Goal: Task Accomplishment & Management: Use online tool/utility

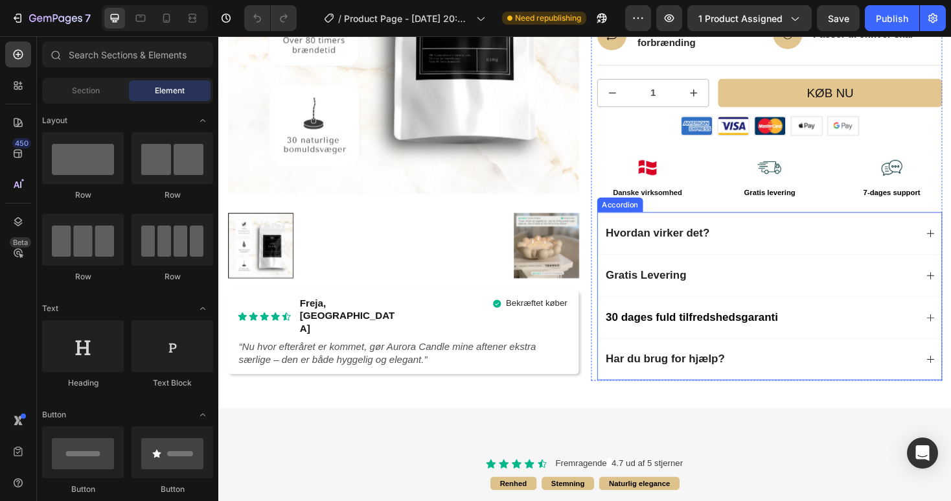
scroll to position [257, 0]
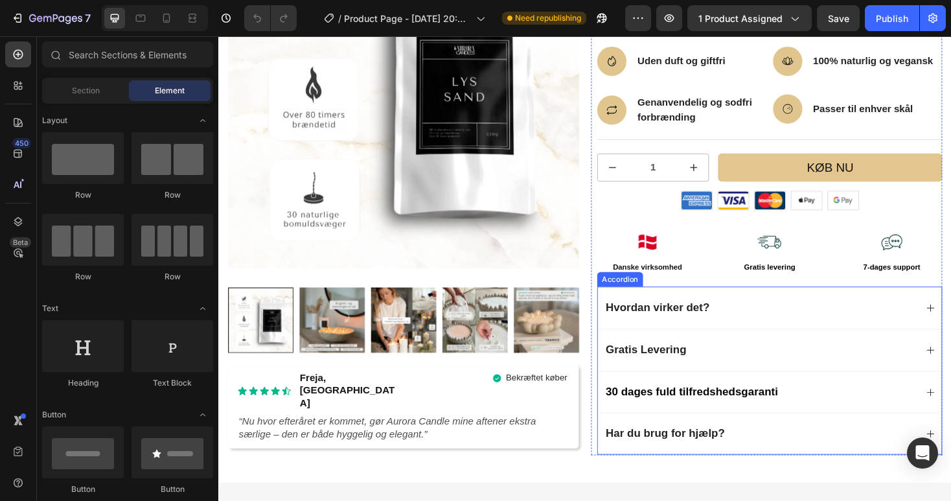
click at [794, 321] on div "Hvordan virker det?" at bounding box center [792, 324] width 331 height 18
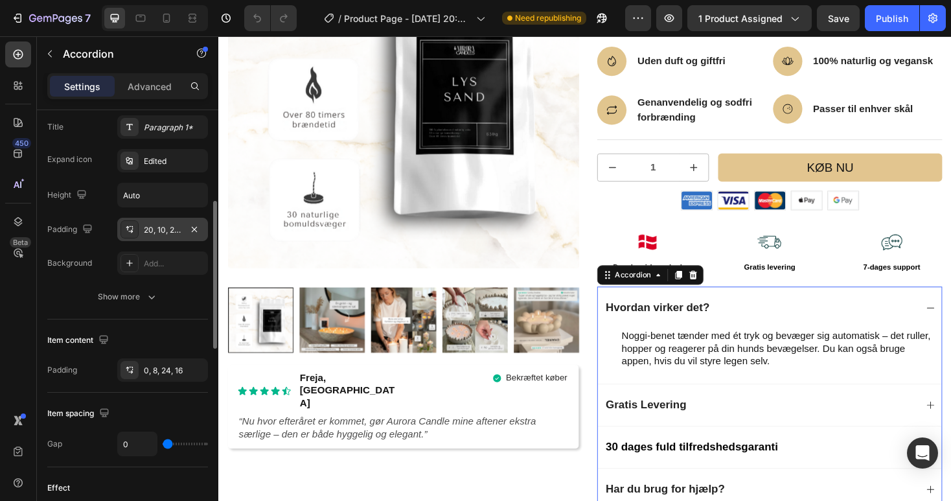
scroll to position [376, 0]
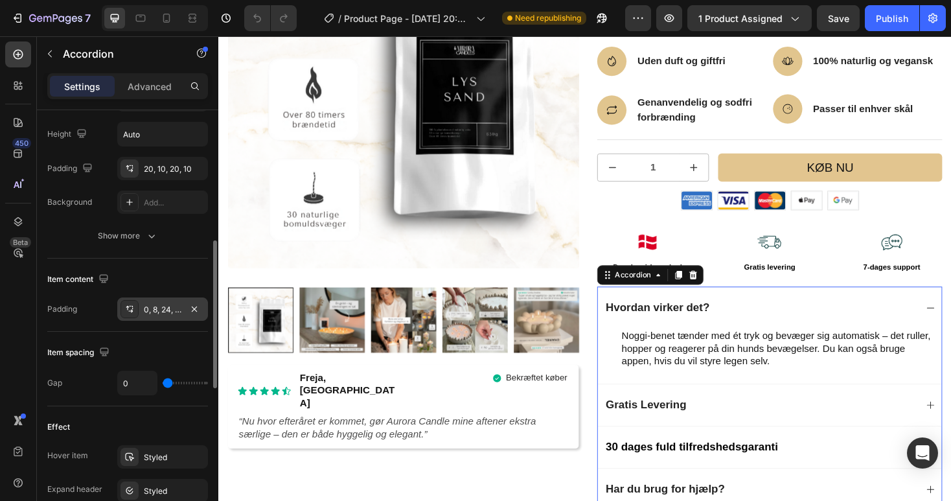
click at [154, 315] on div "0, 8, 24, 16" at bounding box center [162, 308] width 91 height 23
click at [830, 326] on div "Hvordan virker det?" at bounding box center [792, 324] width 331 height 18
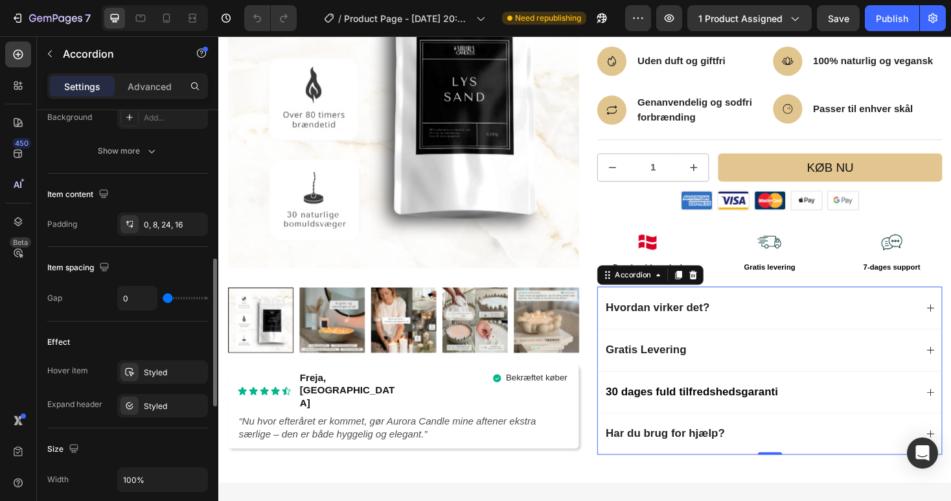
scroll to position [509, 0]
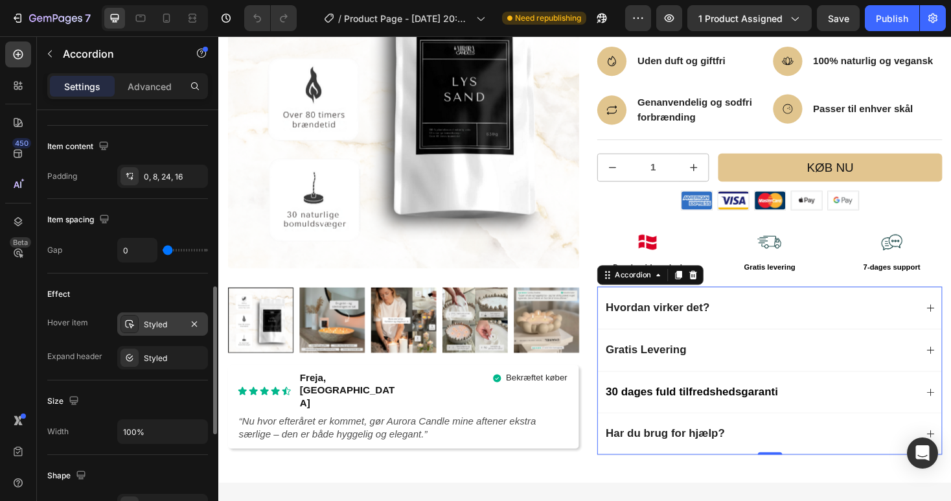
click at [154, 330] on div "Styled" at bounding box center [162, 323] width 91 height 23
click at [152, 365] on div "Styled" at bounding box center [162, 357] width 91 height 23
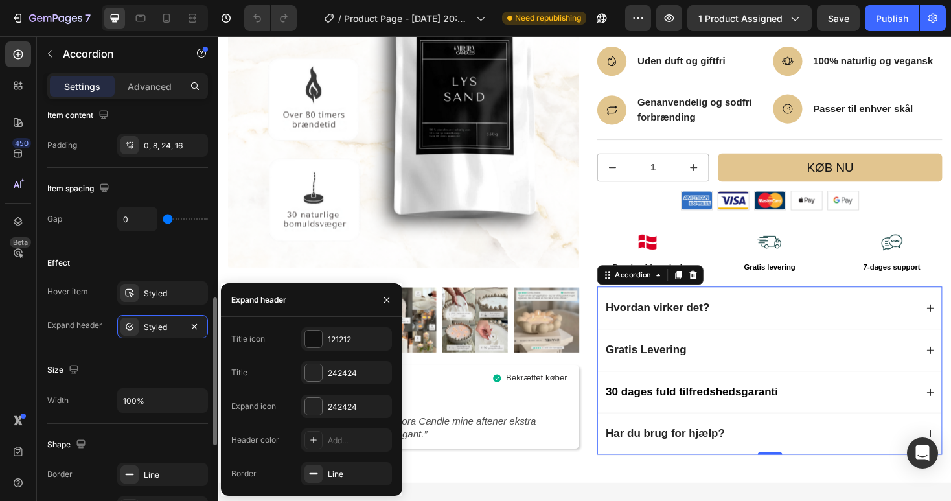
scroll to position [534, 0]
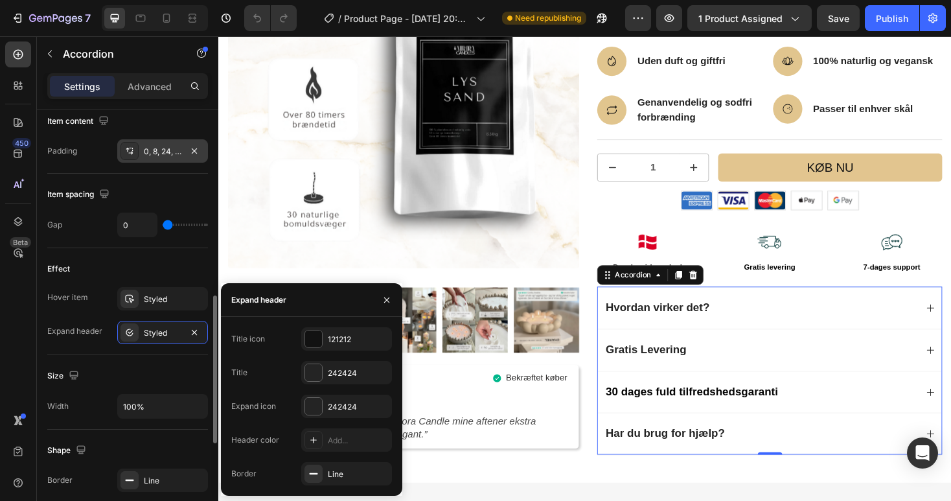
click at [166, 149] on div "0, 8, 24, 16" at bounding box center [163, 152] width 38 height 12
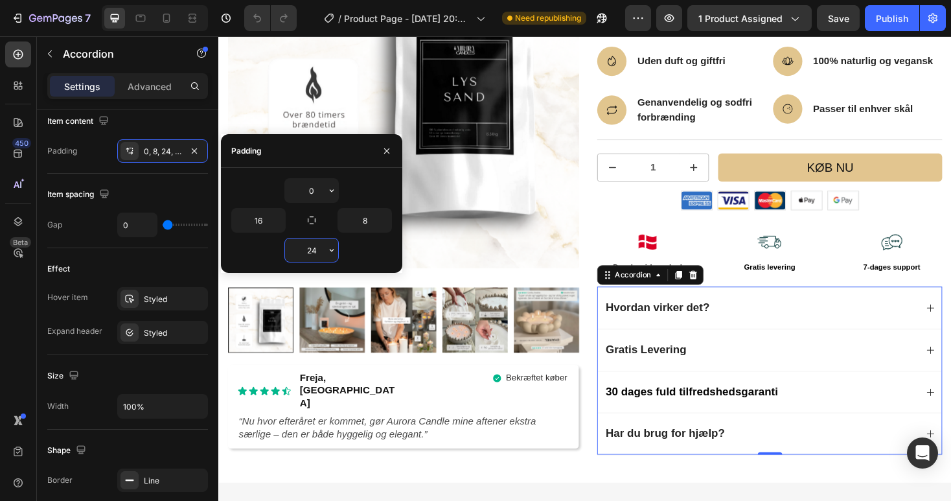
click at [313, 249] on input "24" at bounding box center [311, 249] width 53 height 23
type input "20"
click at [179, 244] on div "Item spacing Gap 0" at bounding box center [127, 211] width 161 height 74
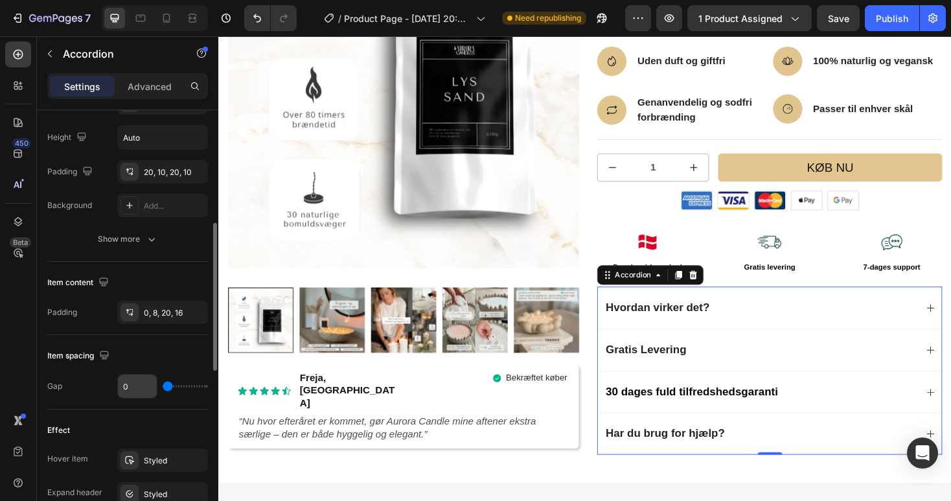
scroll to position [359, 0]
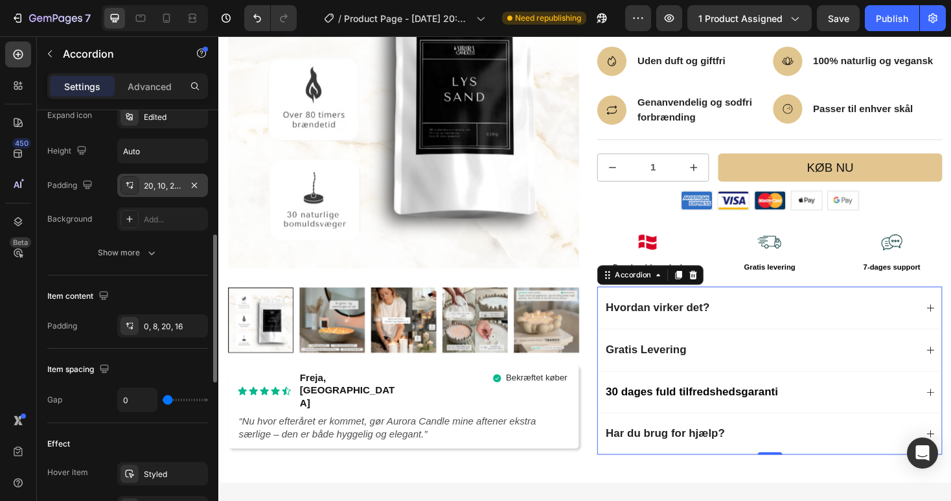
click at [156, 188] on div "20, 10, 20, 10" at bounding box center [163, 186] width 38 height 12
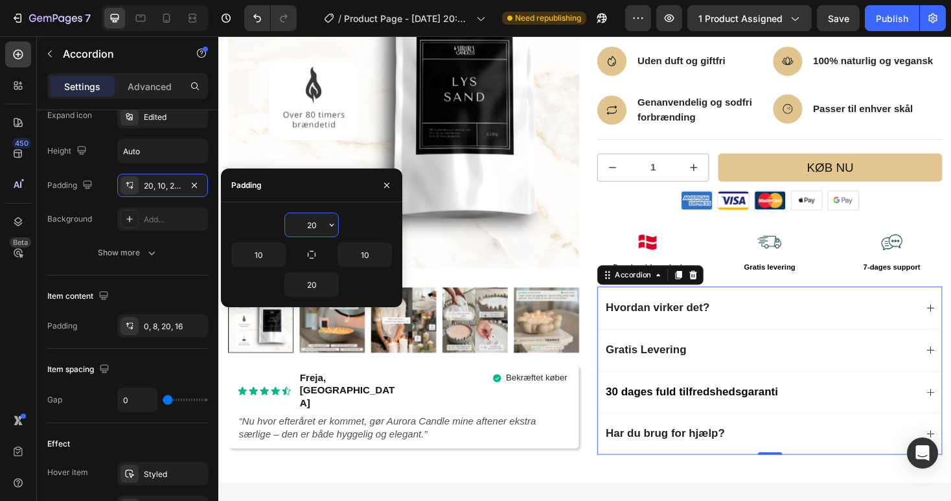
click at [312, 220] on input "20" at bounding box center [311, 224] width 53 height 23
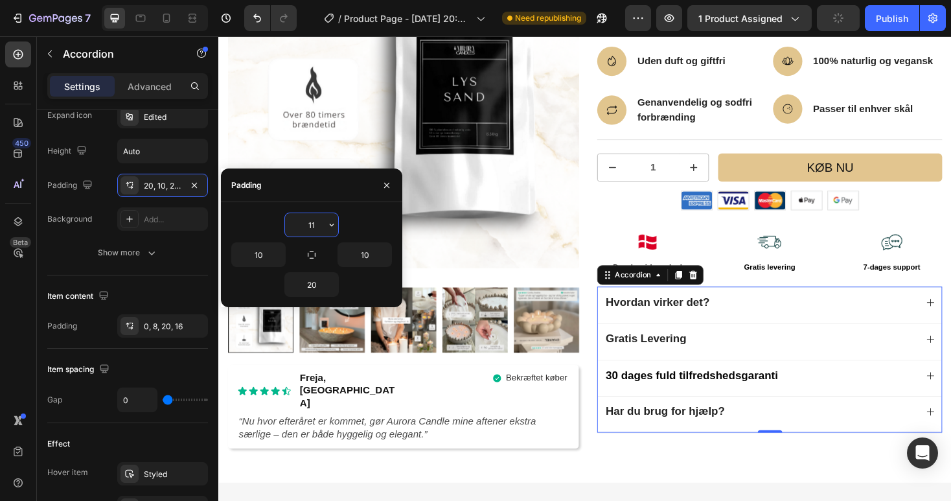
type input "10"
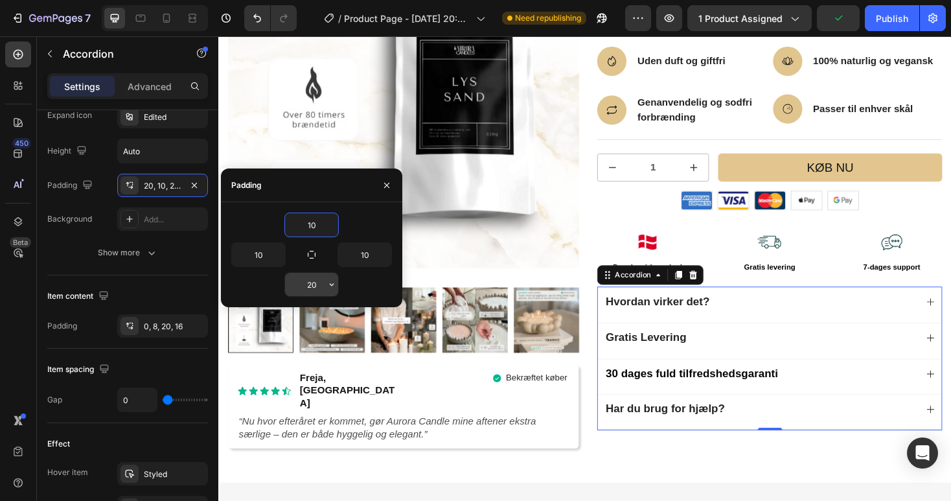
click at [301, 281] on input "20" at bounding box center [311, 284] width 53 height 23
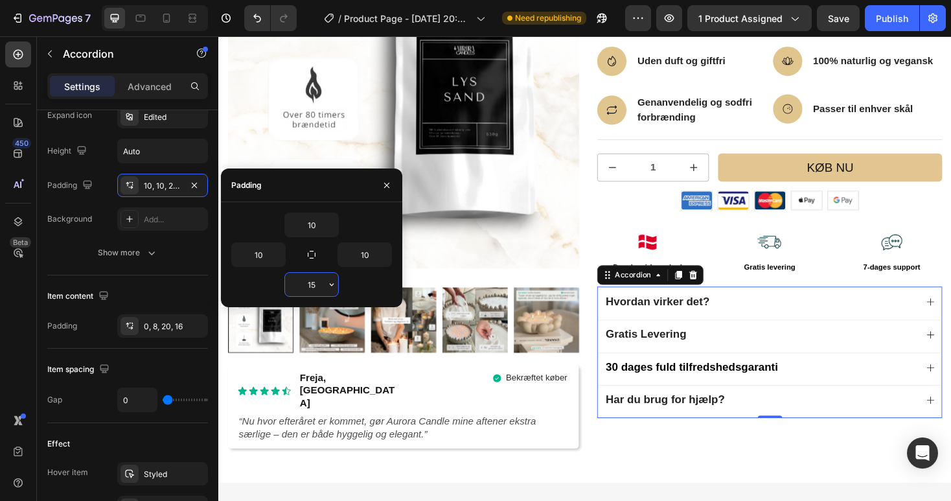
type input "16"
click at [315, 229] on input "10" at bounding box center [311, 224] width 53 height 23
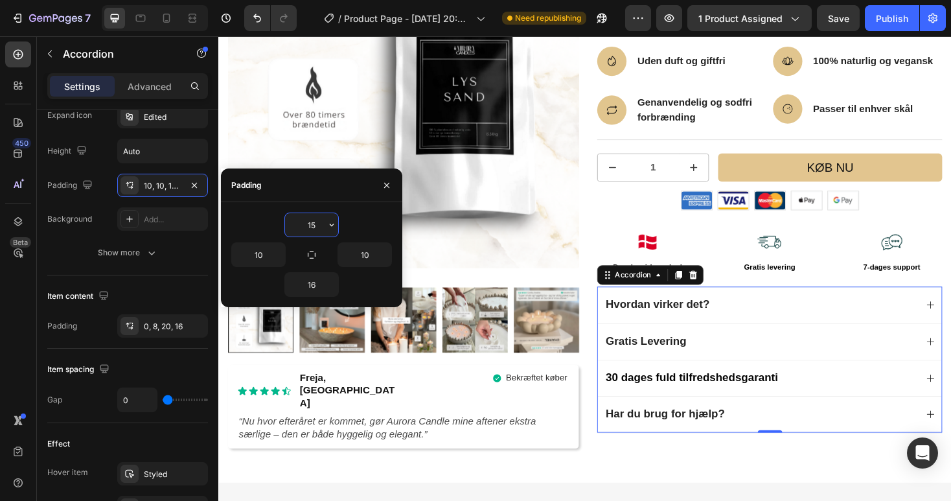
type input "16"
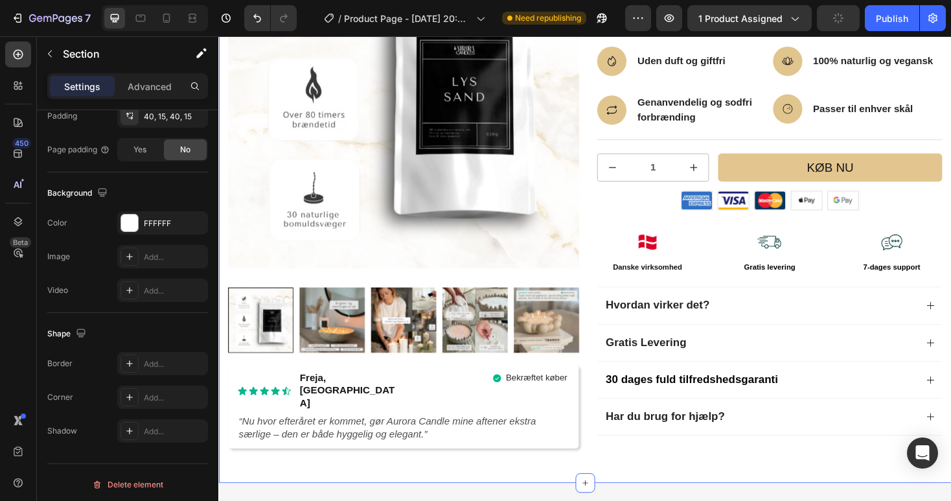
click at [523, 472] on div "Product Images Icon Icon Icon Icon Icon Icon List Freja, [GEOGRAPHIC_DATA] Text…" at bounding box center [606, 196] width 777 height 626
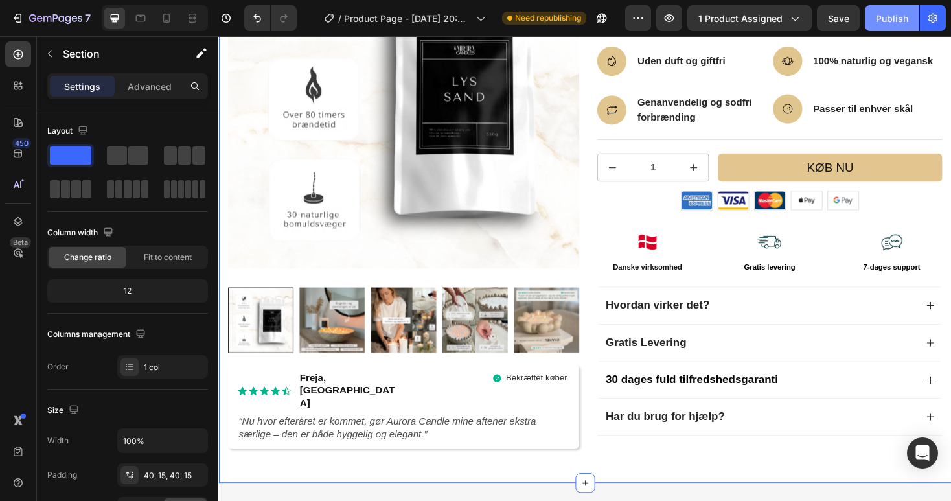
click at [883, 21] on div "Publish" at bounding box center [892, 19] width 32 height 14
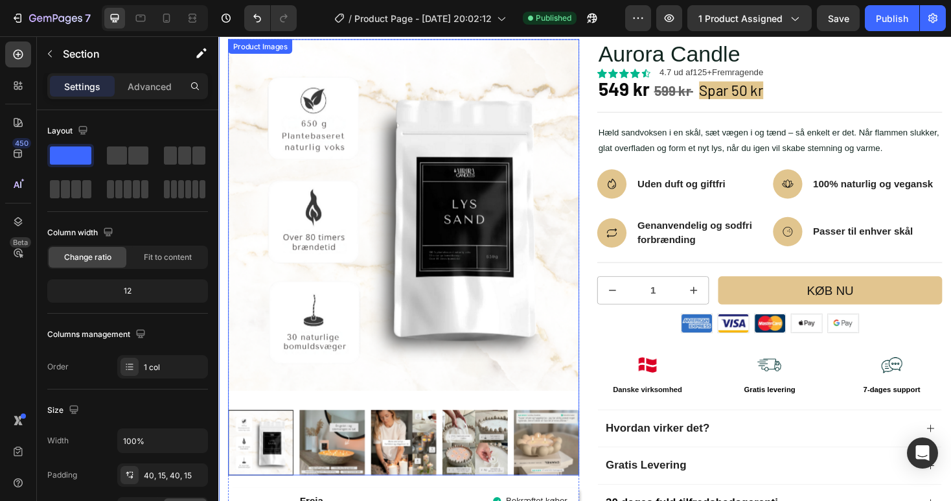
scroll to position [194, 0]
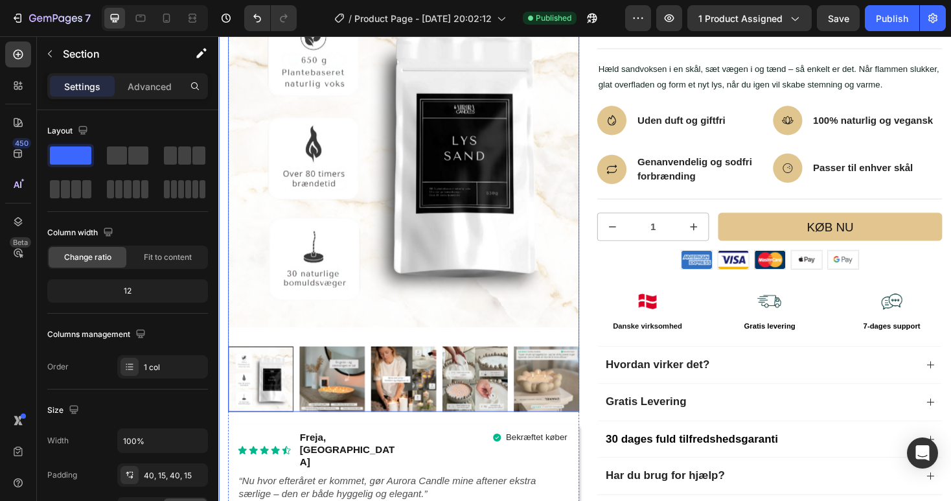
click at [502, 383] on img at bounding box center [489, 399] width 69 height 69
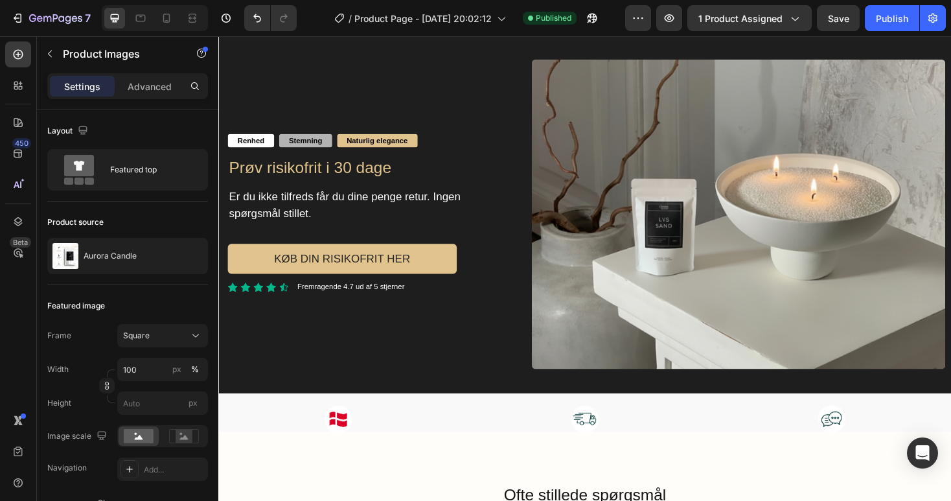
scroll to position [2505, 0]
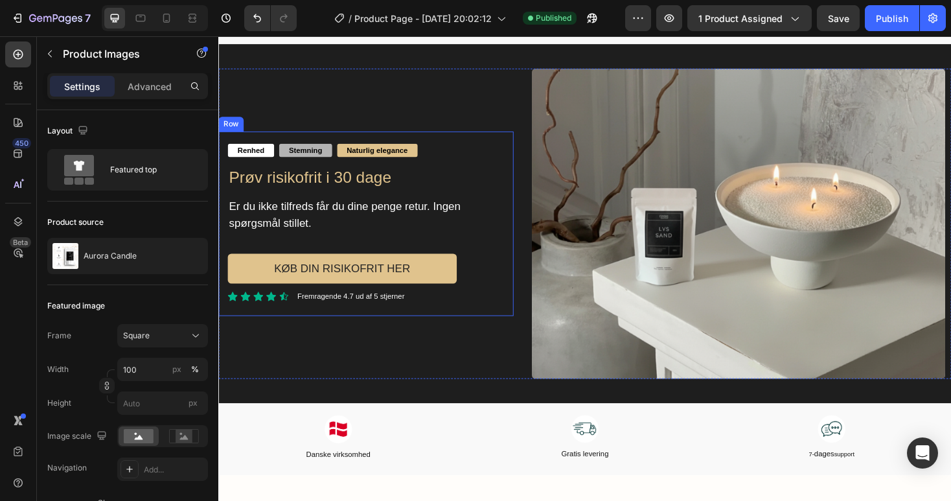
click at [464, 141] on div "Renhed Text Block Stemning Text Block Naturlig elegance Text Block Row Prøv ris…" at bounding box center [374, 235] width 313 height 196
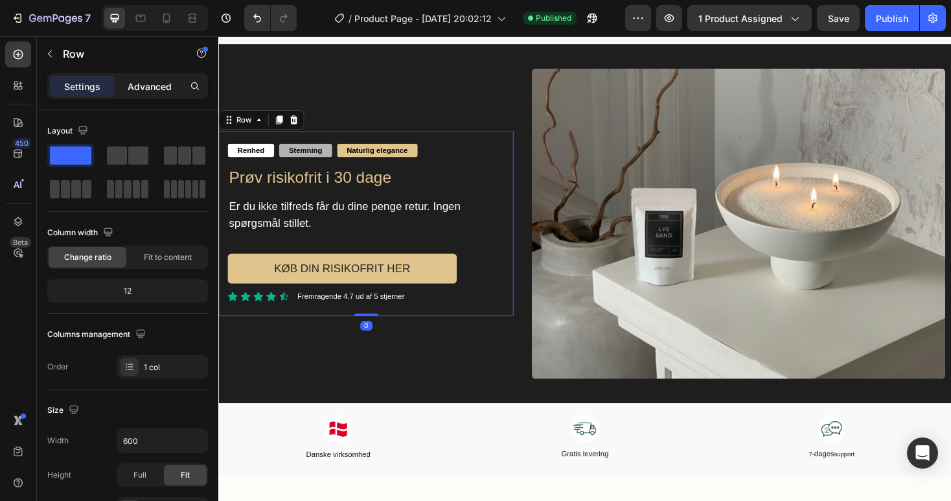
click at [135, 86] on p "Advanced" at bounding box center [150, 87] width 44 height 14
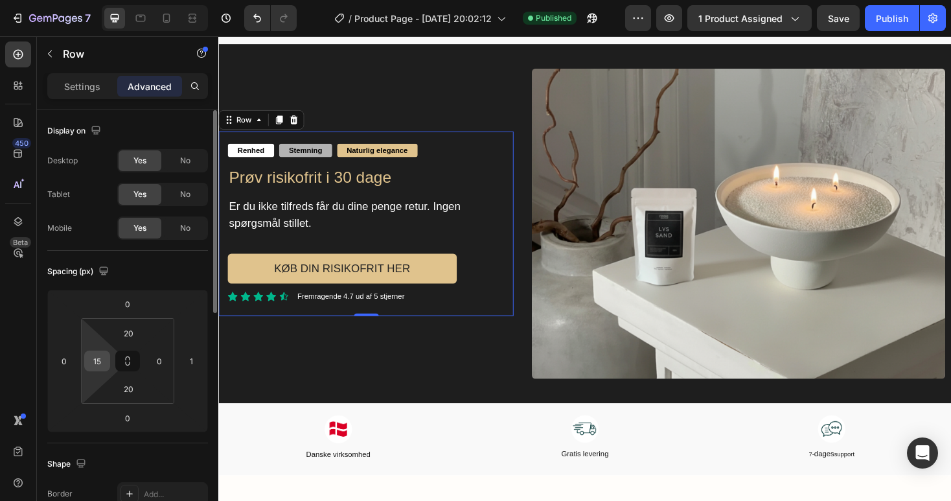
click at [90, 368] on input "15" at bounding box center [96, 360] width 19 height 19
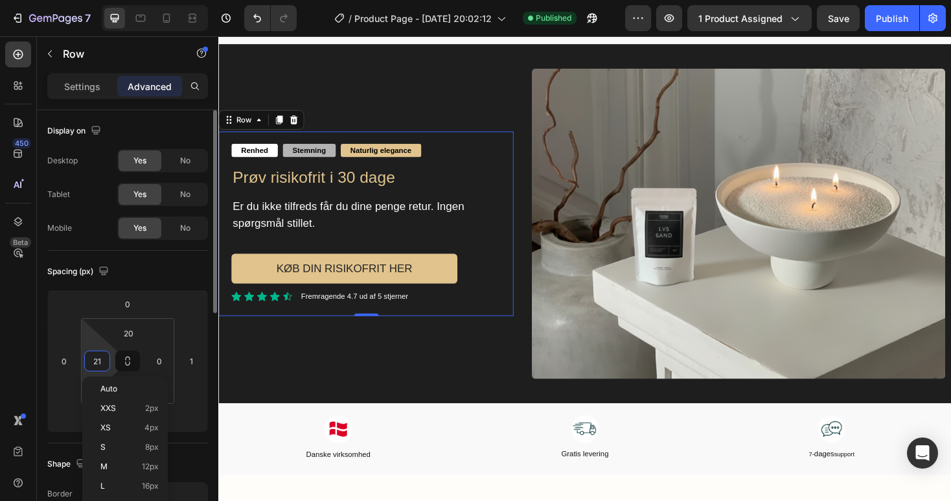
type input "20"
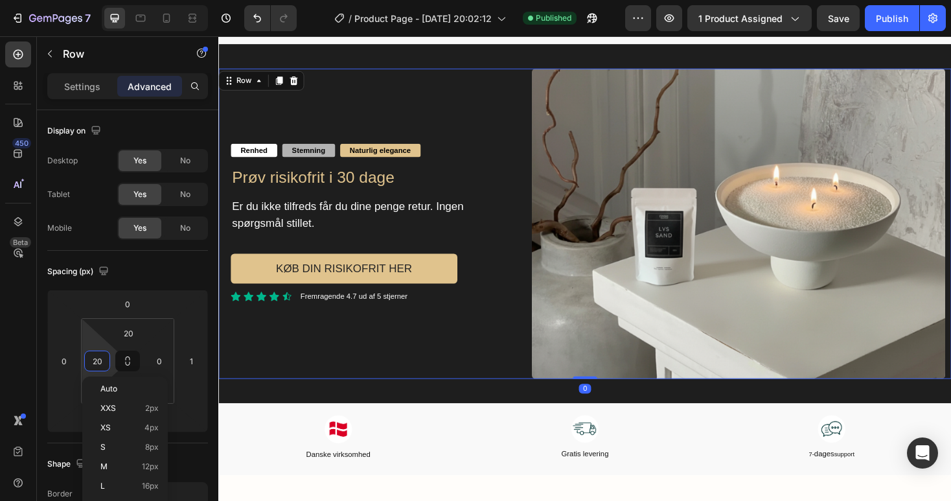
click at [464, 84] on div "Renhed Text Block Stemning Text Block Naturlig elegance Text Block Row Prøv ris…" at bounding box center [374, 235] width 313 height 328
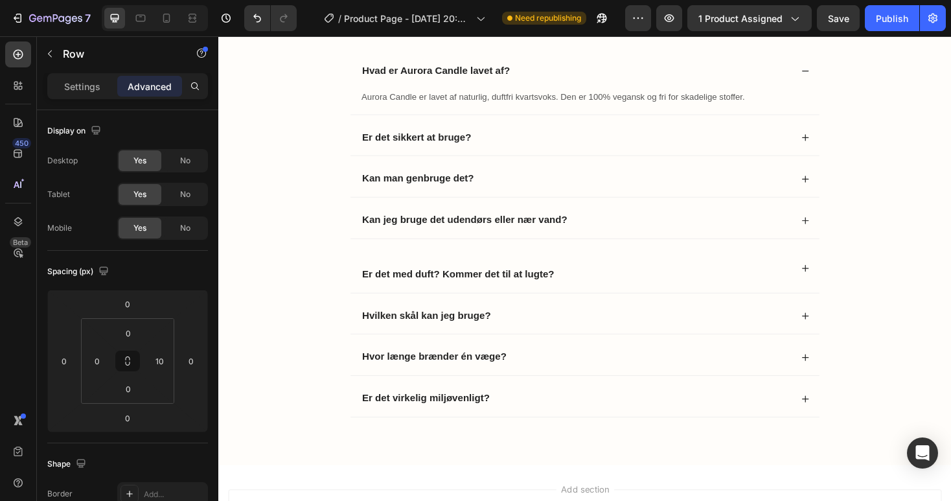
scroll to position [3050, 0]
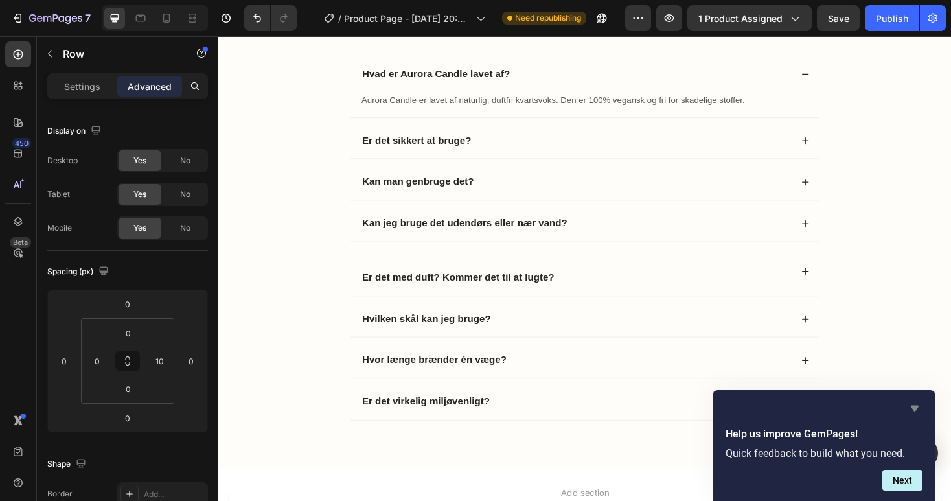
click at [912, 409] on icon "Hide survey" at bounding box center [915, 408] width 16 height 16
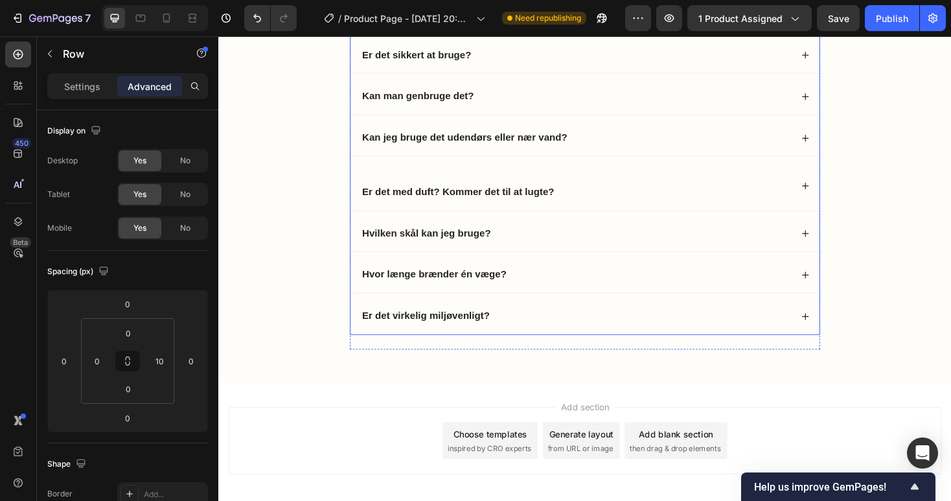
scroll to position [3202, 0]
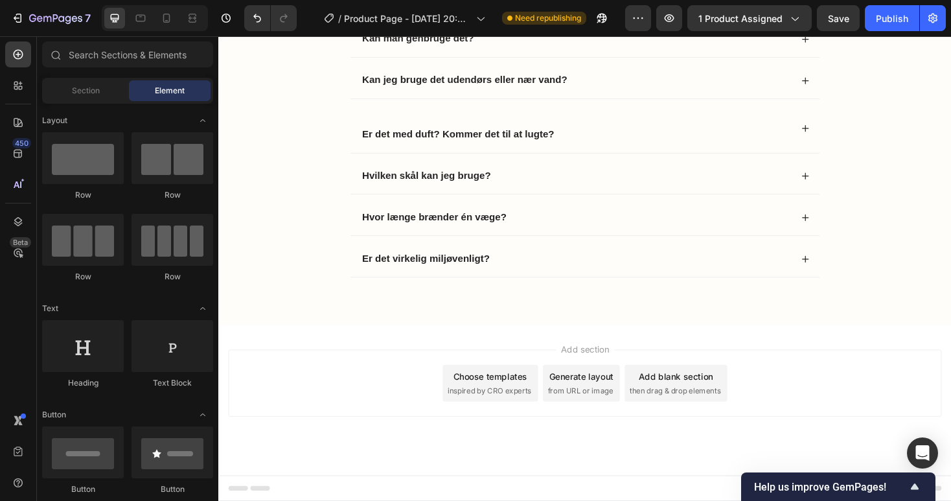
click at [343, 344] on div "Add section Choose templates inspired by CRO experts Generate layout from URL o…" at bounding box center [606, 422] width 777 height 159
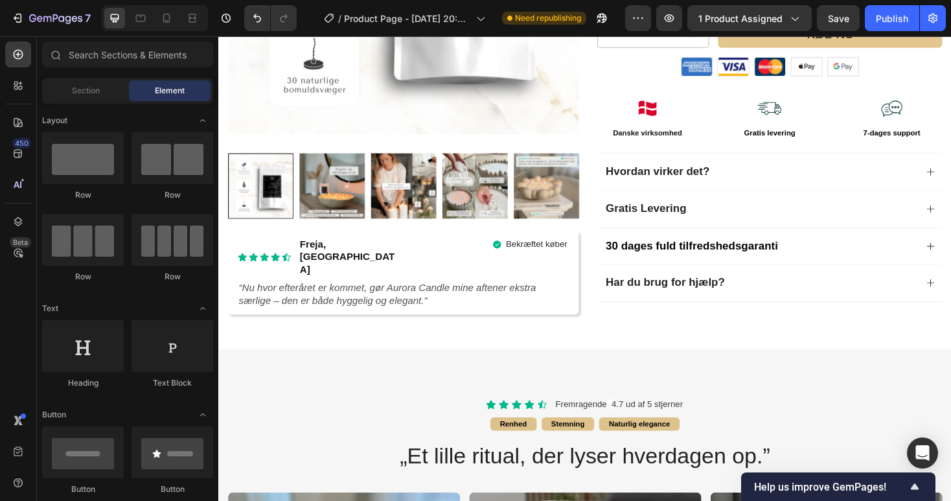
scroll to position [361, 0]
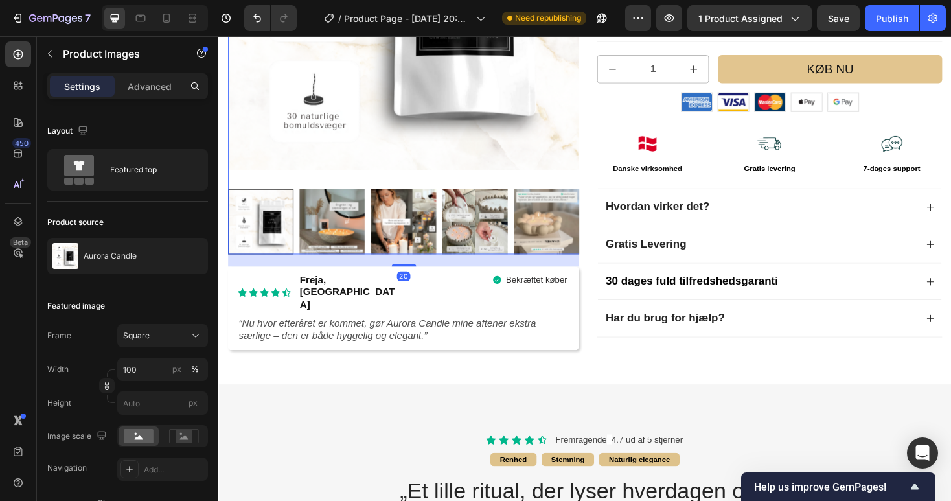
click at [557, 245] on img at bounding box center [565, 232] width 69 height 69
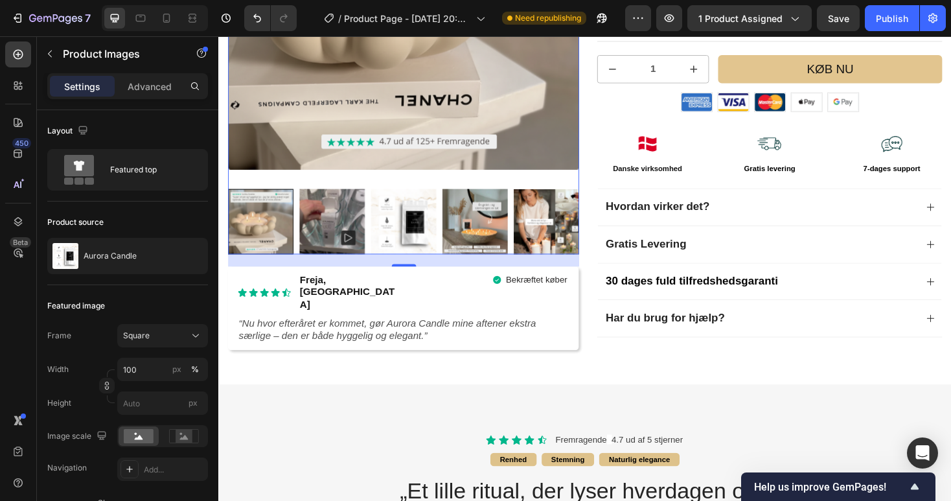
click at [319, 221] on img at bounding box center [338, 232] width 69 height 69
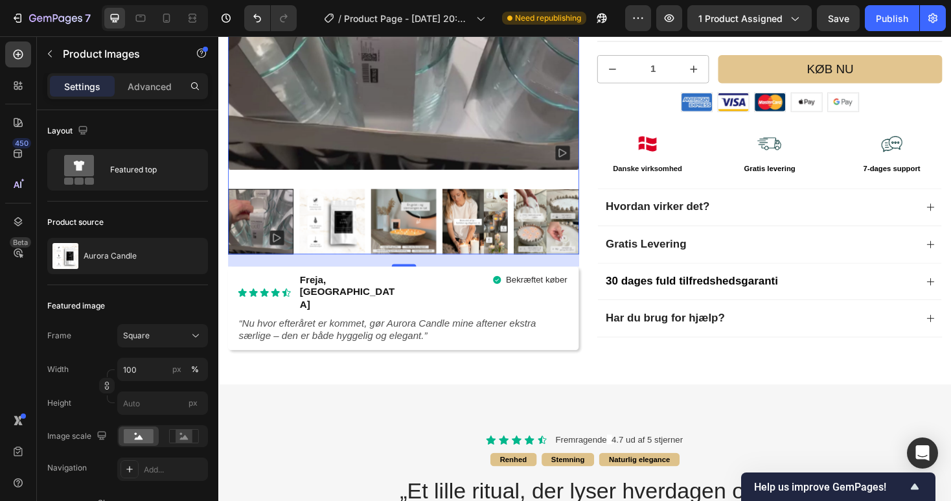
click at [362, 246] on img at bounding box center [338, 232] width 69 height 69
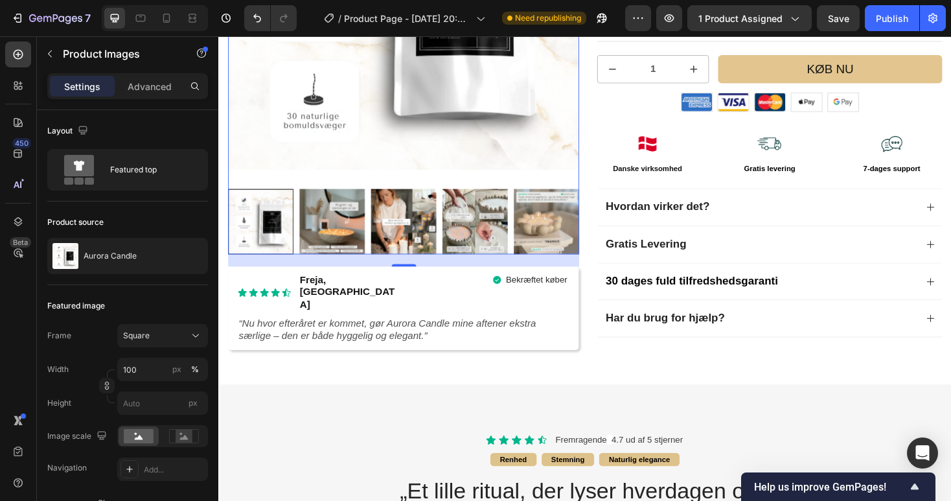
click at [356, 244] on img at bounding box center [338, 232] width 69 height 69
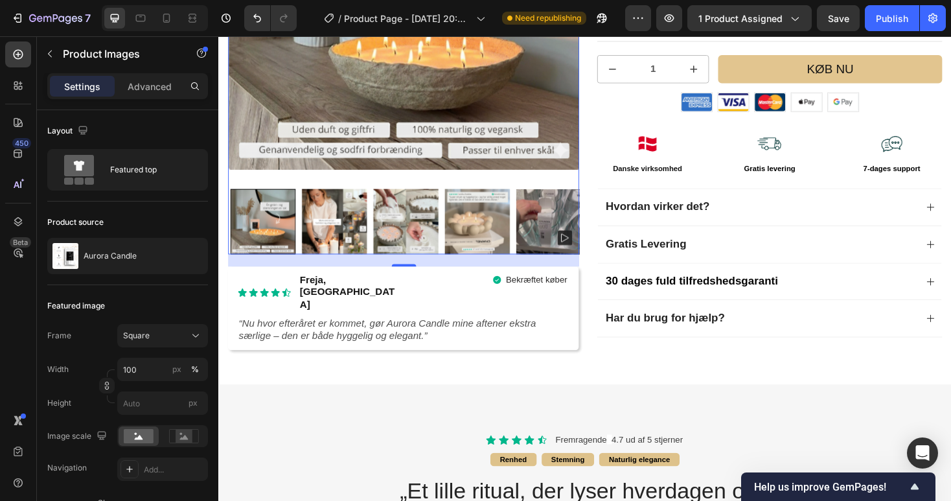
click at [385, 242] on div at bounding box center [414, 232] width 372 height 69
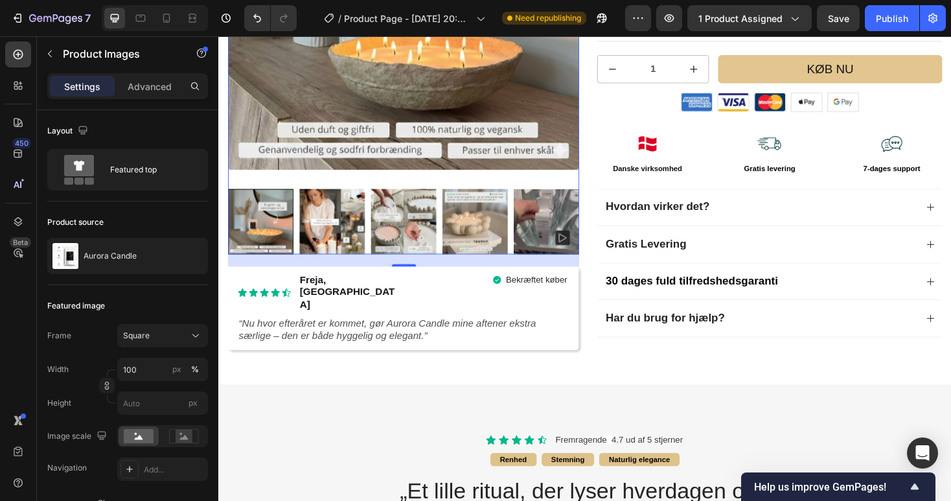
click at [354, 247] on img at bounding box center [338, 232] width 69 height 69
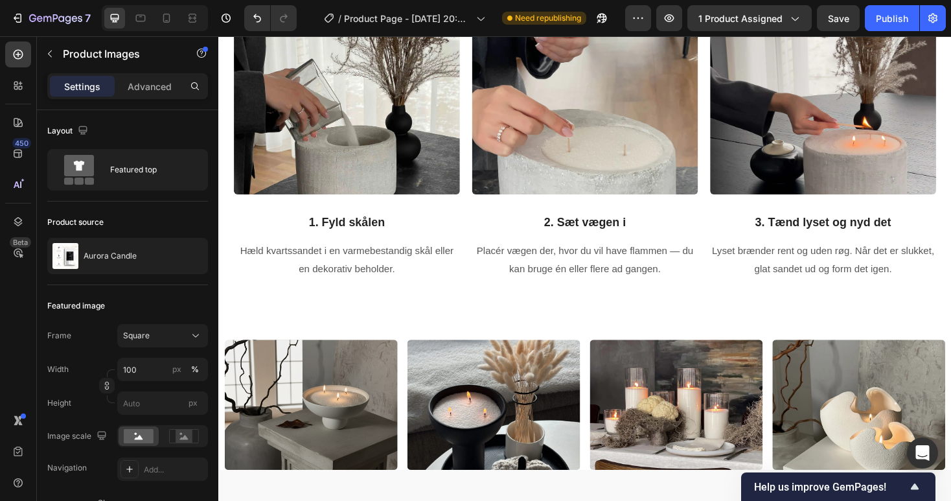
scroll to position [1487, 0]
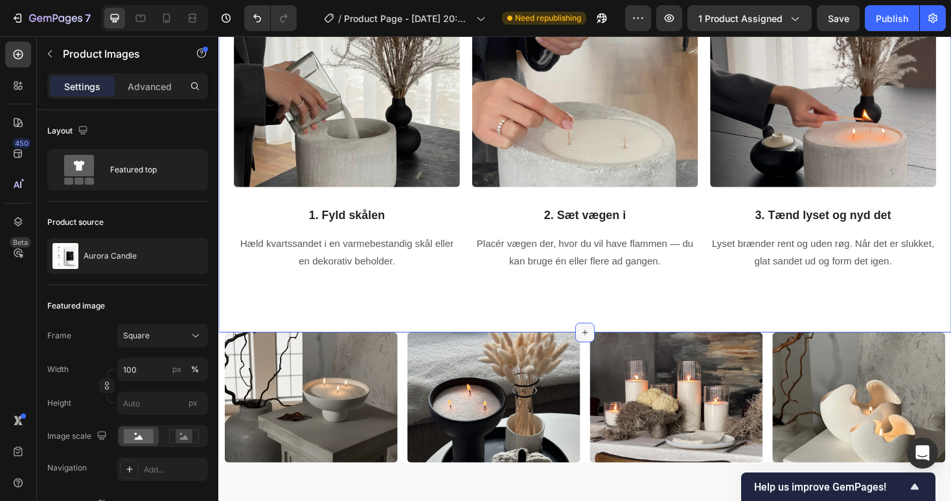
click at [610, 345] on icon at bounding box center [607, 350] width 10 height 10
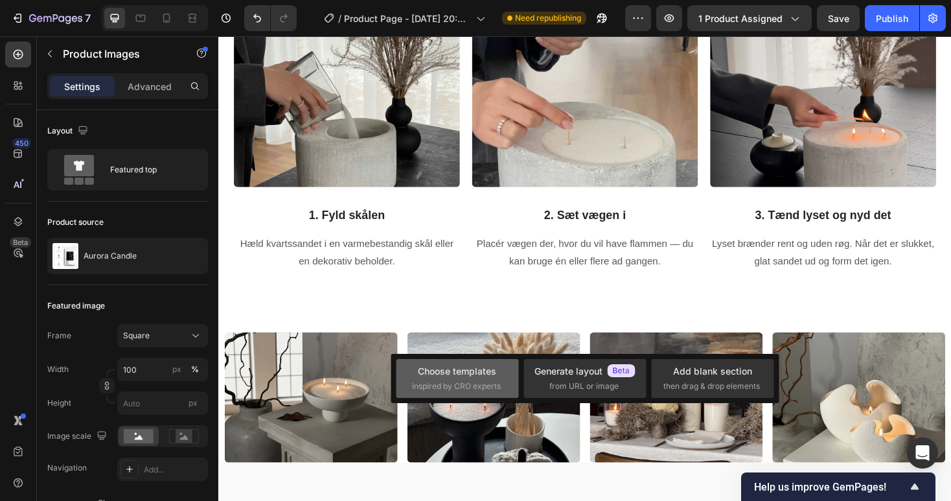
click at [467, 372] on div "Choose templates" at bounding box center [457, 371] width 78 height 14
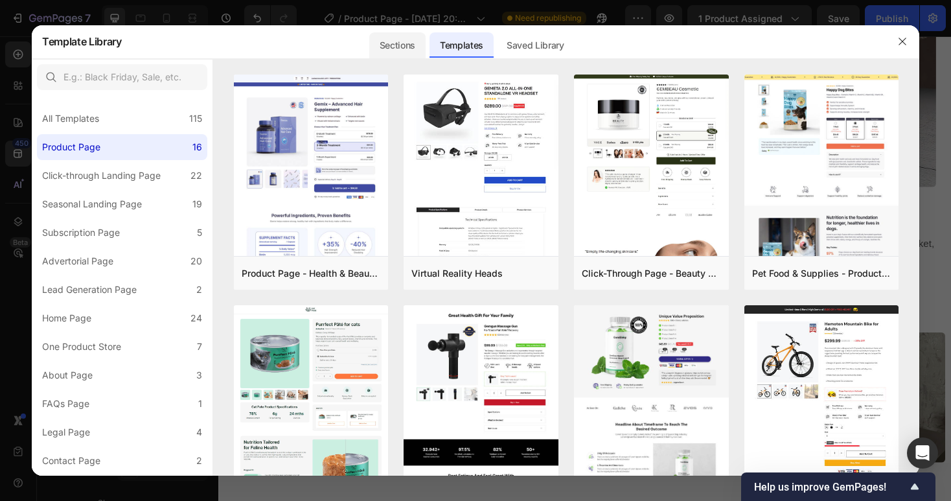
click at [398, 40] on div "Sections" at bounding box center [397, 45] width 56 height 26
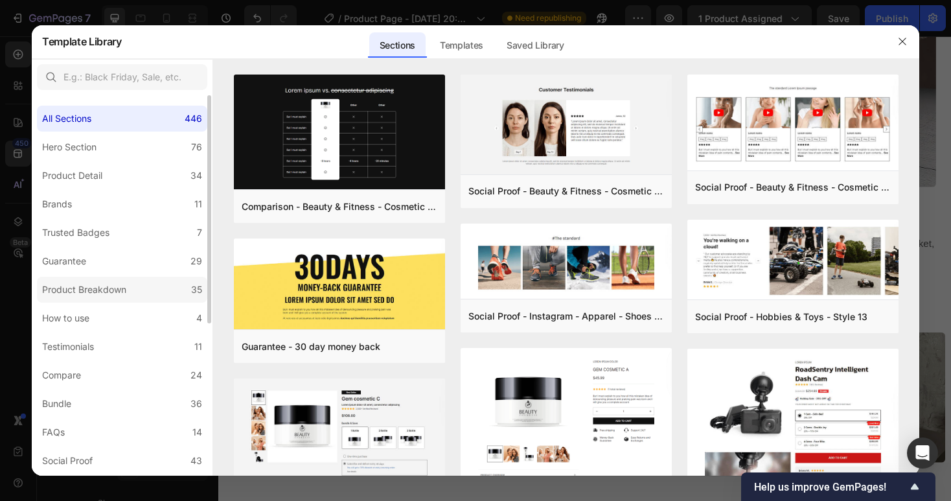
click at [124, 292] on div "Product Breakdown" at bounding box center [84, 290] width 84 height 16
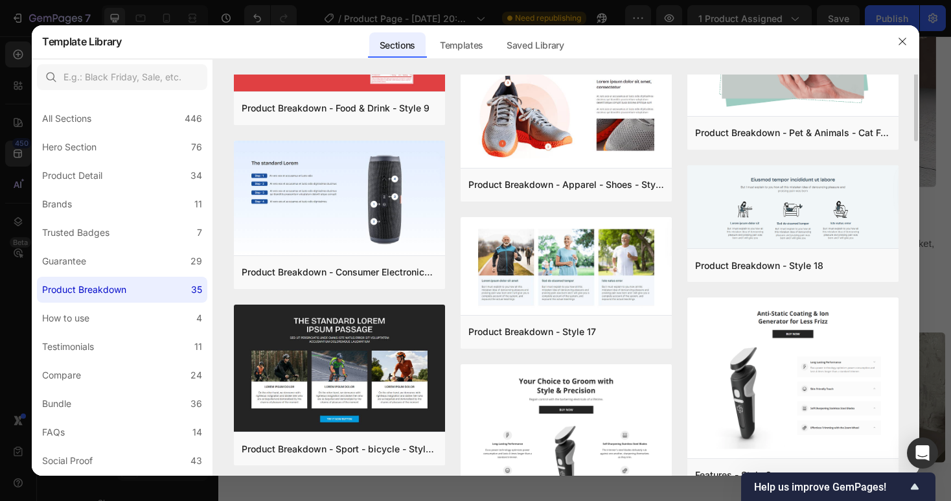
scroll to position [0, 0]
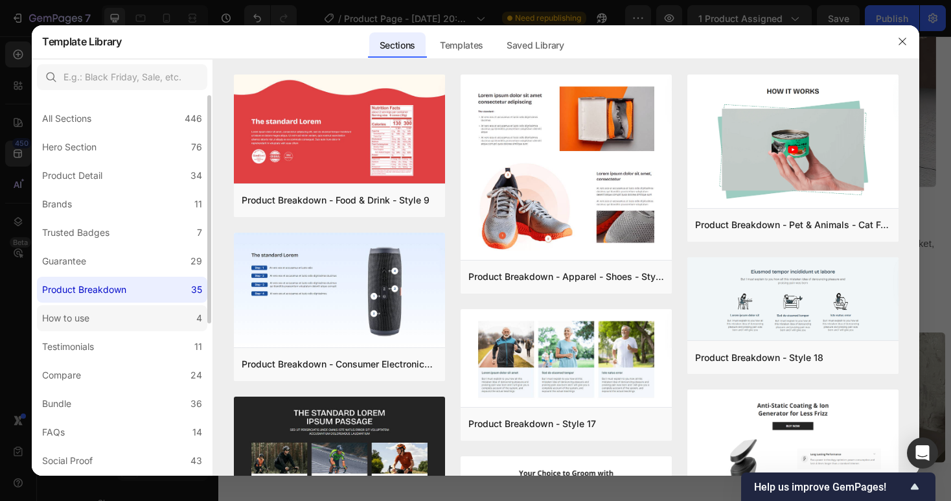
click at [88, 313] on div "How to use" at bounding box center [65, 318] width 47 height 16
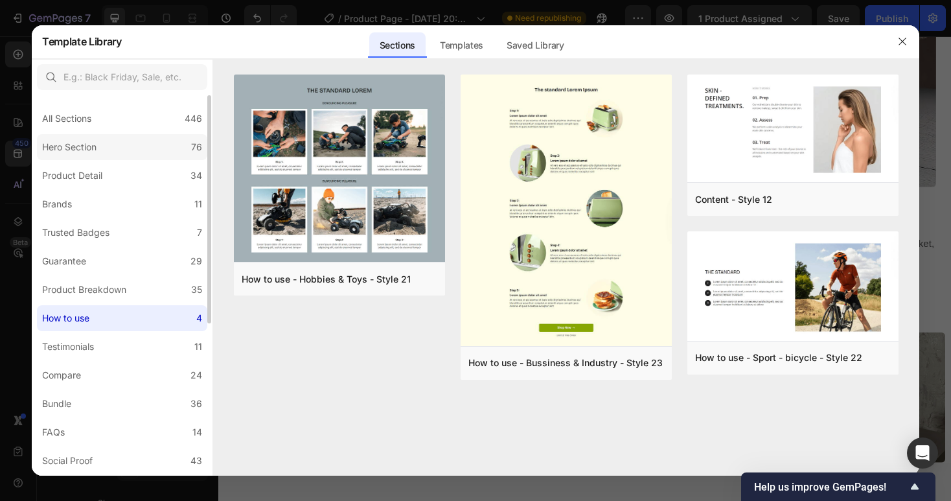
click at [102, 154] on div "Hero Section" at bounding box center [72, 147] width 60 height 16
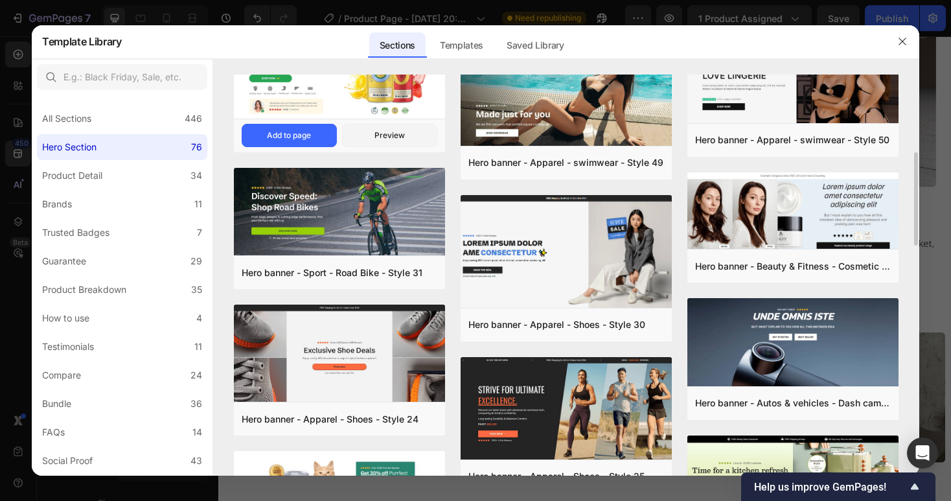
scroll to position [615, 0]
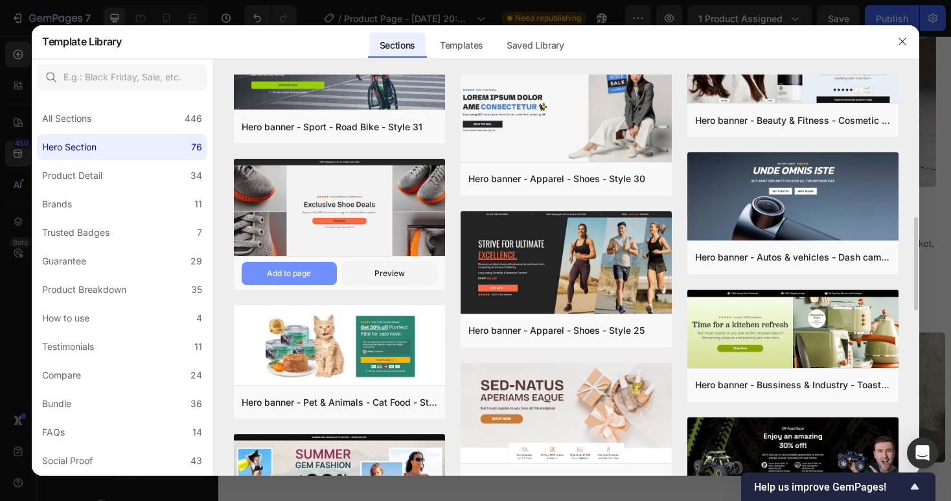
click at [296, 271] on div "Add to page" at bounding box center [289, 274] width 44 height 12
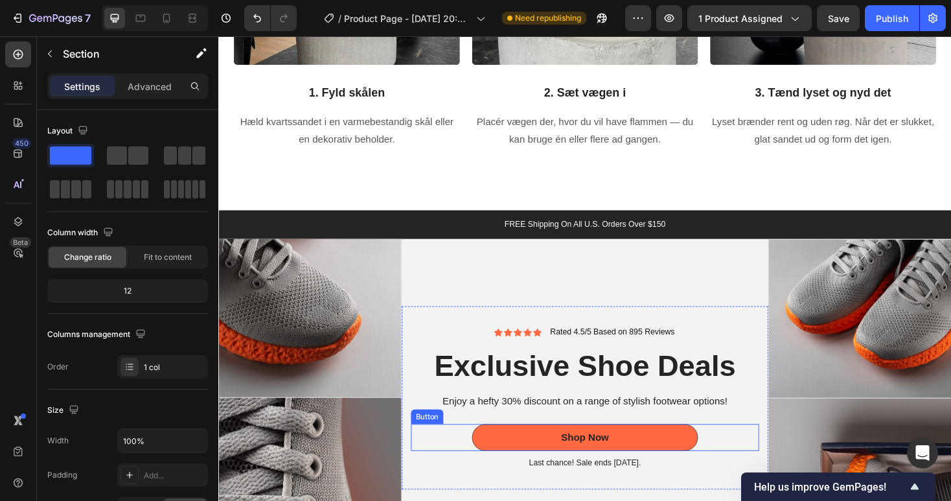
scroll to position [1656, 0]
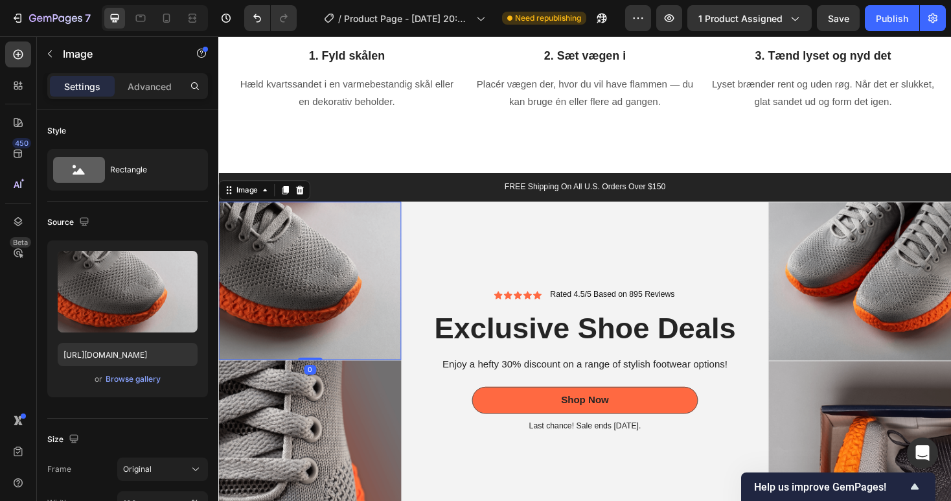
click at [358, 283] on img at bounding box center [315, 296] width 194 height 168
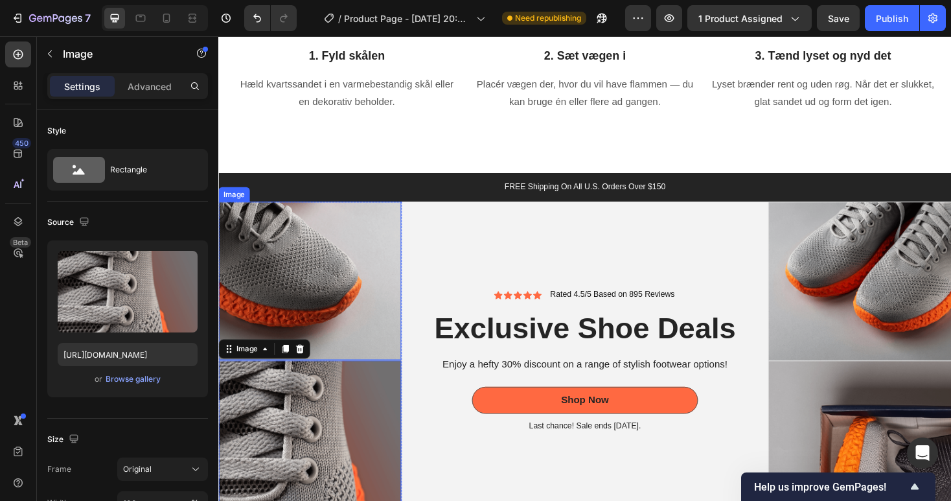
click at [349, 345] on img at bounding box center [315, 296] width 194 height 168
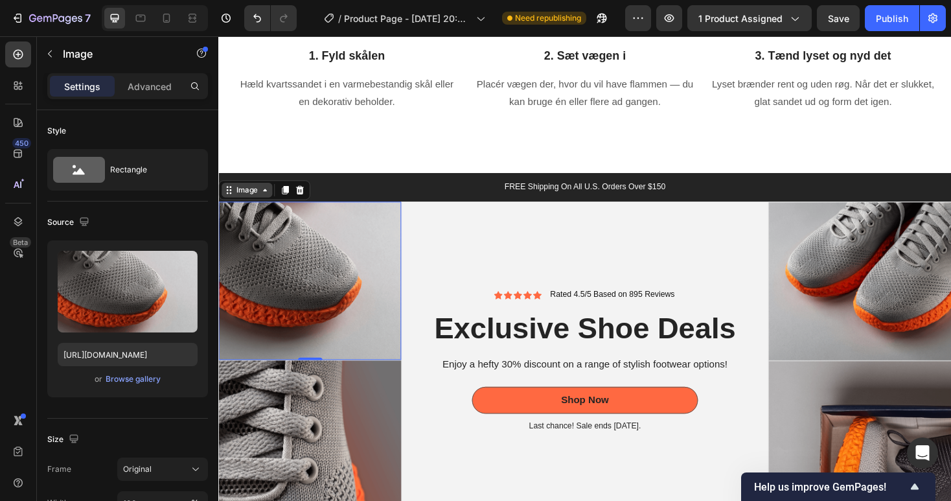
click at [253, 202] on div "Image" at bounding box center [248, 200] width 28 height 12
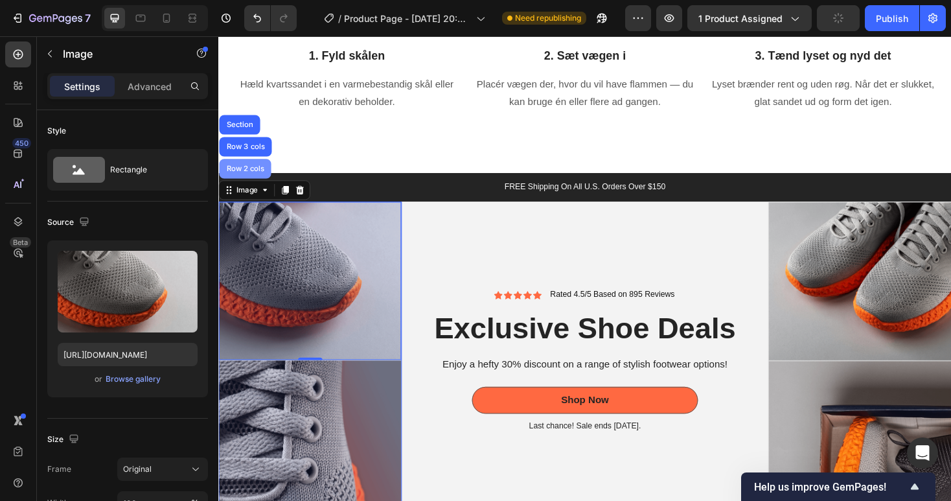
click at [253, 174] on div "Row 2 cols" at bounding box center [246, 177] width 45 height 8
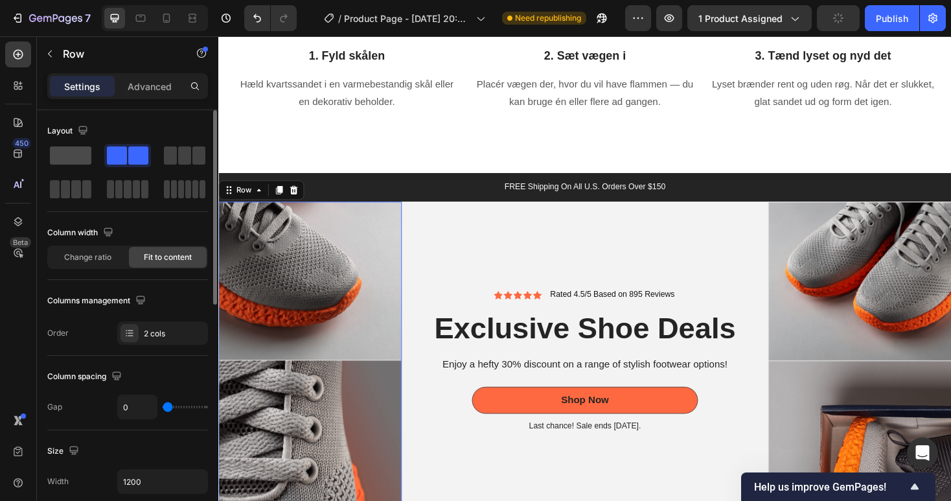
click at [73, 153] on span at bounding box center [70, 155] width 41 height 18
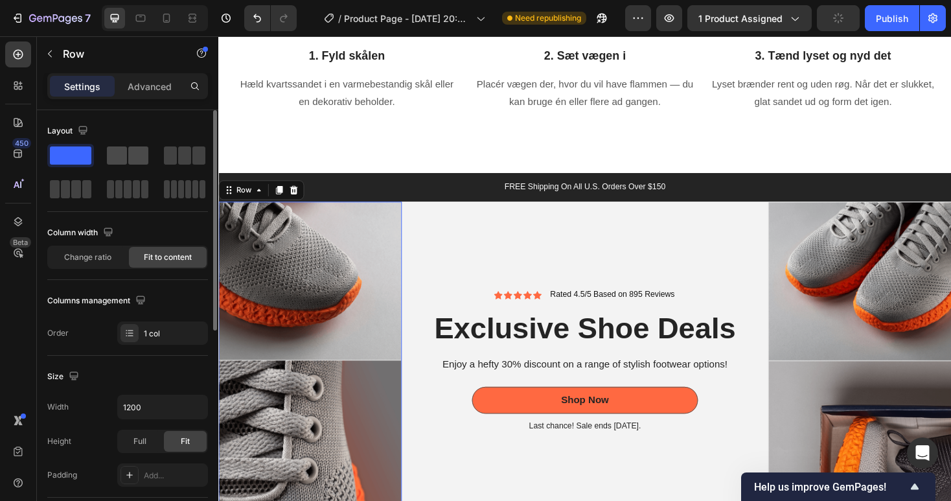
click at [129, 152] on span at bounding box center [138, 155] width 20 height 18
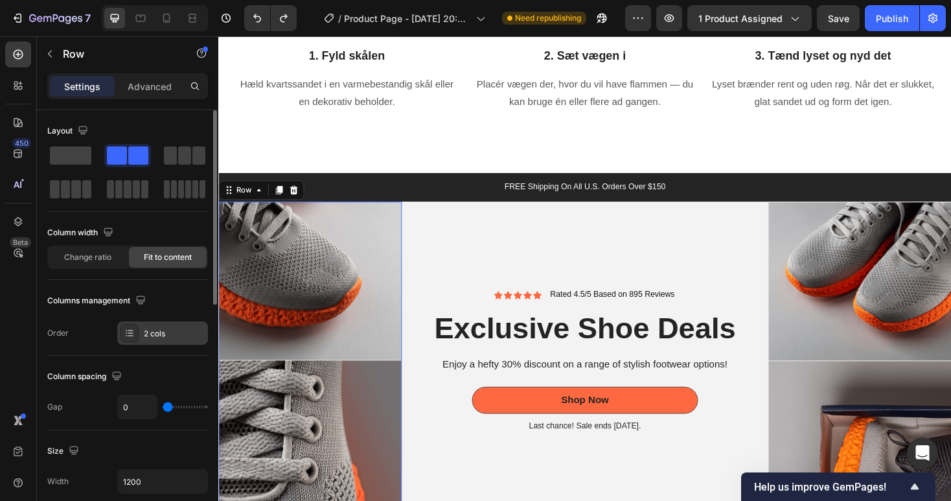
click at [151, 326] on div "2 cols" at bounding box center [162, 332] width 91 height 23
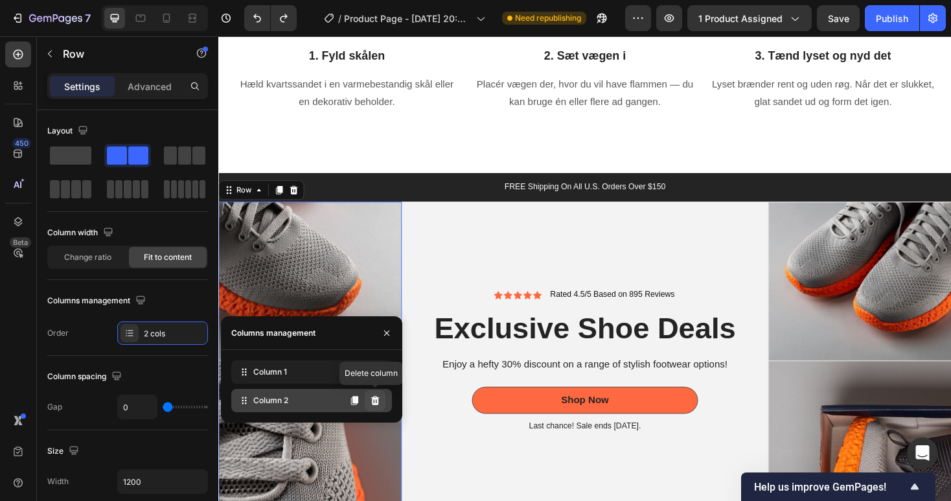
click at [377, 399] on icon at bounding box center [375, 400] width 8 height 9
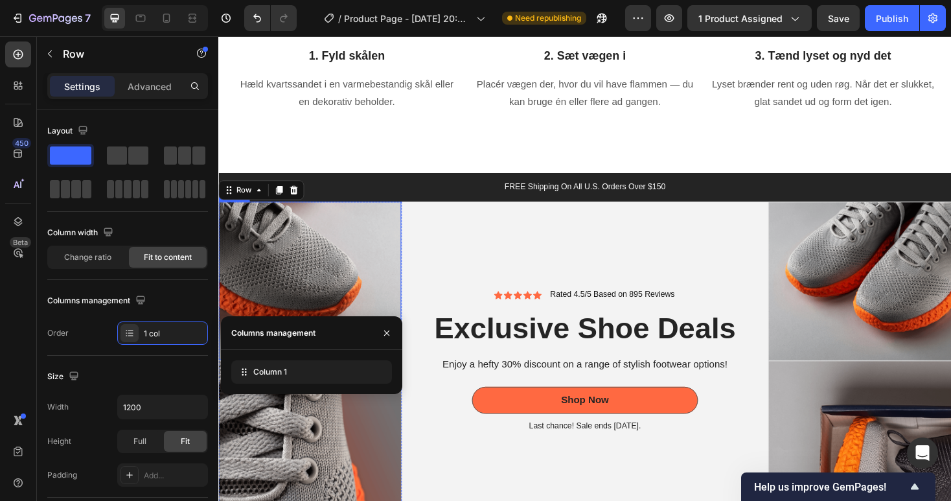
click at [290, 269] on img at bounding box center [315, 296] width 194 height 168
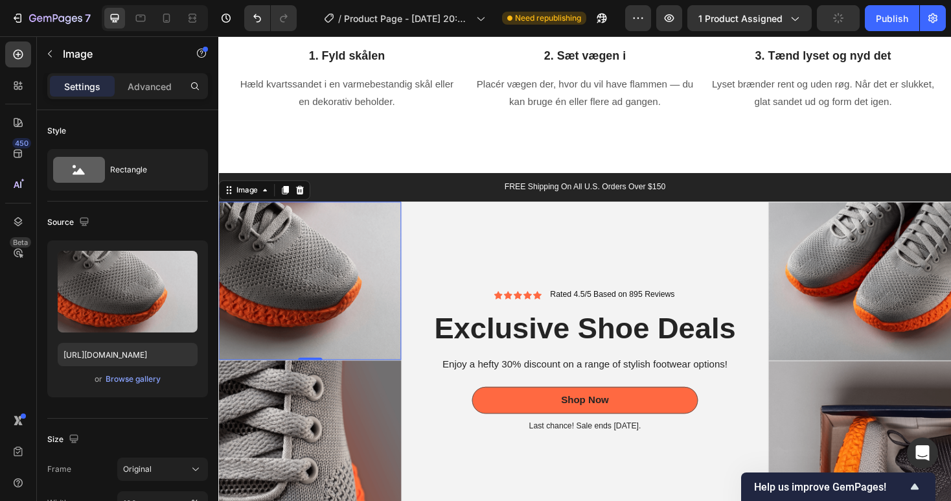
click at [380, 378] on img at bounding box center [315, 296] width 194 height 168
click at [319, 288] on img at bounding box center [315, 296] width 194 height 168
click at [245, 205] on div "Image" at bounding box center [249, 200] width 54 height 16
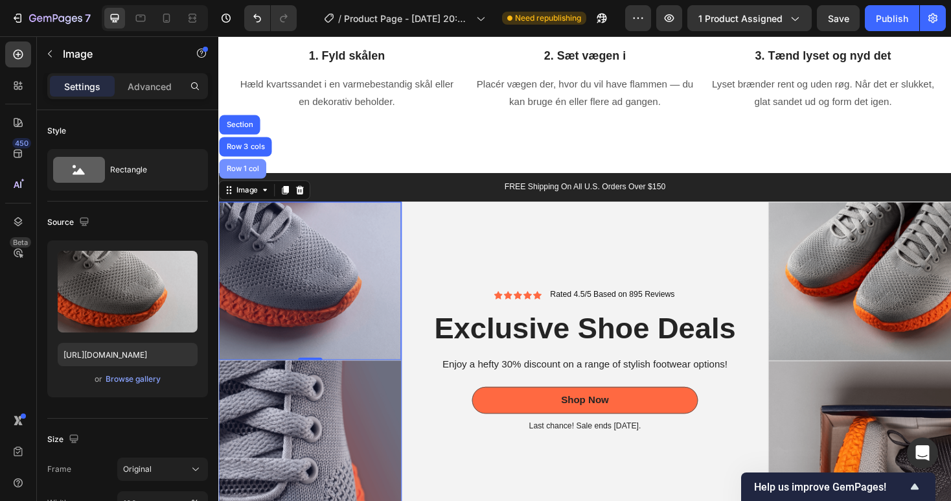
click at [237, 176] on div "Row 1 col" at bounding box center [244, 177] width 40 height 8
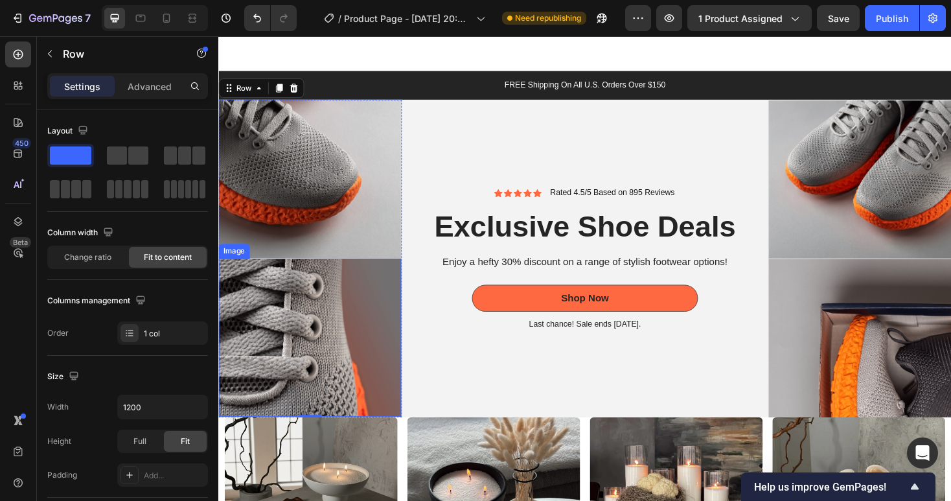
scroll to position [1785, 0]
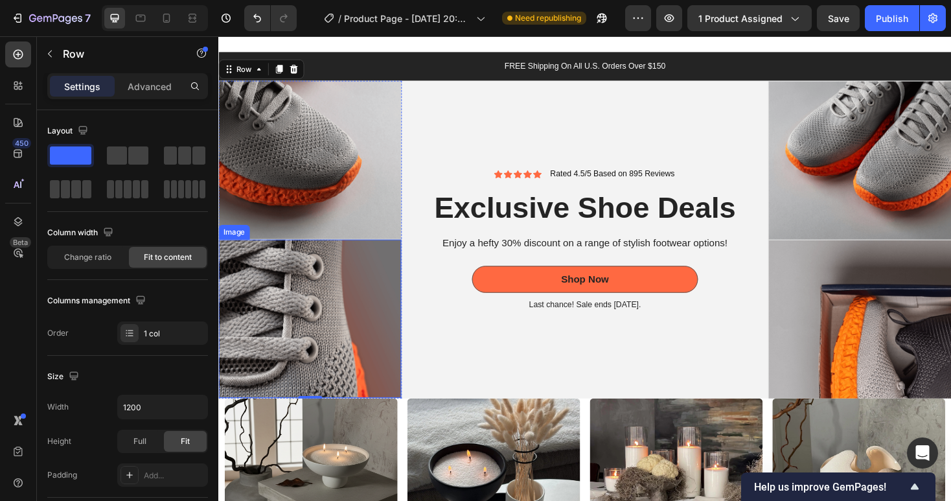
click at [347, 327] on img at bounding box center [315, 336] width 194 height 168
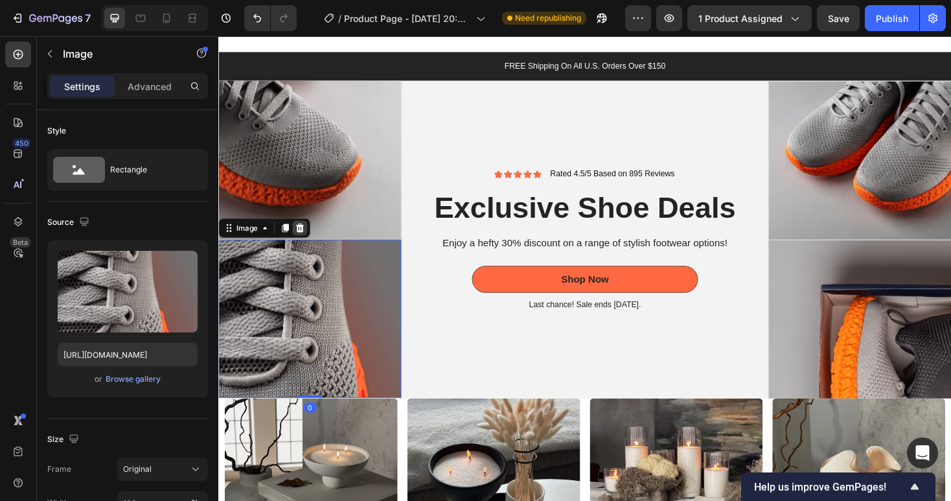
click at [304, 236] on icon at bounding box center [305, 239] width 8 height 9
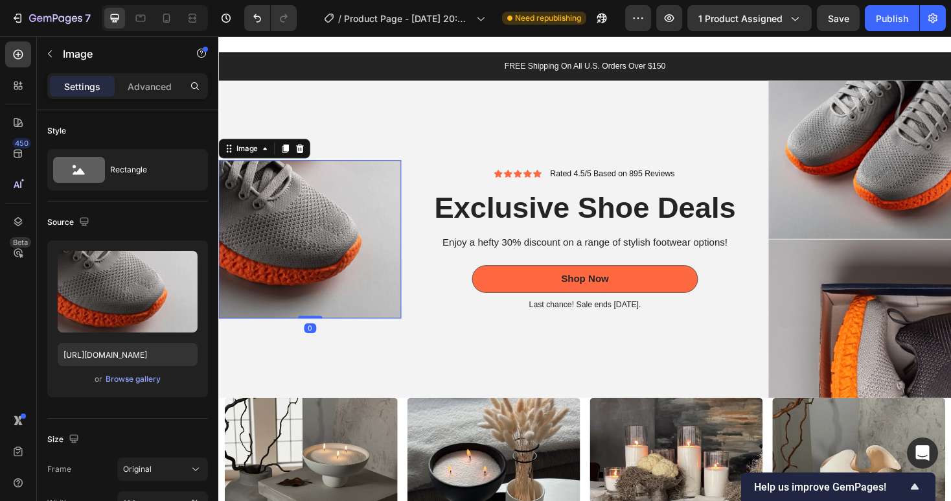
click at [330, 247] on img at bounding box center [315, 252] width 194 height 168
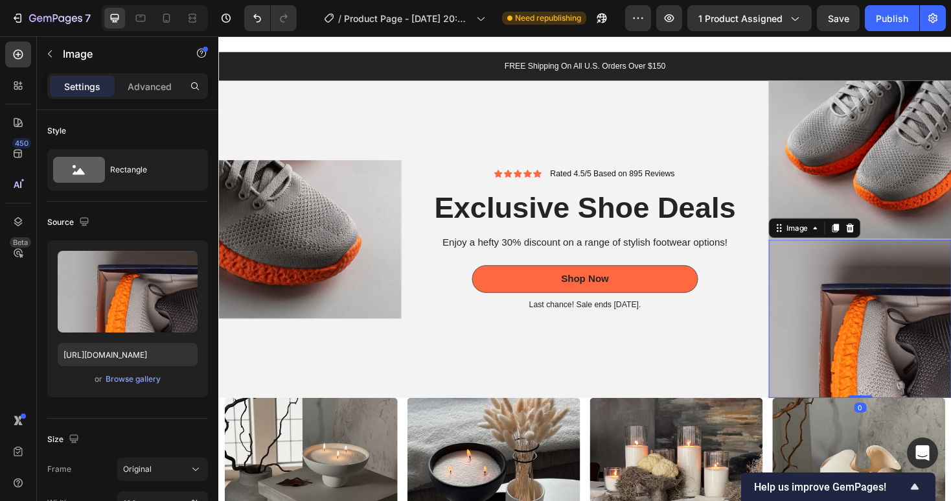
click at [877, 297] on img at bounding box center [899, 336] width 194 height 168
click at [893, 235] on div at bounding box center [888, 240] width 16 height 16
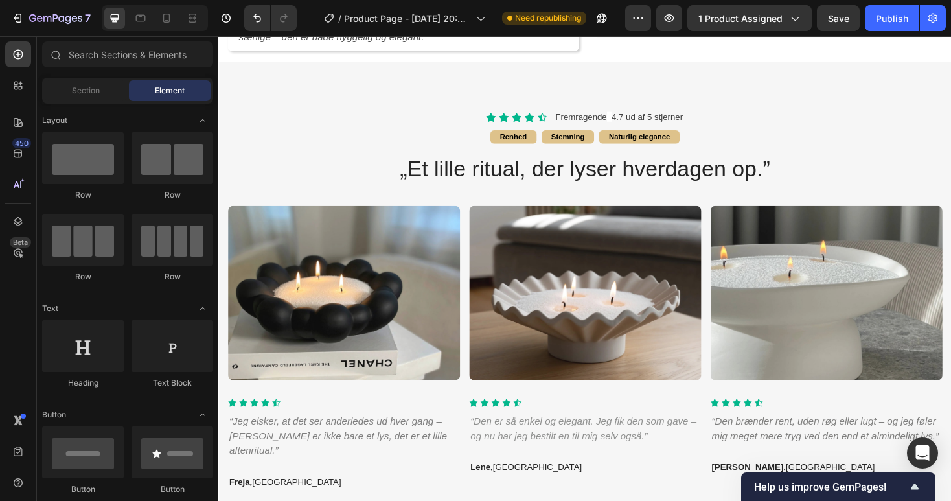
scroll to position [671, 0]
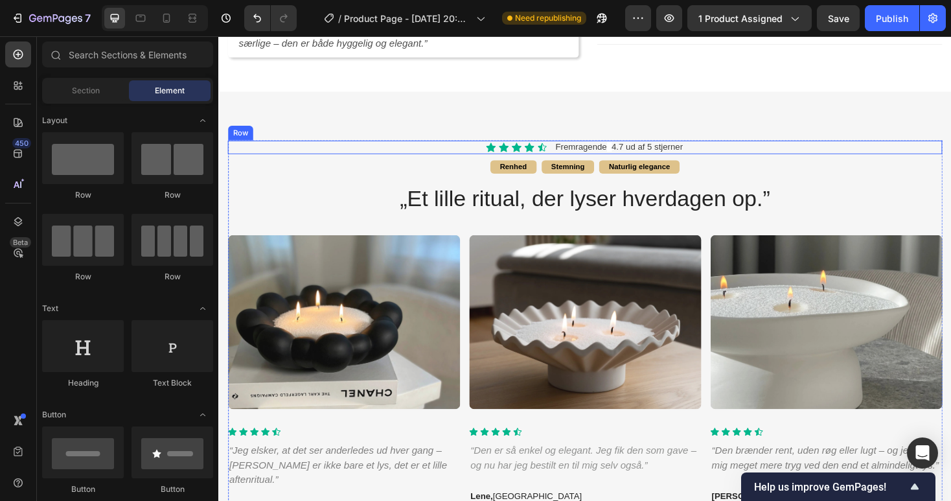
click at [571, 147] on div "Icon Icon Icon Icon Icon Icon List Fremragende 4.7 ud af 5 stjerner Text Block …" at bounding box center [607, 154] width 758 height 14
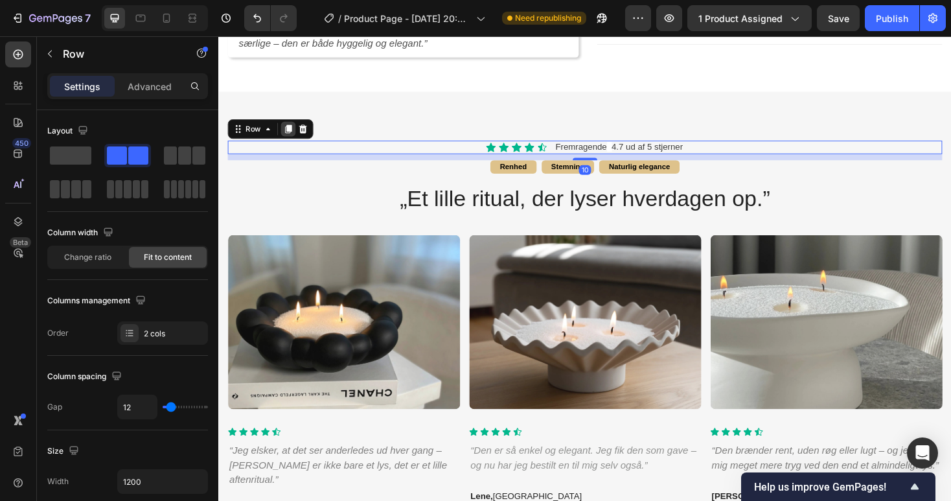
click at [293, 130] on icon at bounding box center [292, 134] width 7 height 9
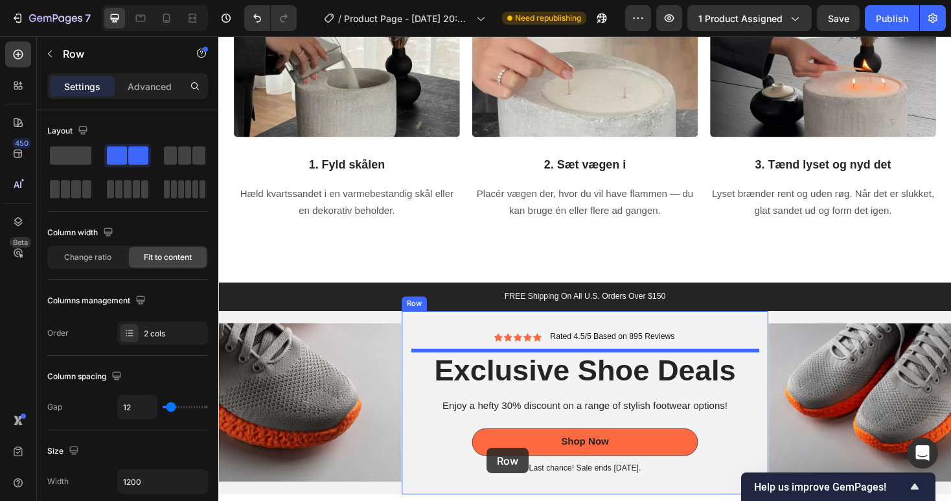
scroll to position [1585, 0]
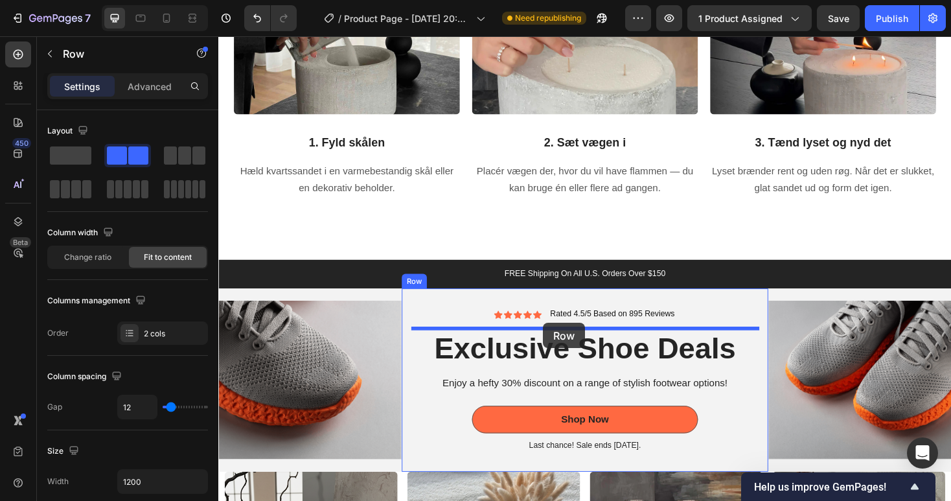
drag, startPoint x: 235, startPoint y: 133, endPoint x: 564, endPoint y: 340, distance: 388.4
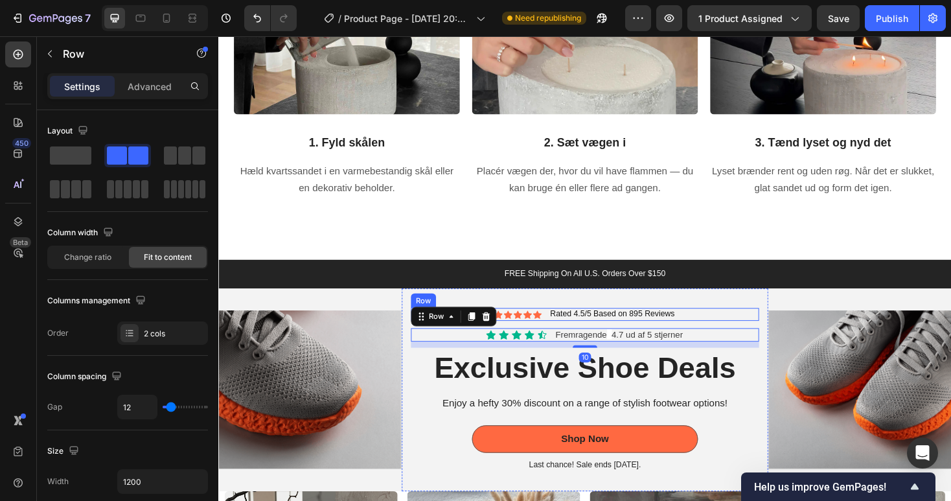
click at [721, 331] on div "Icon Icon Icon Icon Icon Icon List Rated 4.5/5 Based on 895 Reviews Text Block …" at bounding box center [606, 332] width 369 height 14
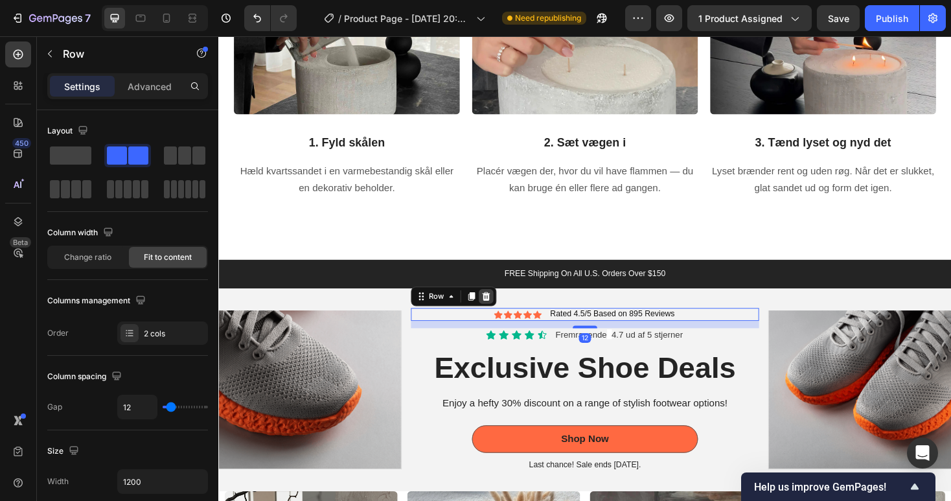
click at [503, 308] on icon at bounding box center [502, 312] width 10 height 10
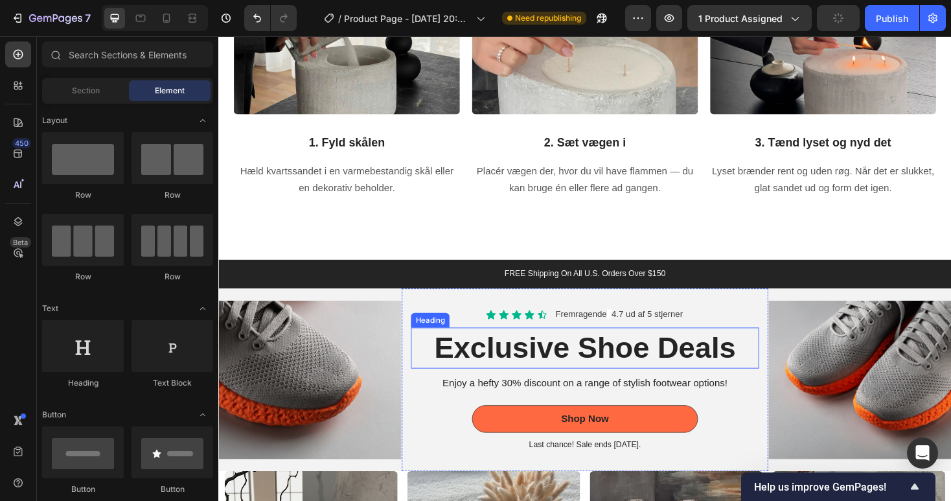
click at [502, 367] on h2 "Exclusive Shoe Deals" at bounding box center [606, 366] width 369 height 43
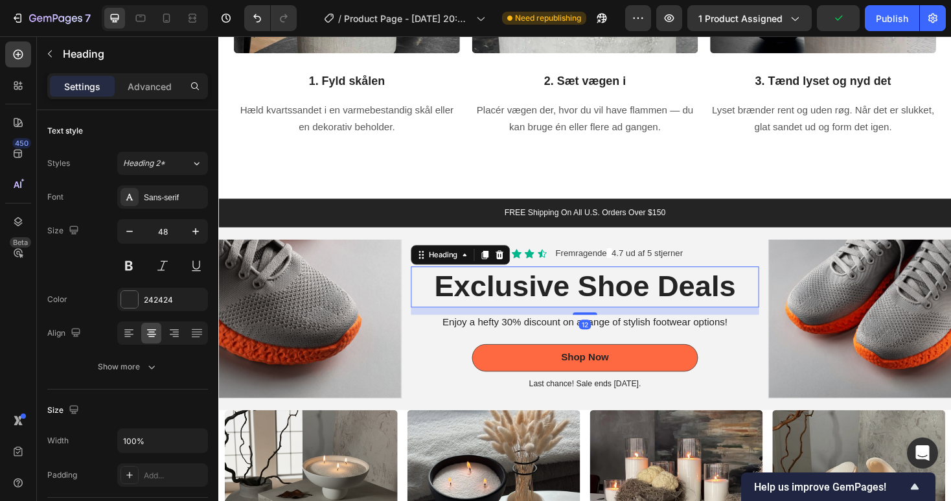
scroll to position [1656, 0]
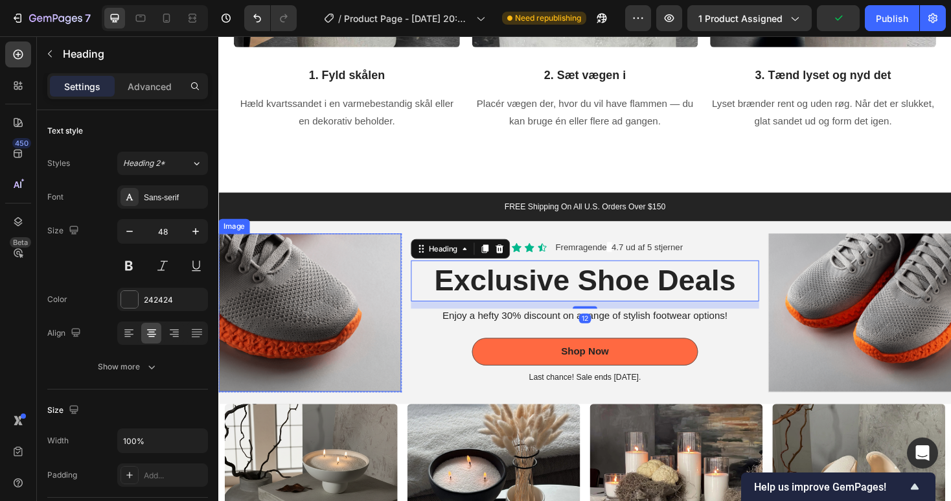
click at [341, 335] on img at bounding box center [315, 330] width 194 height 168
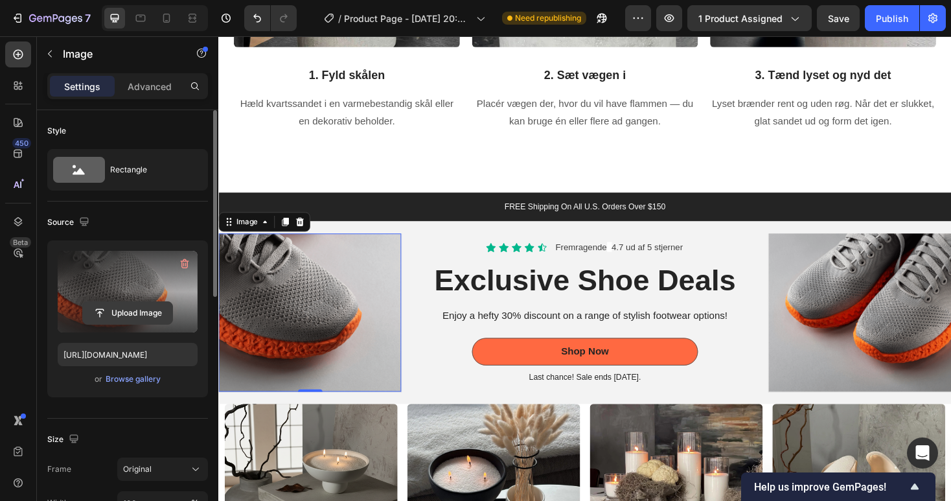
click at [132, 322] on input "file" at bounding box center [127, 313] width 89 height 22
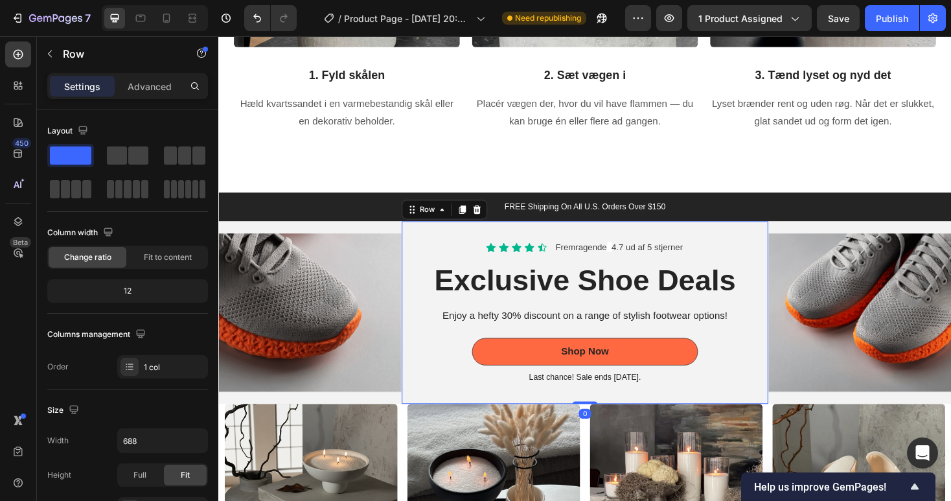
click at [454, 239] on div "Icon Icon Icon Icon Icon Icon List Fremragende 4.7 ud af 5 stjerner Text Block …" at bounding box center [607, 330] width 389 height 194
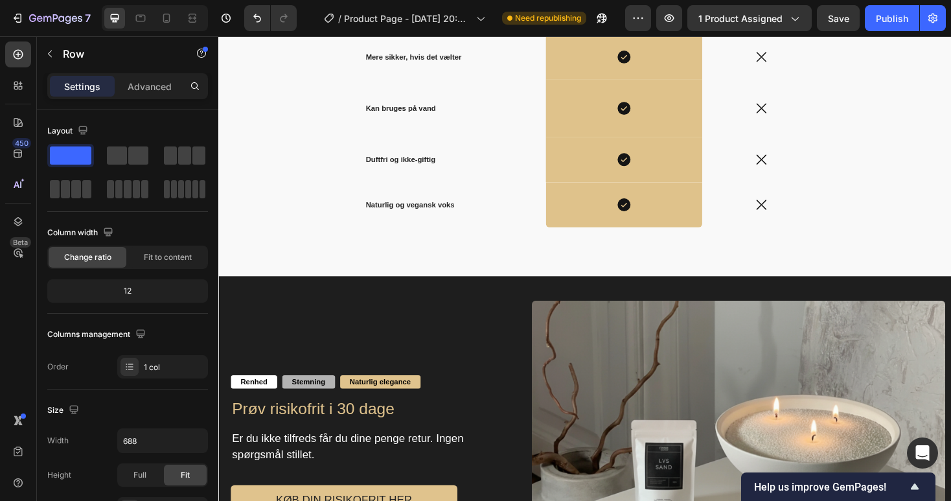
scroll to position [2626, 0]
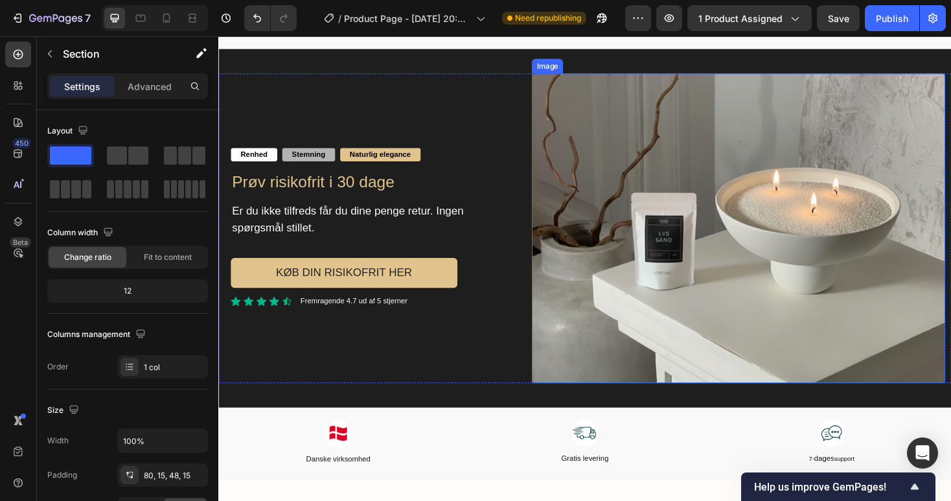
scroll to position [2746, 0]
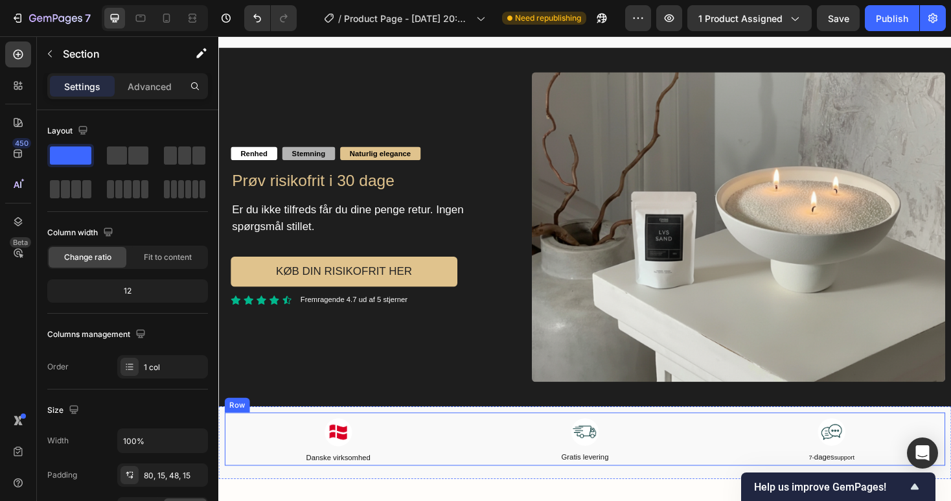
click at [471, 459] on div "Image Danske virksomhed Text Block Image Gratis levering Text Block Image 7- da…" at bounding box center [607, 463] width 764 height 56
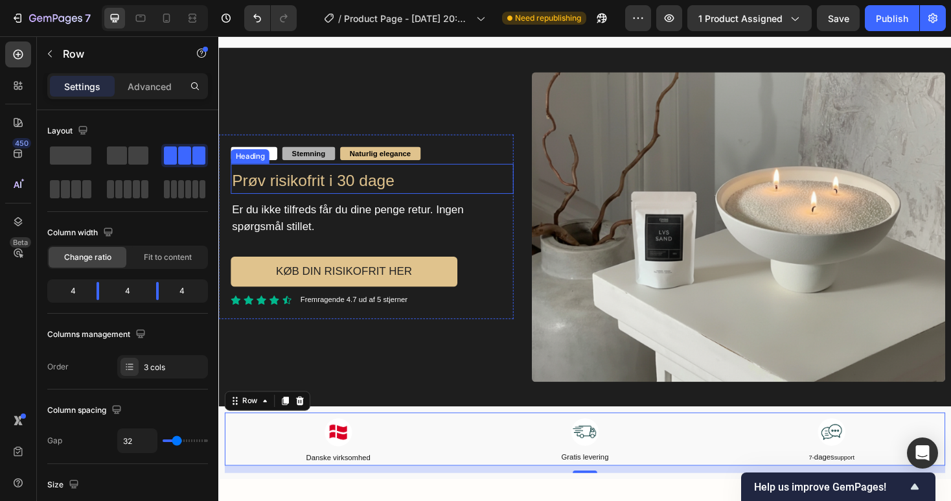
click at [301, 186] on span "Prøv risikofrit i 30 dage" at bounding box center [319, 188] width 172 height 19
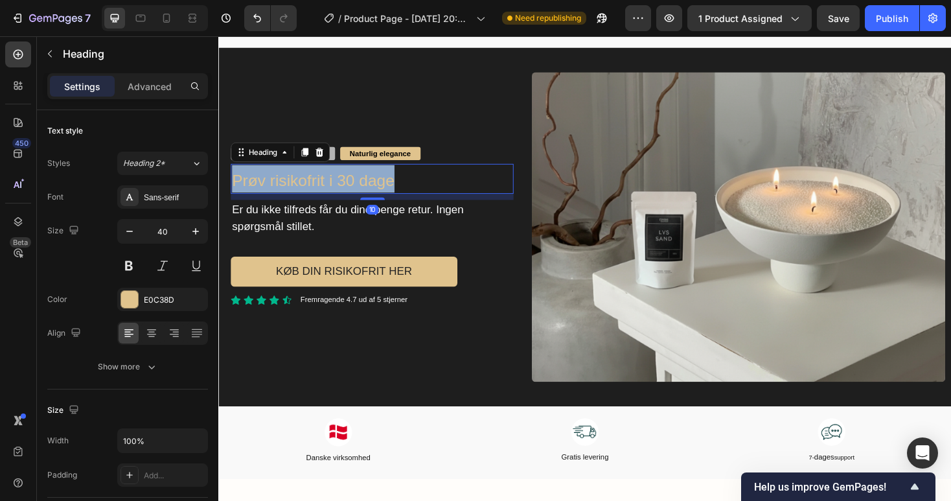
click at [301, 186] on span "Prøv risikofrit i 30 dage" at bounding box center [319, 188] width 172 height 19
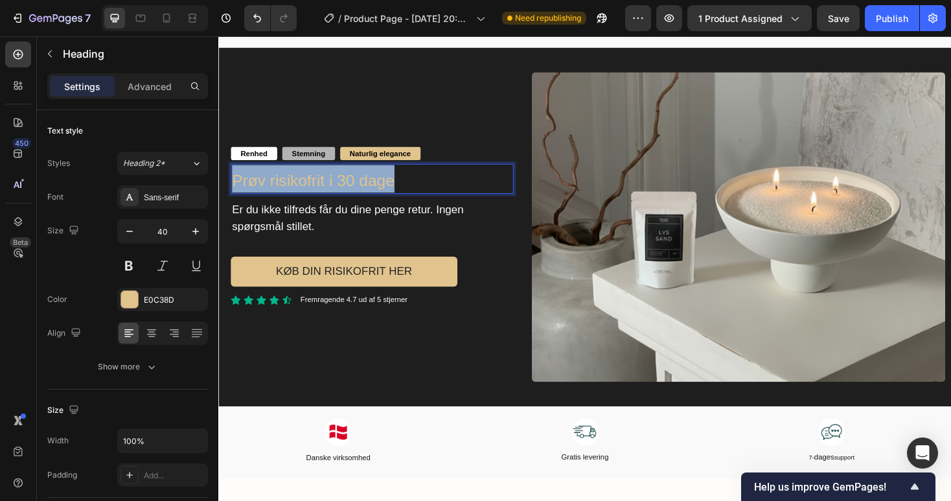
click at [301, 186] on span "Prøv risikofrit i 30 dage" at bounding box center [319, 188] width 172 height 19
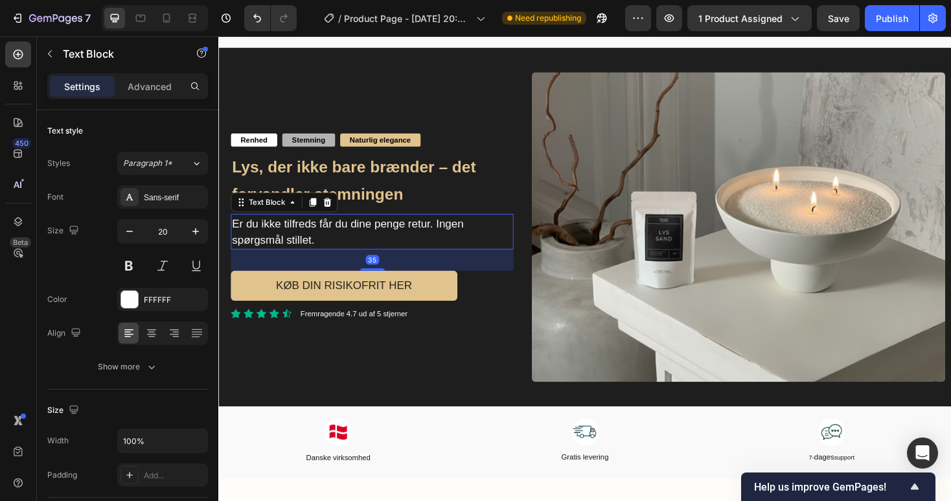
click at [312, 233] on span "Er du ikke tilfreds får du dine penge retur. Ingen spørgsmål stillet." at bounding box center [356, 244] width 246 height 30
click at [324, 170] on strong "Lys, der ikke bare brænder – det forvandler stemningen" at bounding box center [362, 189] width 258 height 49
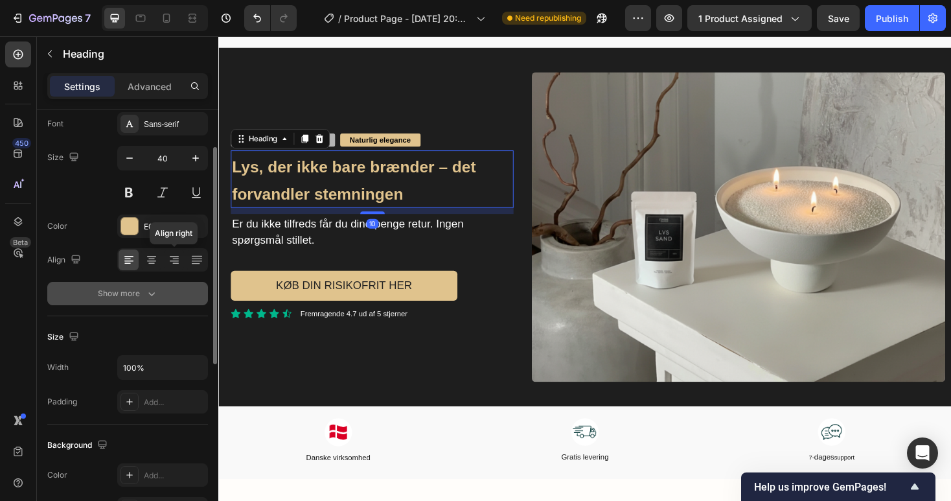
scroll to position [81, 0]
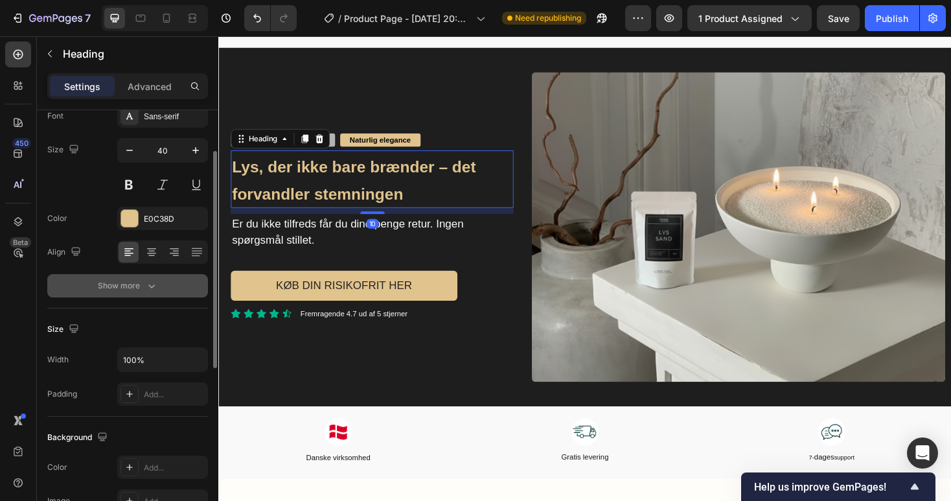
click at [137, 288] on div "Show more" at bounding box center [128, 285] width 60 height 13
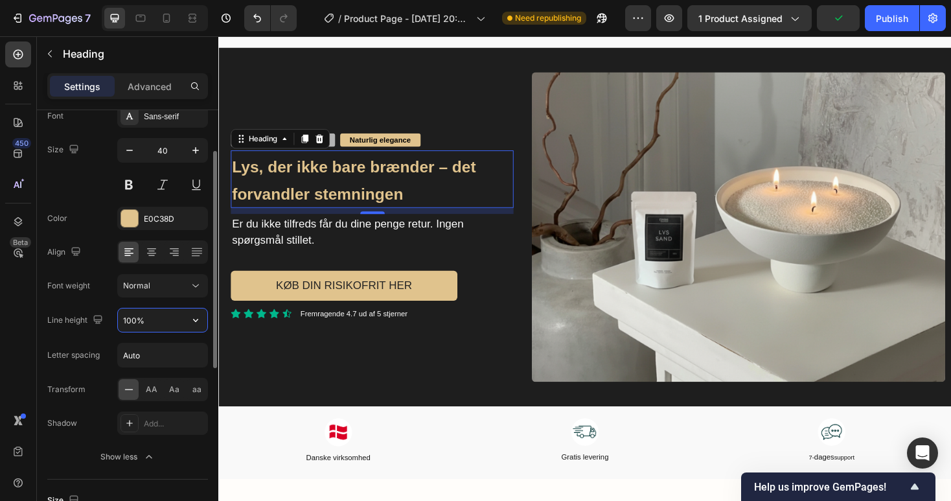
click at [133, 319] on input "100%" at bounding box center [162, 319] width 89 height 23
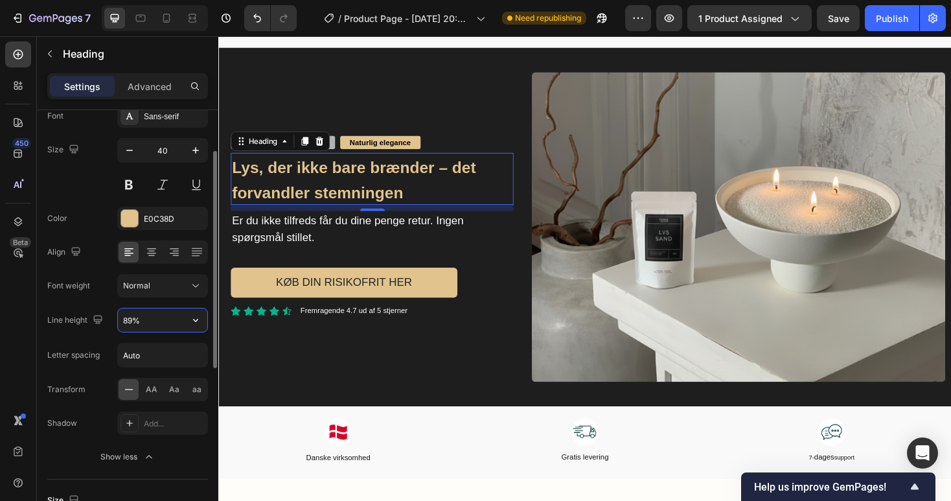
type input "90%"
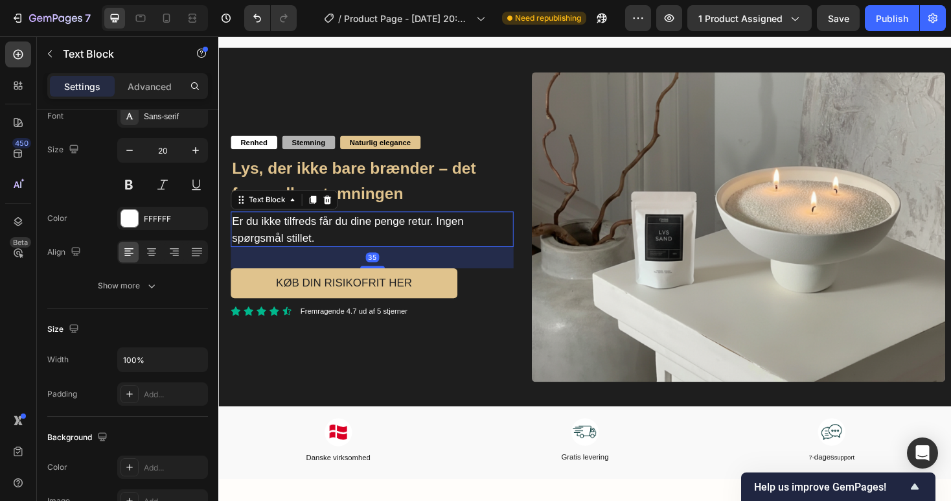
click at [372, 231] on span "Er du ikke tilfreds får du dine penge retur. Ingen spørgsmål stillet." at bounding box center [356, 241] width 246 height 30
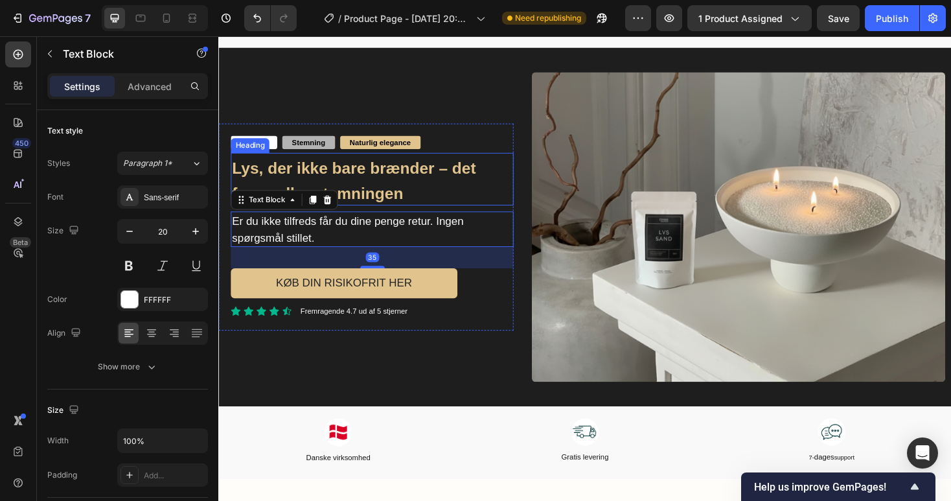
click at [404, 183] on p "⁠⁠⁠⁠⁠⁠⁠ Lys, der ikke bare brænder – det forvandler stemningen" at bounding box center [381, 187] width 297 height 53
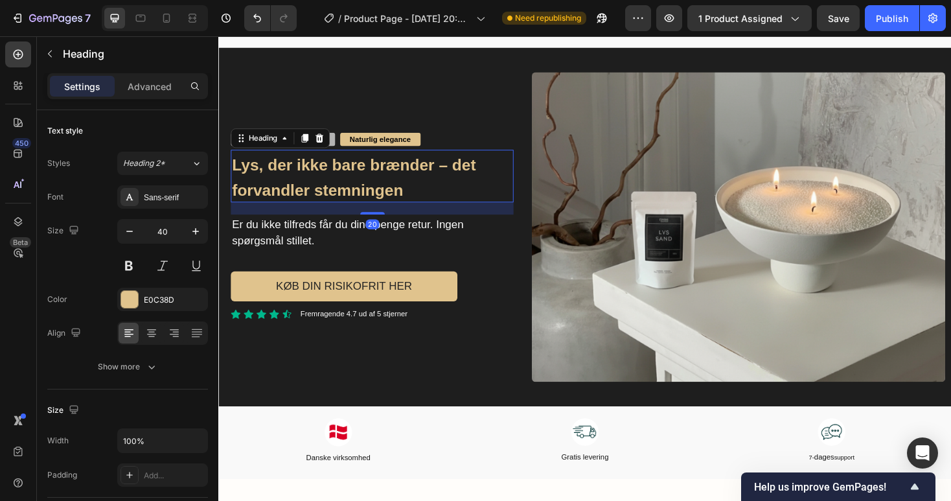
drag, startPoint x: 377, startPoint y: 216, endPoint x: 360, endPoint y: 223, distance: 18.7
click at [360, 223] on div "Renhed Text Block Stemning Text Block Naturlig elegance Text Block Row ⁠⁠⁠⁠⁠⁠⁠ …" at bounding box center [381, 239] width 300 height 200
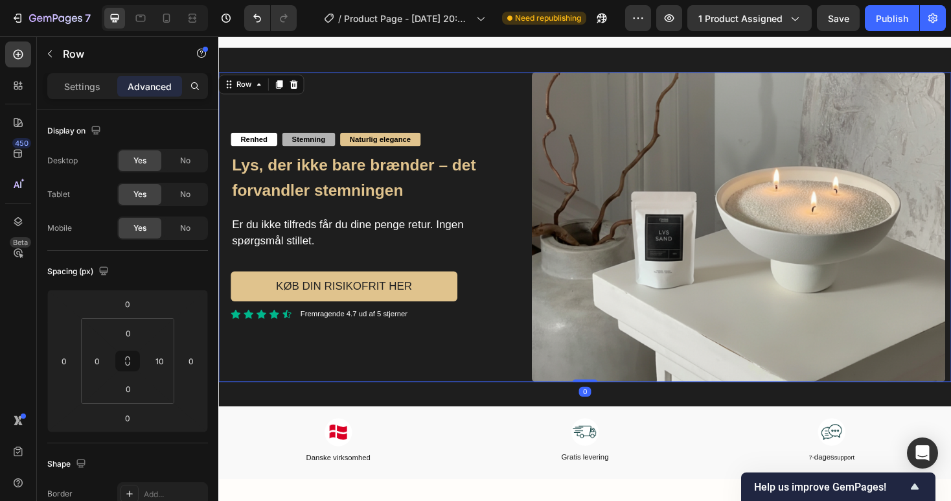
click at [362, 381] on div "Renhed Text Block Stemning Text Block Naturlig elegance Text Block Row ⁠⁠⁠⁠⁠⁠⁠ …" at bounding box center [374, 238] width 313 height 328
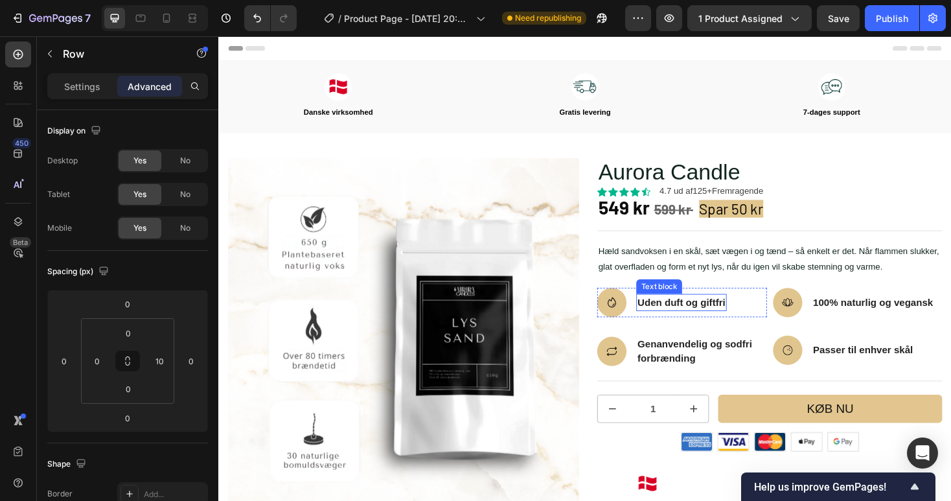
click at [706, 322] on p "Uden duft og giftfri" at bounding box center [709, 319] width 93 height 16
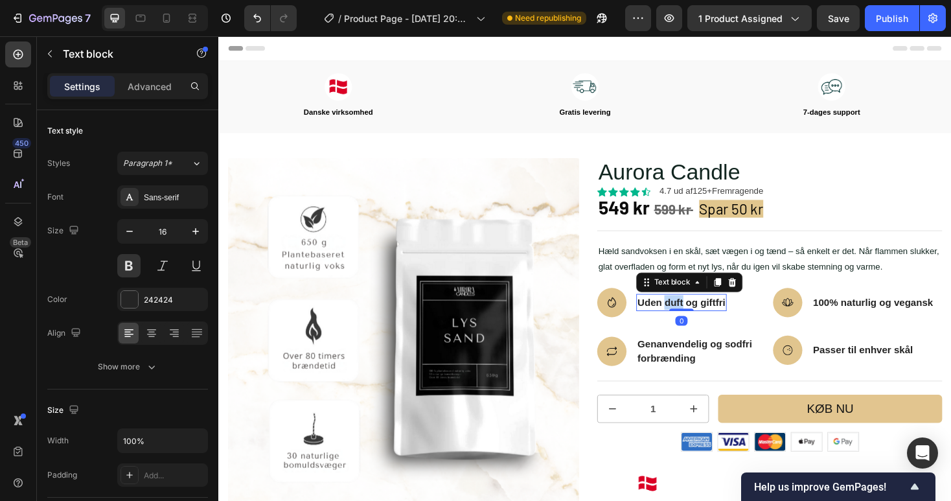
click at [706, 322] on p "Uden duft og giftfri" at bounding box center [709, 319] width 93 height 16
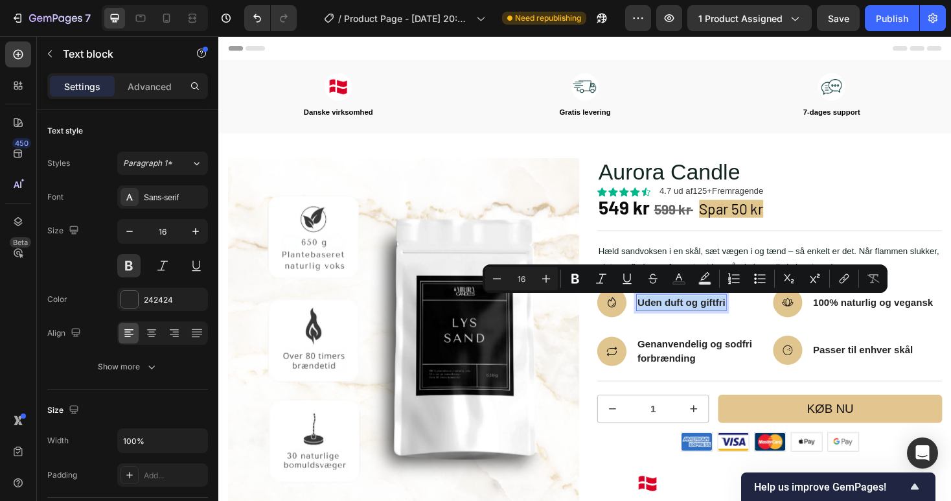
click at [706, 322] on p "Uden duft og giftfri" at bounding box center [709, 319] width 93 height 16
click at [706, 321] on p "Uden duft og giftfri" at bounding box center [709, 319] width 93 height 16
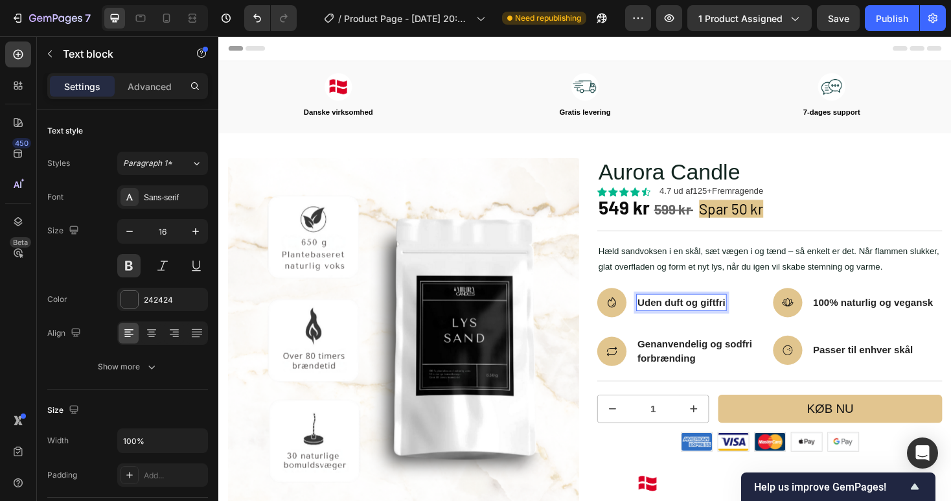
click at [710, 321] on p "Uden duft og giftfri" at bounding box center [709, 319] width 93 height 16
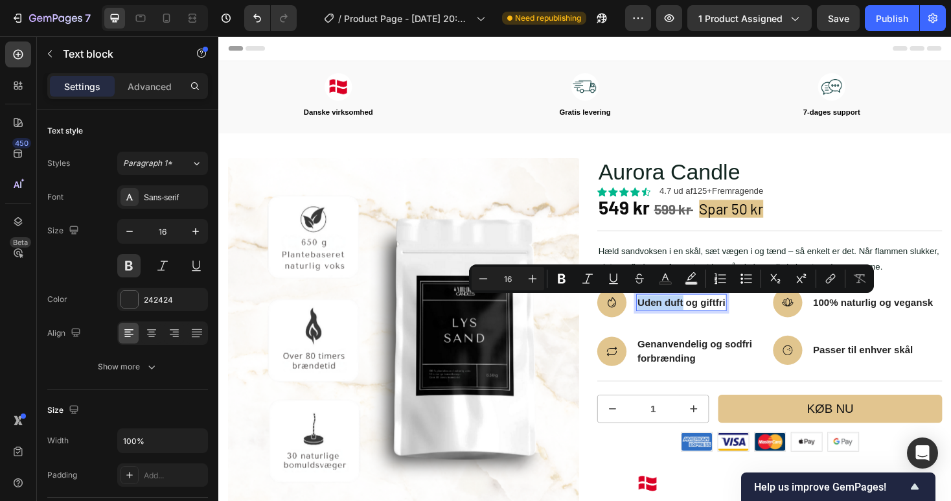
drag, startPoint x: 710, startPoint y: 321, endPoint x: 661, endPoint y: 319, distance: 48.6
click at [661, 319] on div "Uden duft og giftfri" at bounding box center [709, 319] width 96 height 18
copy p "Uden duft"
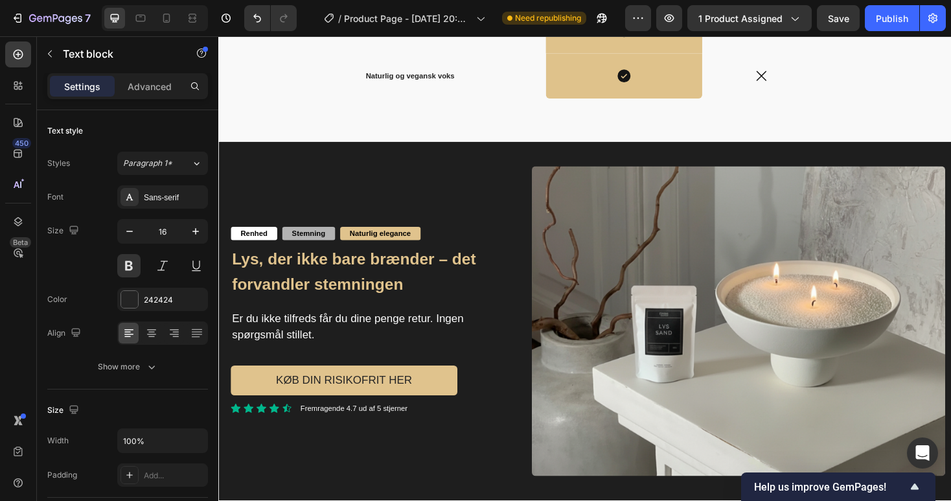
scroll to position [2648, 0]
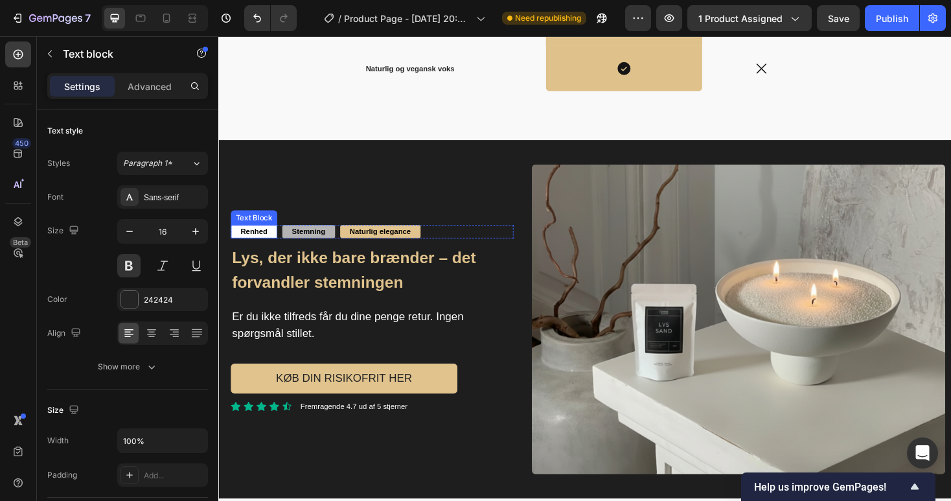
click at [256, 239] on strong "Renhed" at bounding box center [256, 243] width 29 height 9
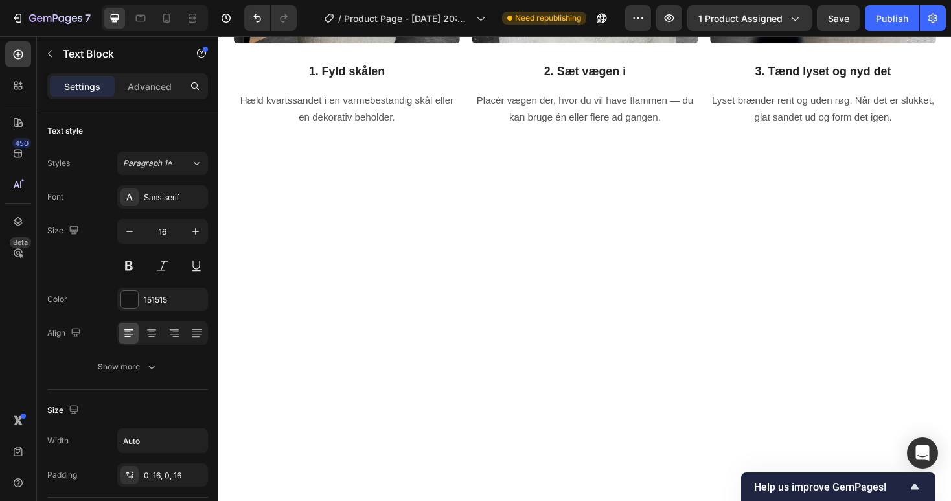
scroll to position [0, 0]
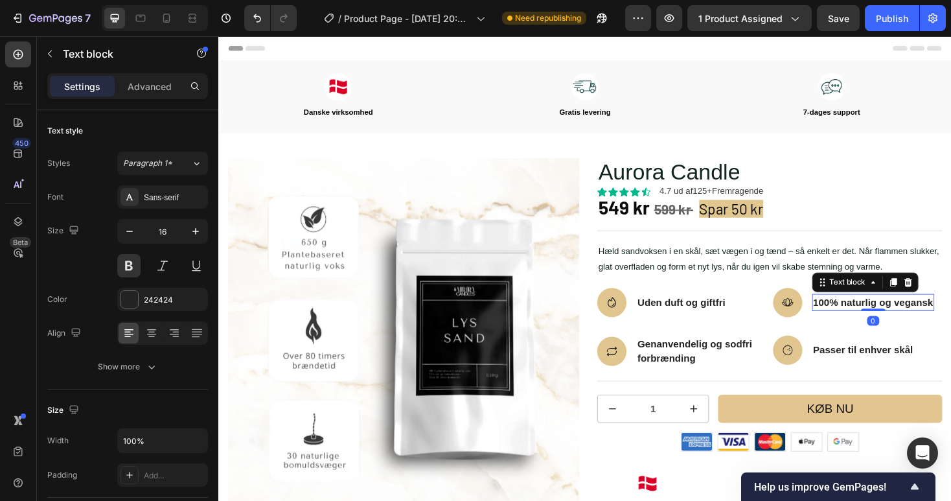
click at [856, 318] on p "100% naturlig og vegansk" at bounding box center [913, 319] width 128 height 16
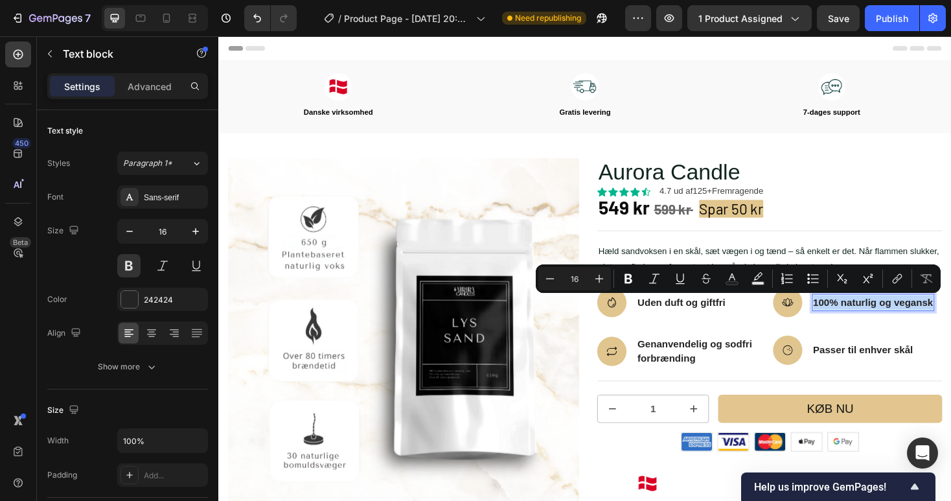
click at [853, 318] on p "100% naturlig og vegansk" at bounding box center [913, 319] width 128 height 16
click at [848, 319] on div "100% naturlig og vegansk" at bounding box center [913, 319] width 130 height 18
drag, startPoint x: 848, startPoint y: 319, endPoint x: 917, endPoint y: 321, distance: 68.7
click at [917, 321] on div "100% naturlig og vegansk" at bounding box center [913, 319] width 130 height 18
copy p "100% naturlig"
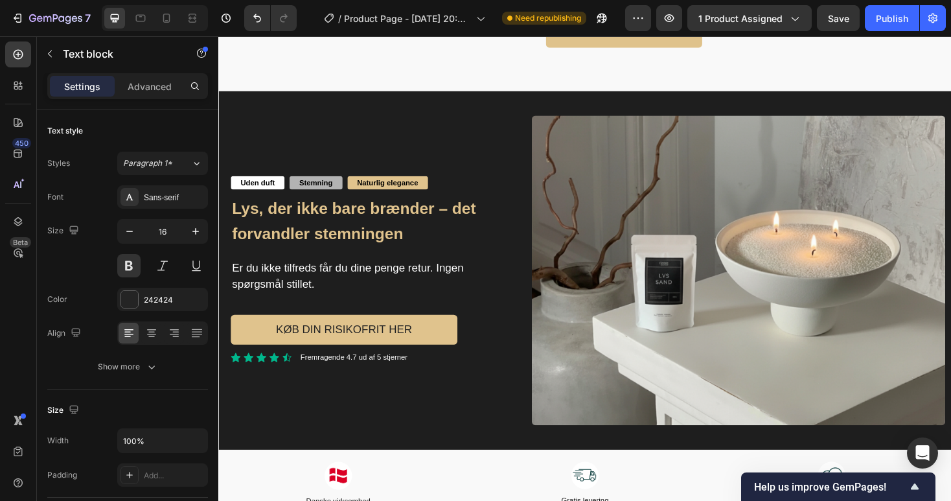
scroll to position [2655, 0]
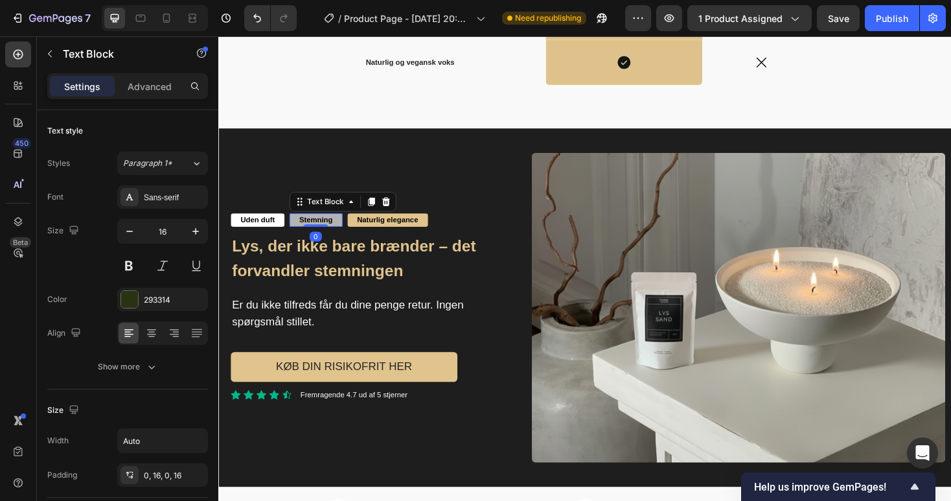
click at [321, 230] on strong "Stemning" at bounding box center [322, 231] width 36 height 9
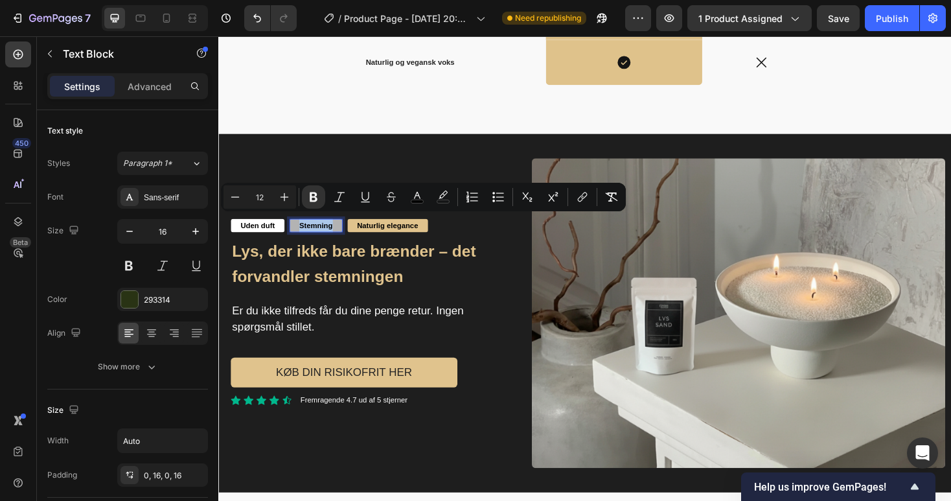
click at [321, 233] on strong "Stemning" at bounding box center [322, 237] width 36 height 9
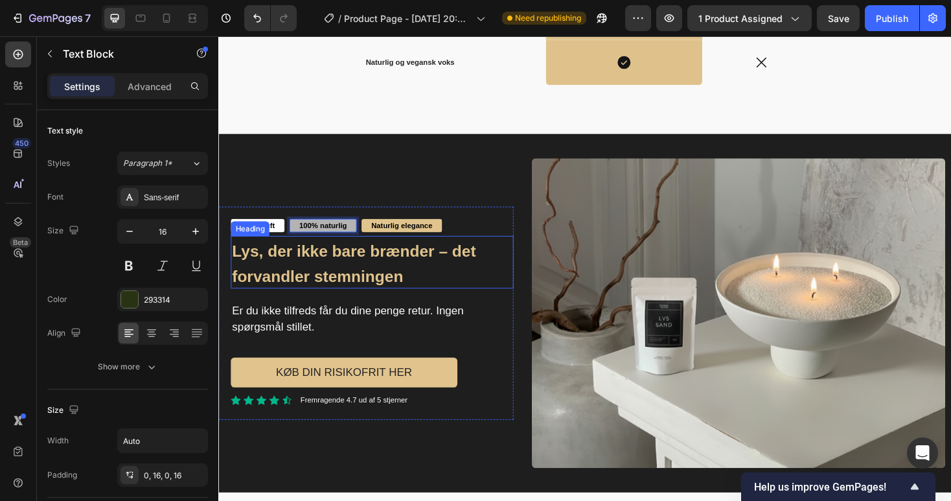
click at [379, 283] on strong "Lys, der ikke bare brænder – det forvandler stemningen" at bounding box center [362, 278] width 258 height 46
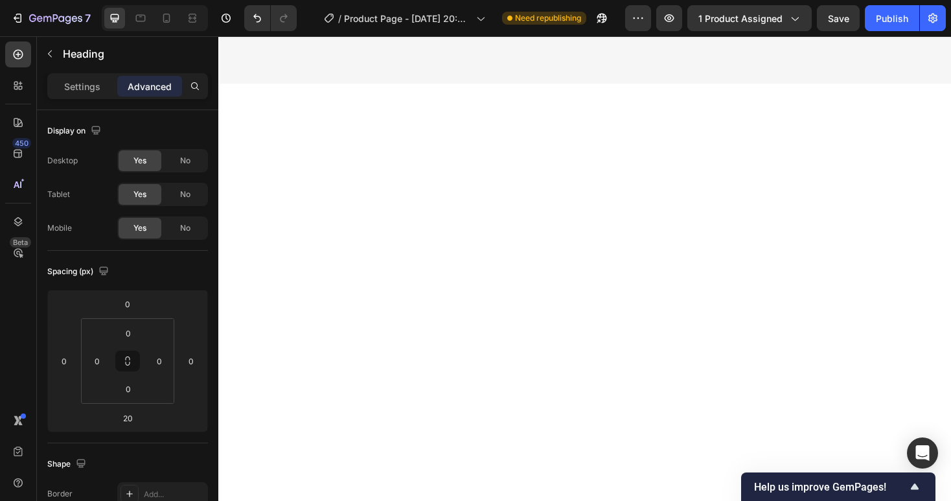
scroll to position [0, 0]
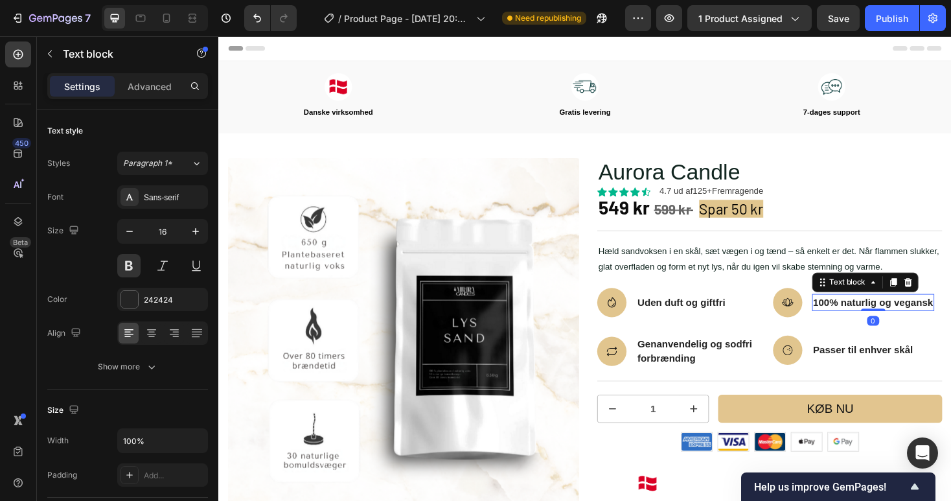
click at [937, 319] on p "100% naturlig og vegansk" at bounding box center [913, 319] width 128 height 16
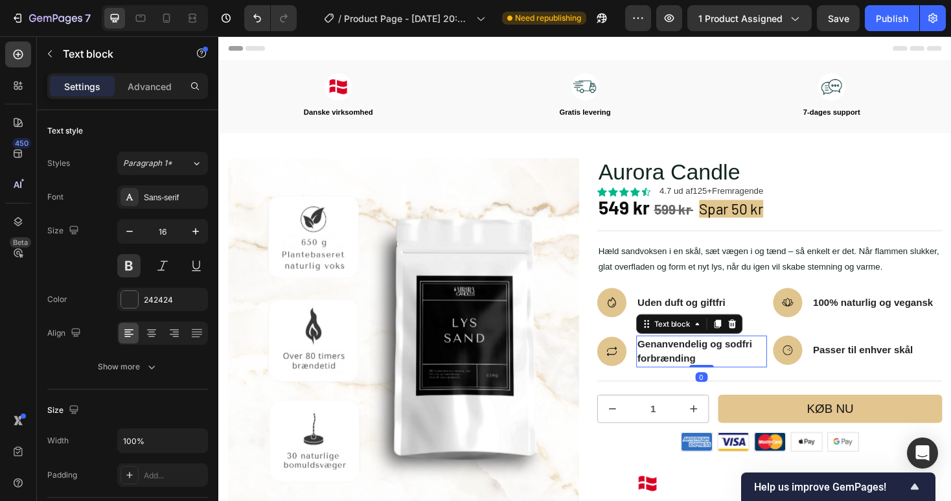
click at [664, 363] on p "Genanvendelig og sodfri forbrænding" at bounding box center [731, 370] width 136 height 31
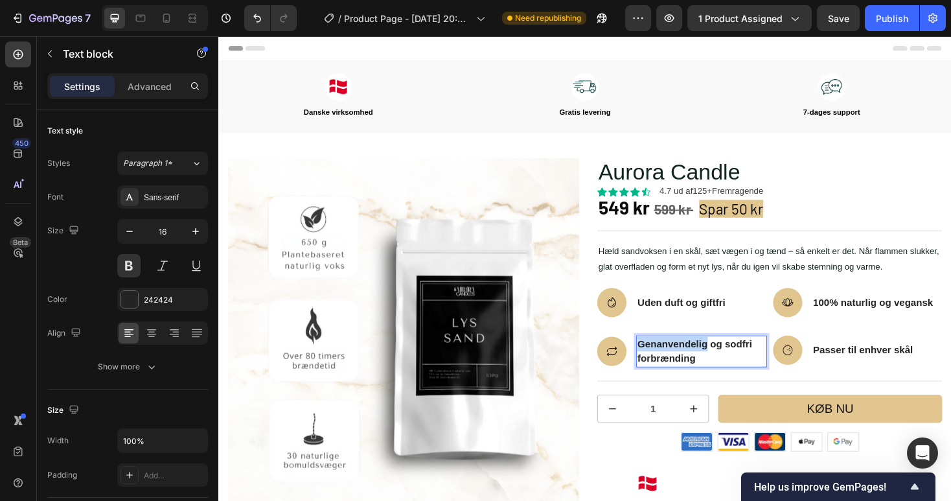
drag, startPoint x: 664, startPoint y: 363, endPoint x: 736, endPoint y: 363, distance: 71.9
click at [736, 363] on p "Genanvendelig og sodfri forbrænding" at bounding box center [731, 370] width 136 height 31
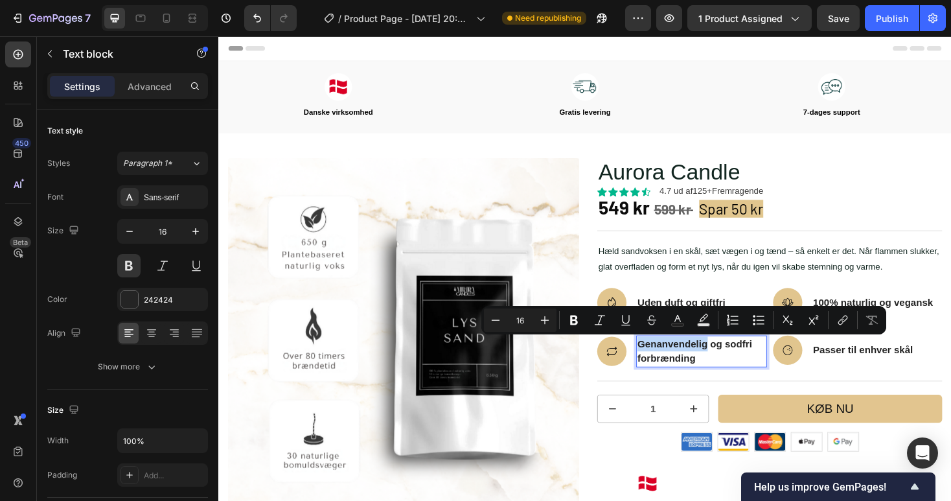
copy p "Genanvendelig"
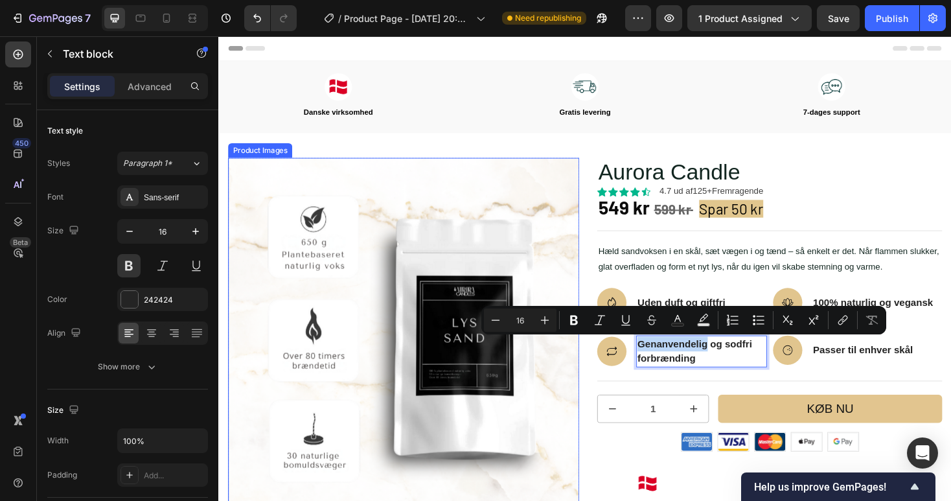
click at [519, 421] on img at bounding box center [414, 351] width 372 height 372
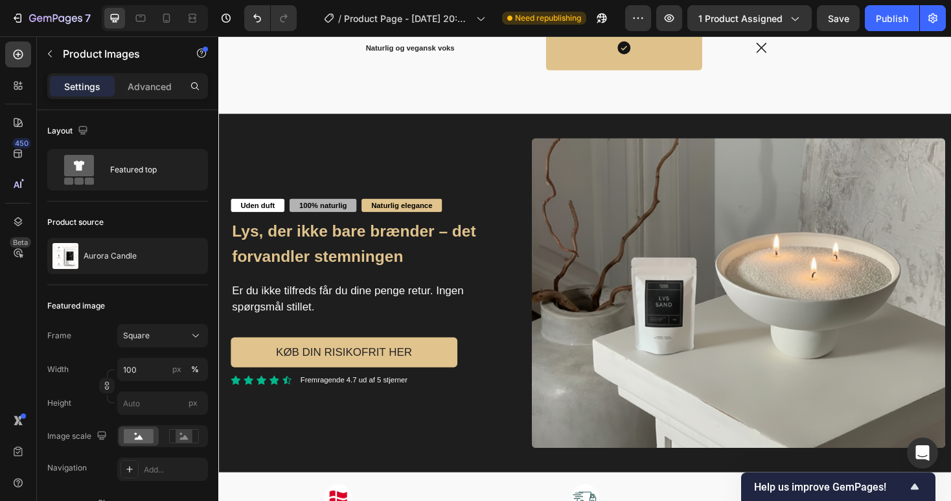
scroll to position [2719, 0]
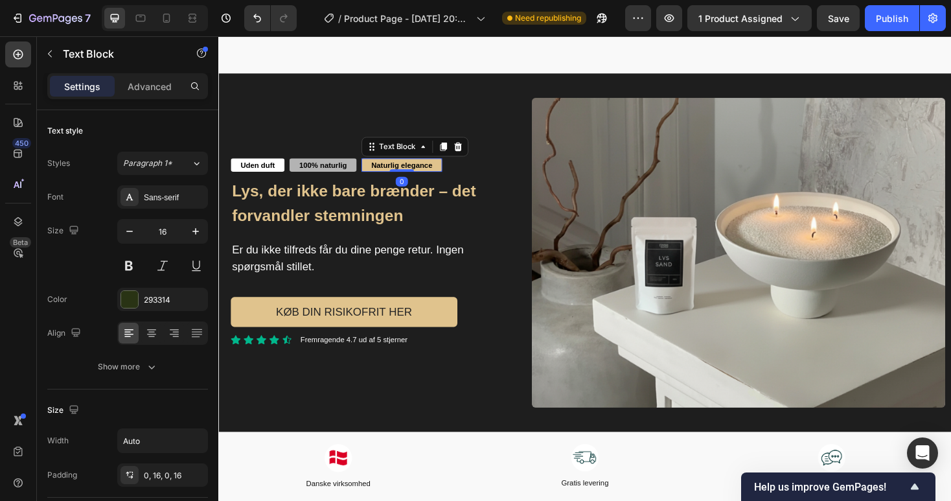
click at [394, 168] on strong "Naturlig elegance" at bounding box center [412, 172] width 65 height 9
click at [398, 168] on strong "Naturlig elegance" at bounding box center [412, 172] width 65 height 9
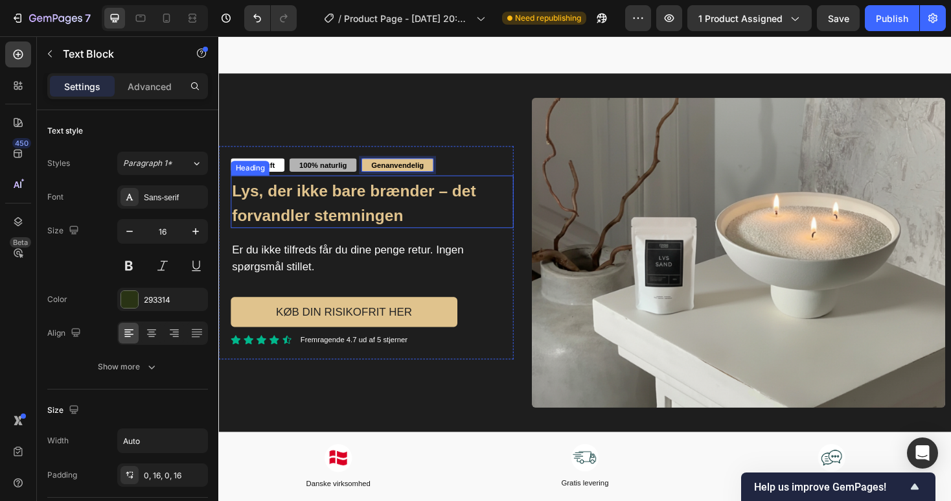
click at [385, 212] on strong "Lys, der ikke bare brænder – det forvandler stemningen" at bounding box center [362, 213] width 258 height 46
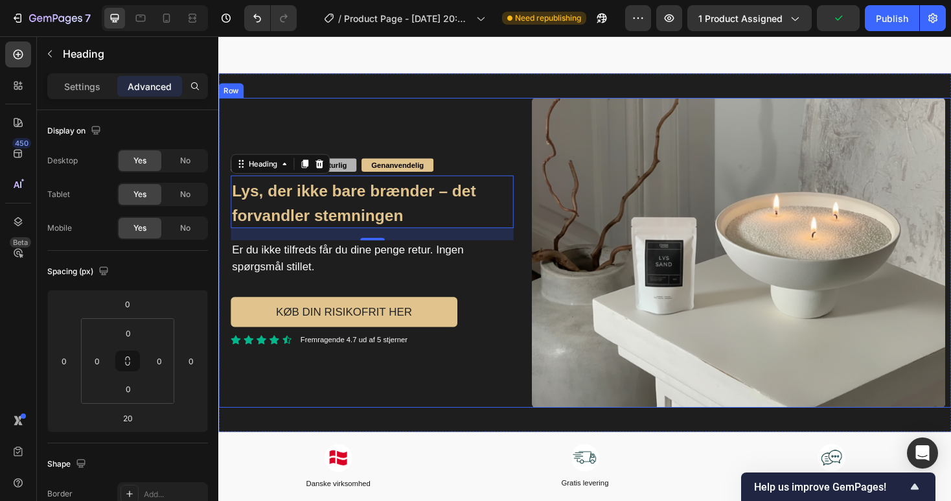
click at [408, 411] on div "Uden duft Text Block 100% naturlig Text Block Genanvendelig Text Block Row Lys,…" at bounding box center [374, 266] width 313 height 328
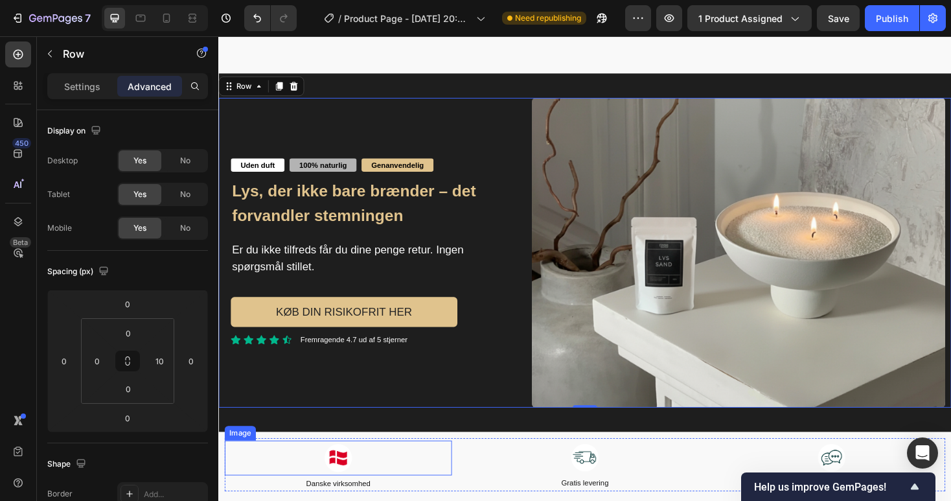
click at [404, 465] on div at bounding box center [345, 483] width 241 height 37
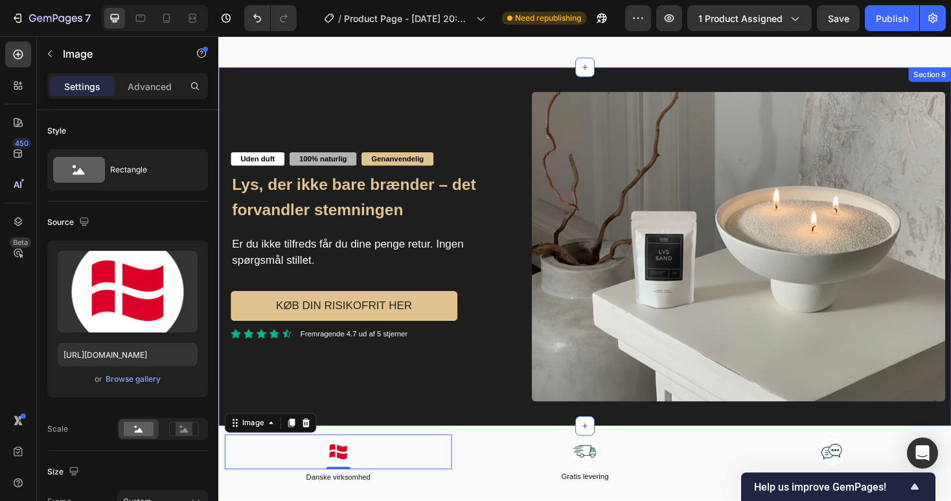
scroll to position [2726, 0]
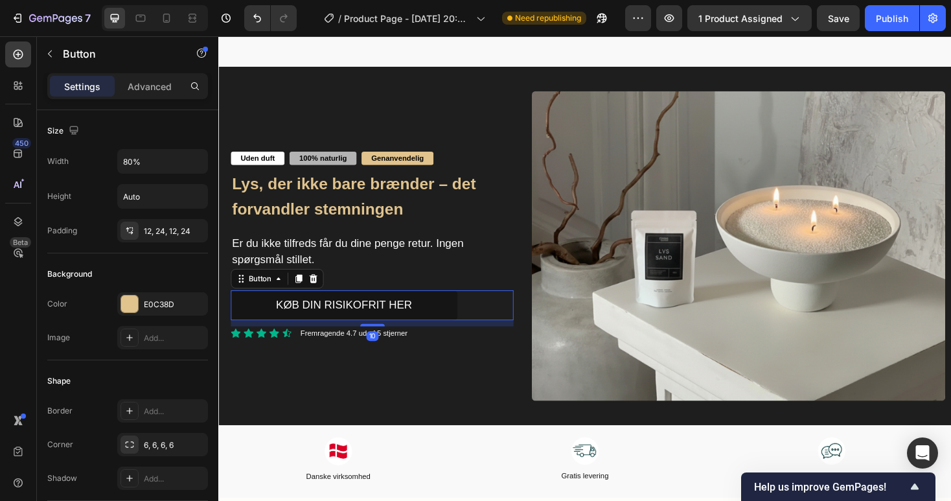
click at [352, 306] on button "Køb din Risikofrit her" at bounding box center [351, 322] width 240 height 32
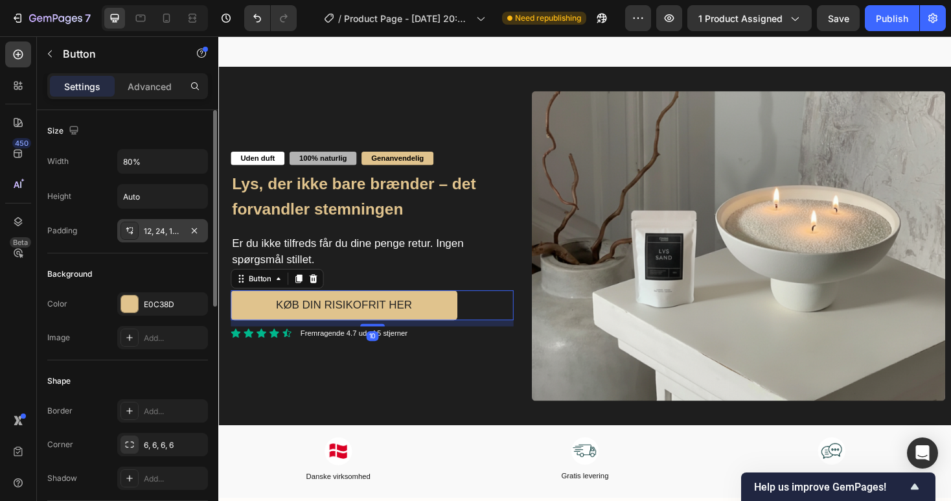
click at [152, 234] on div "12, 24, 12, 24" at bounding box center [163, 231] width 38 height 12
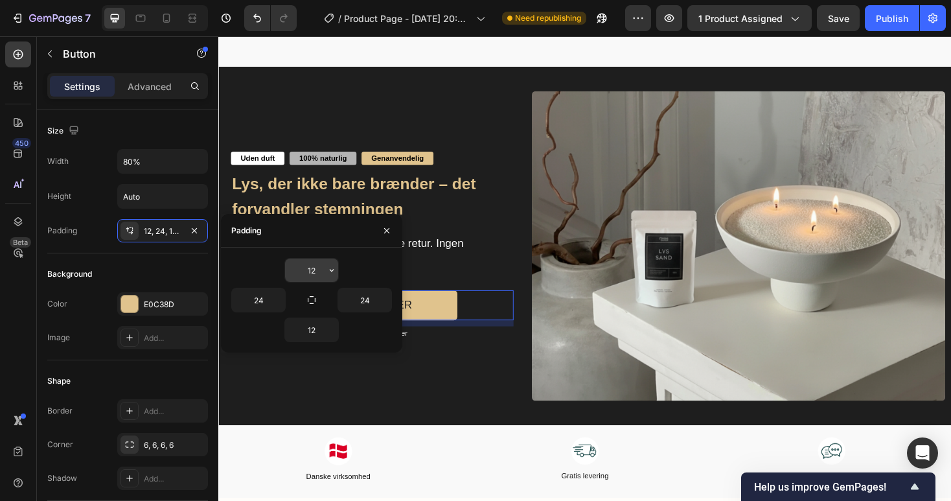
click at [317, 268] on input "12" at bounding box center [311, 269] width 53 height 23
type input "10"
click at [307, 328] on input "12" at bounding box center [311, 329] width 53 height 23
type input "10"
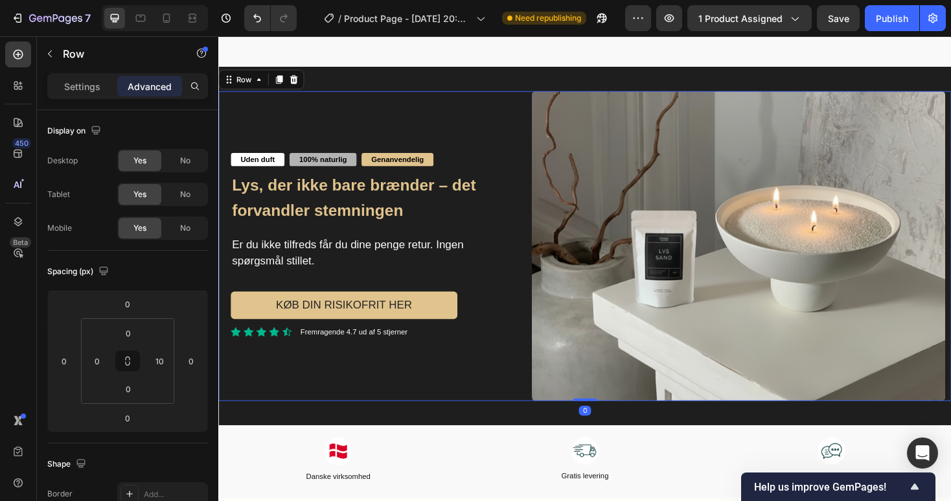
click at [293, 400] on div "Uden duft Text Block 100% naturlig Text Block Genanvendelig Text Block Row Lys,…" at bounding box center [374, 259] width 313 height 328
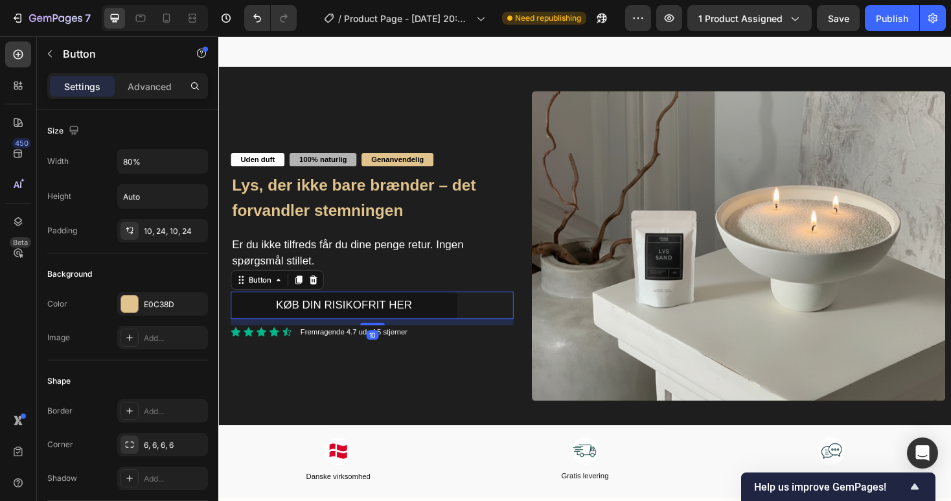
click at [244, 310] on button "Køb din Risikofrit her" at bounding box center [351, 321] width 240 height 29
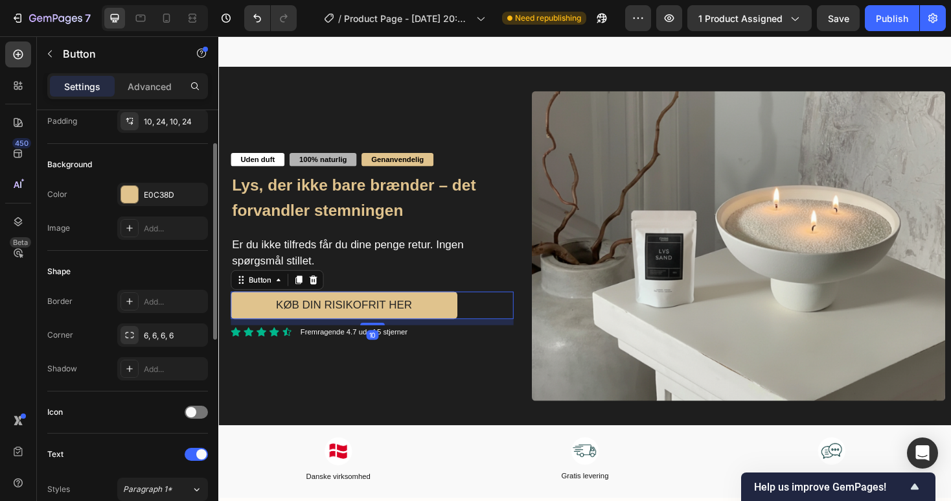
scroll to position [140, 0]
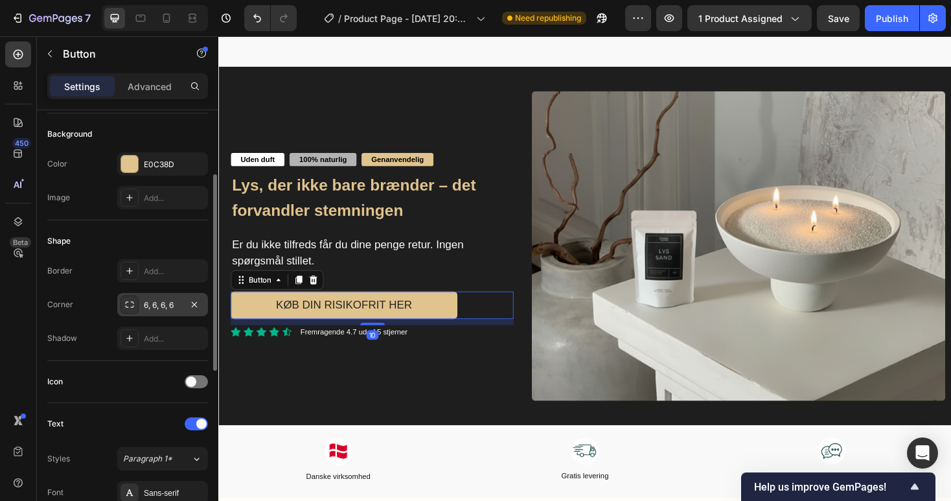
click at [148, 295] on div "6, 6, 6, 6" at bounding box center [162, 304] width 91 height 23
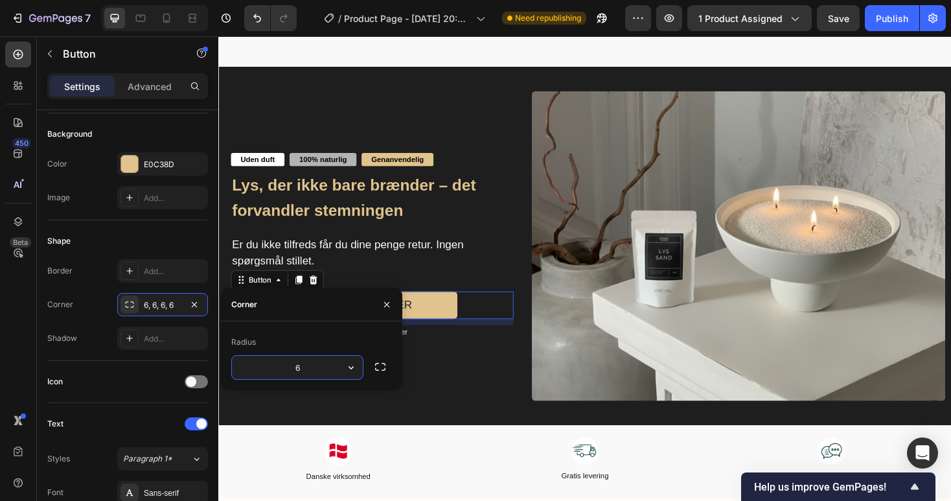
click at [306, 362] on input "6" at bounding box center [297, 367] width 131 height 23
type input "4"
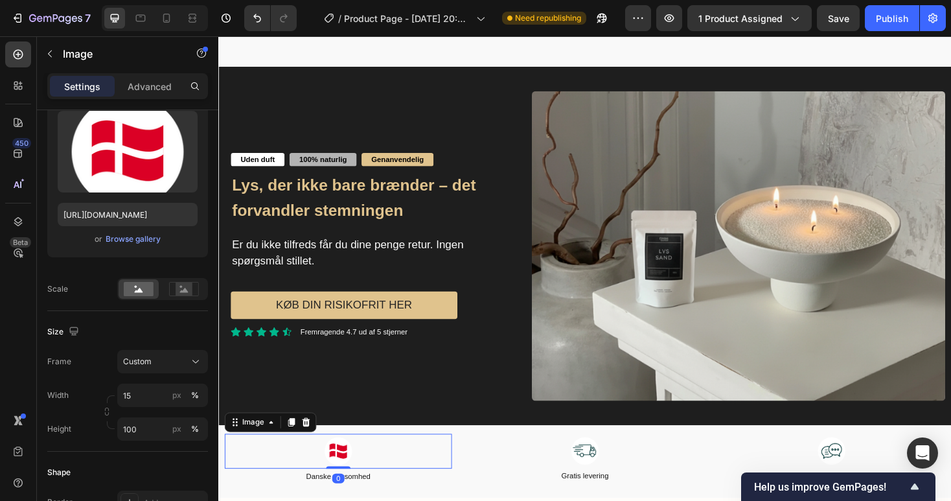
click at [305, 465] on div at bounding box center [345, 476] width 241 height 37
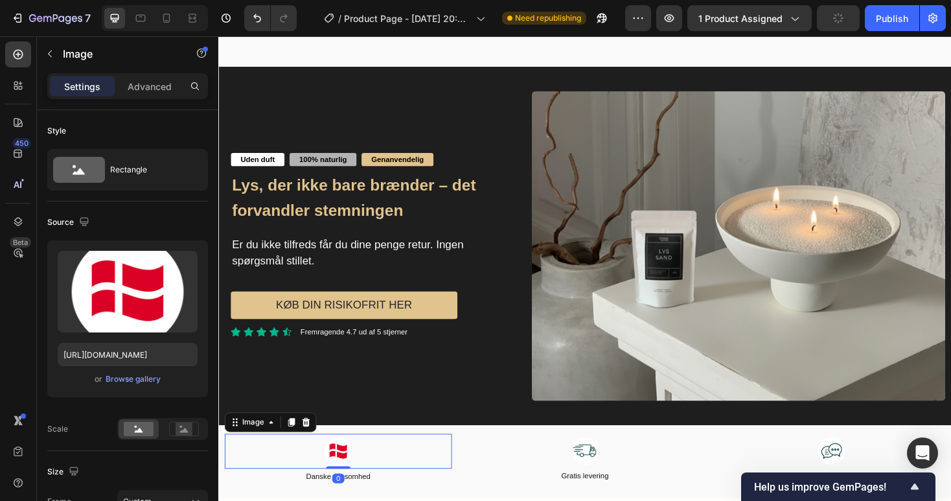
scroll to position [2719, 0]
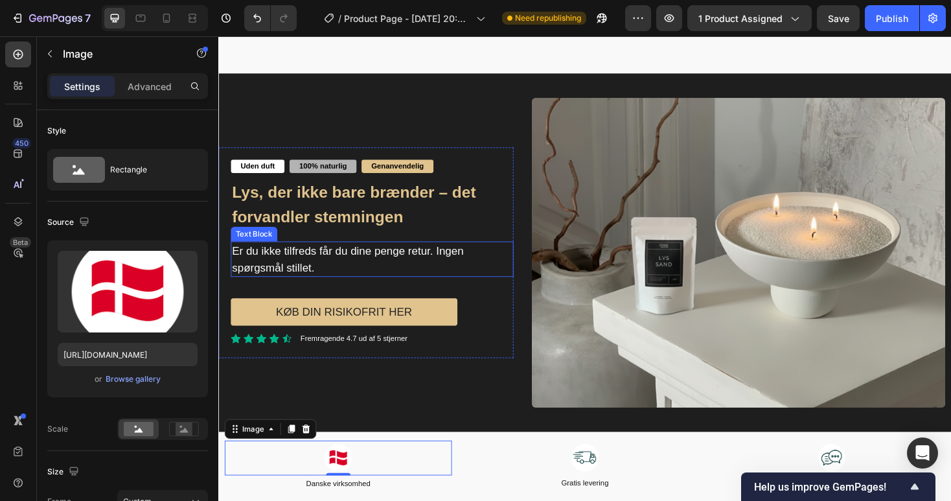
click at [280, 275] on span "Er du ikke tilfreds får du dine penge retur. Ingen spørgsmål stillet." at bounding box center [356, 273] width 246 height 30
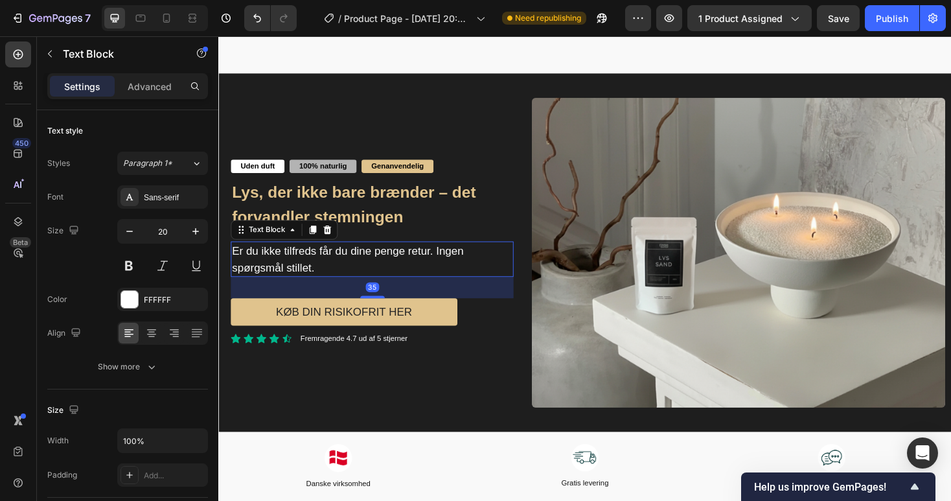
click at [280, 275] on span "Er du ikke tilfreds får du dine penge retur. Ingen spørgsmål stillet." at bounding box center [356, 273] width 246 height 30
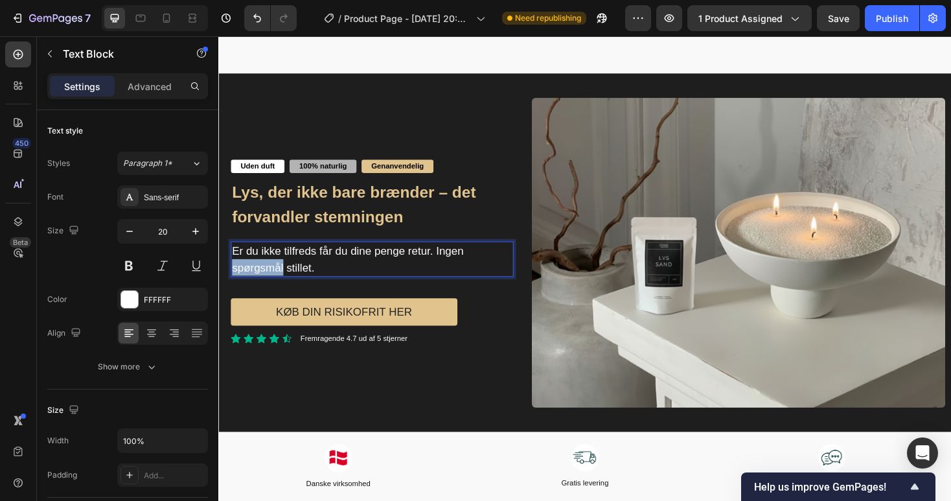
click at [280, 275] on span "Er du ikke tilfreds får du dine penge retur. Ingen spørgsmål stillet." at bounding box center [356, 273] width 246 height 30
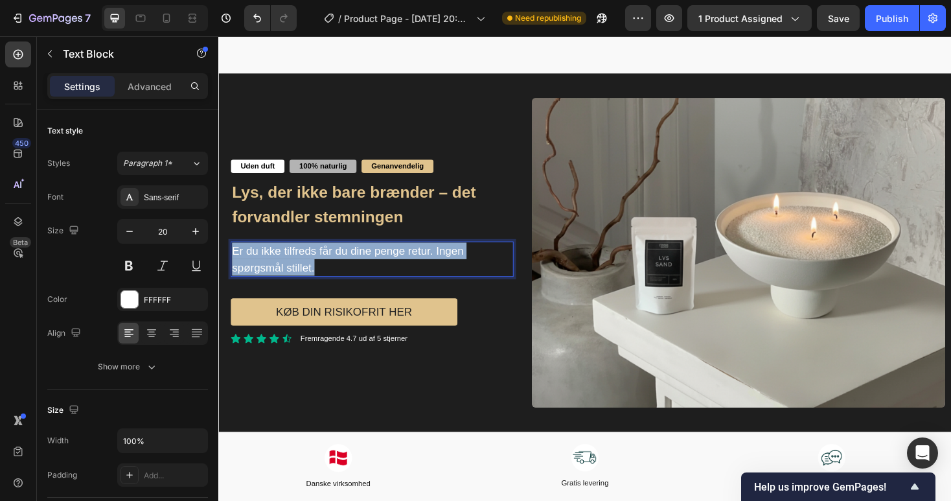
click at [280, 275] on span "Er du ikke tilfreds får du dine penge retur. Ingen spørgsmål stillet." at bounding box center [356, 273] width 246 height 30
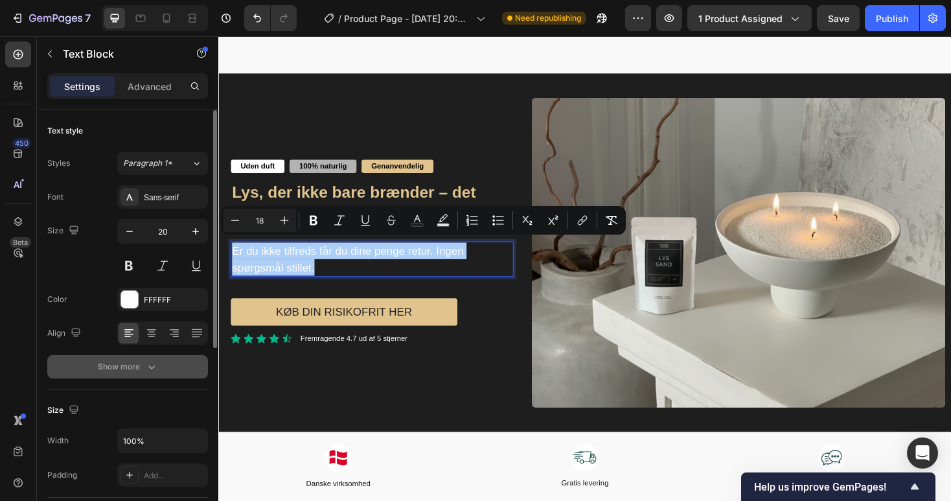
click at [164, 362] on button "Show more" at bounding box center [127, 366] width 161 height 23
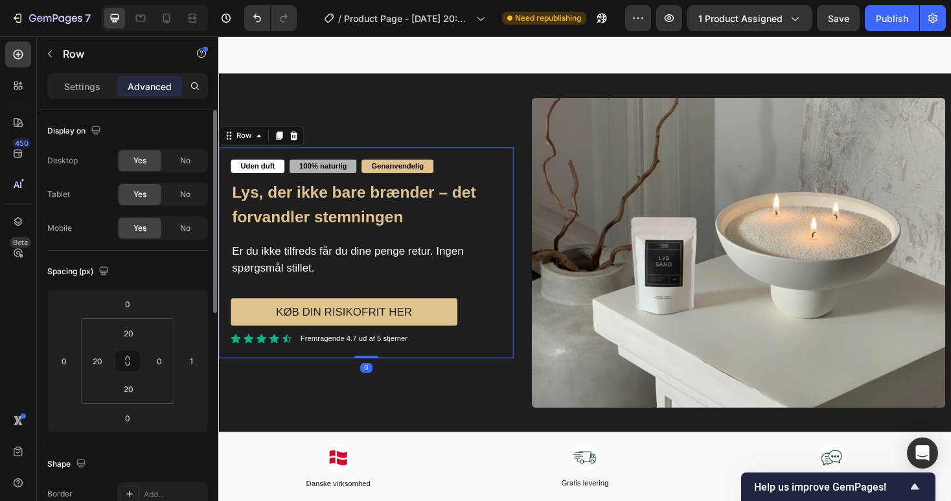
click at [310, 363] on div "Uden duft Text Block 100% naturlig Text Block Genanvendelig Text Block Row Lys,…" at bounding box center [374, 265] width 313 height 223
click at [340, 264] on span "Er du ikke tilfreds får du dine penge retur. Ingen spørgsmål stillet." at bounding box center [356, 273] width 246 height 30
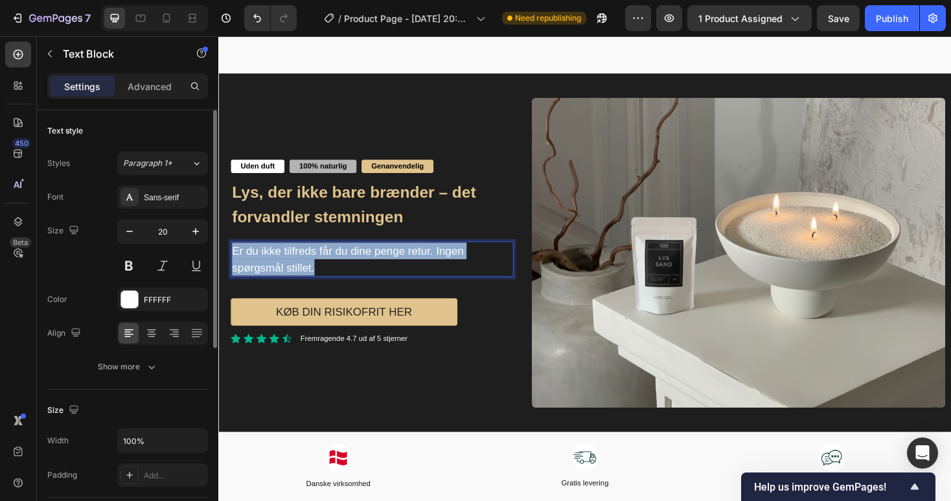
click at [340, 264] on span "Er du ikke tilfreds får du dine penge retur. Ingen spørgsmål stillet." at bounding box center [356, 273] width 246 height 30
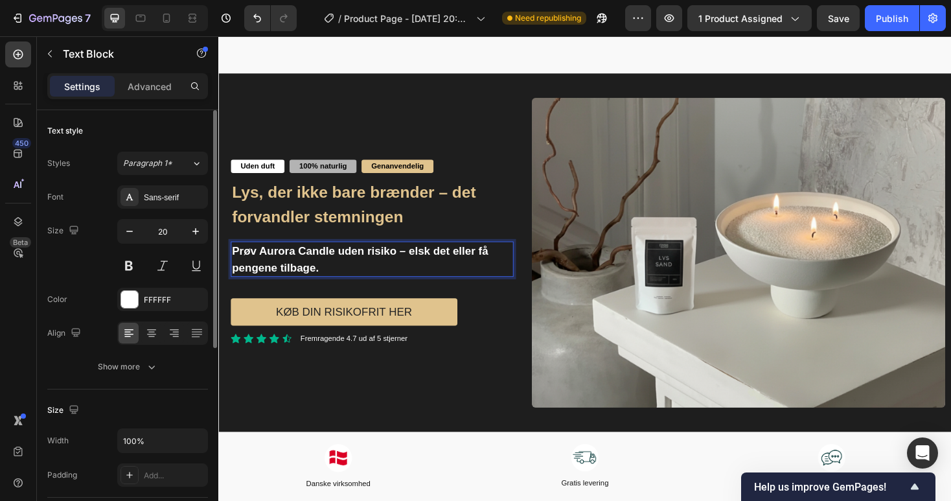
click at [271, 273] on strong "Prøv Aurora Candle uden risiko – elsk det eller få pengene tilbage." at bounding box center [368, 273] width 271 height 30
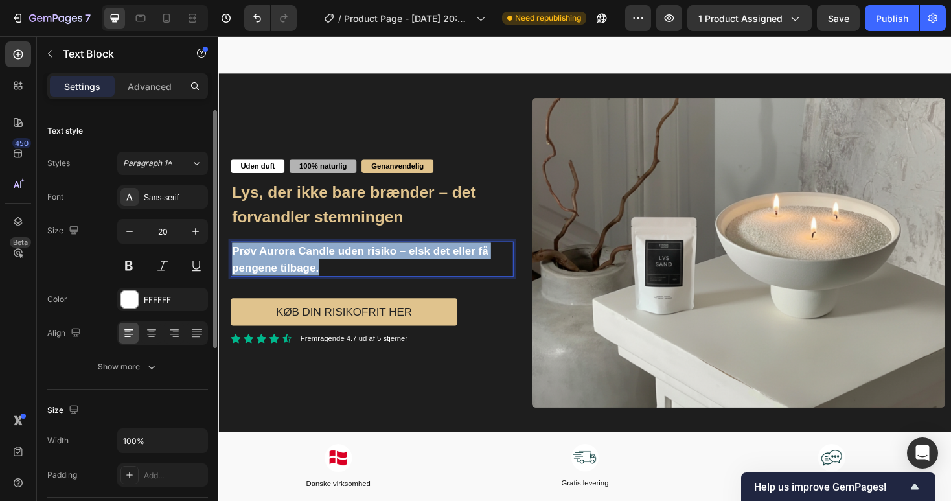
click at [271, 273] on strong "Prøv Aurora Candle uden risiko – elsk det eller få pengene tilbage." at bounding box center [368, 273] width 271 height 30
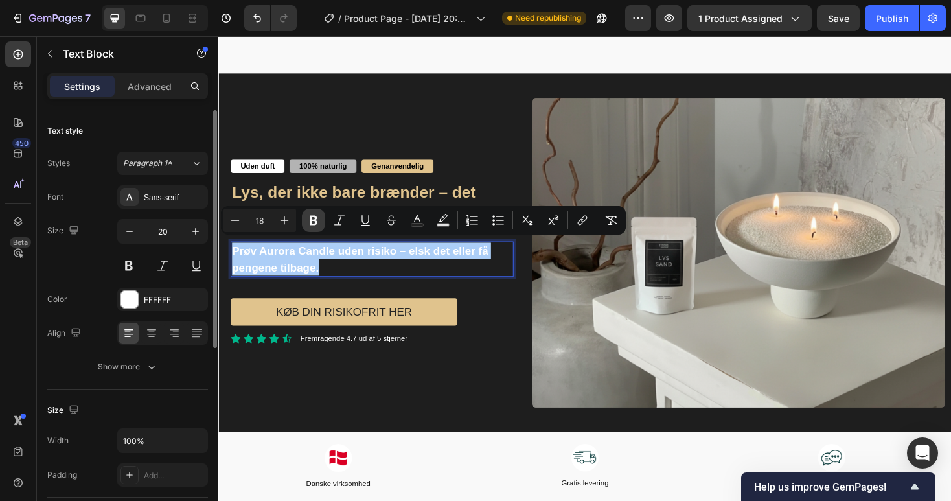
click at [310, 216] on icon "Editor contextual toolbar" at bounding box center [314, 221] width 8 height 10
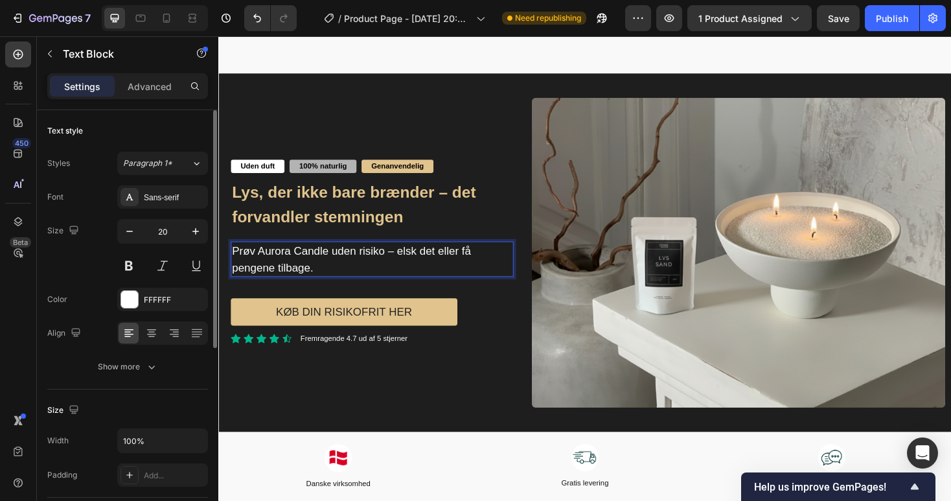
click at [284, 268] on p "Prøv Aurora Candle uden risiko – elsk det eller få pengene tilbage." at bounding box center [381, 272] width 297 height 35
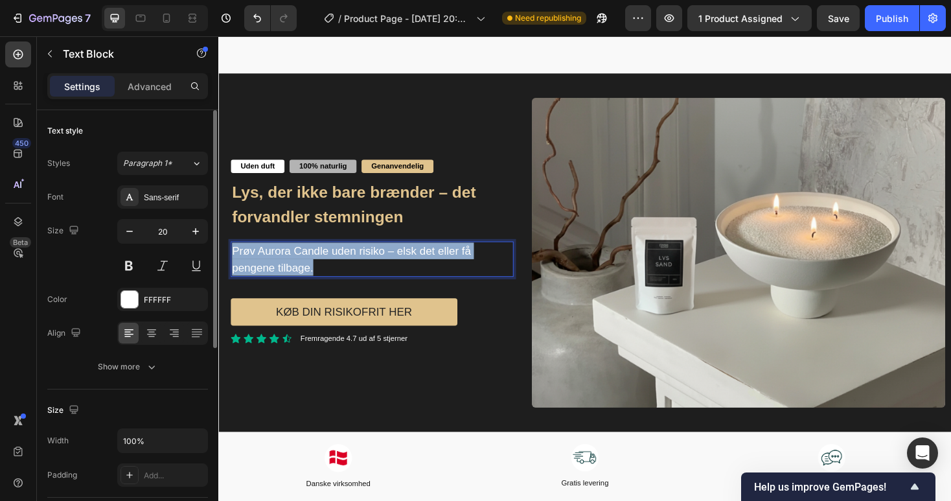
click at [284, 268] on p "Prøv Aurora Candle uden risiko – elsk det eller få pengene tilbage." at bounding box center [381, 272] width 297 height 35
click at [334, 273] on p "Prøv Aurora Candle uden risiko – elsk det eller få pengene tilbage." at bounding box center [381, 272] width 297 height 35
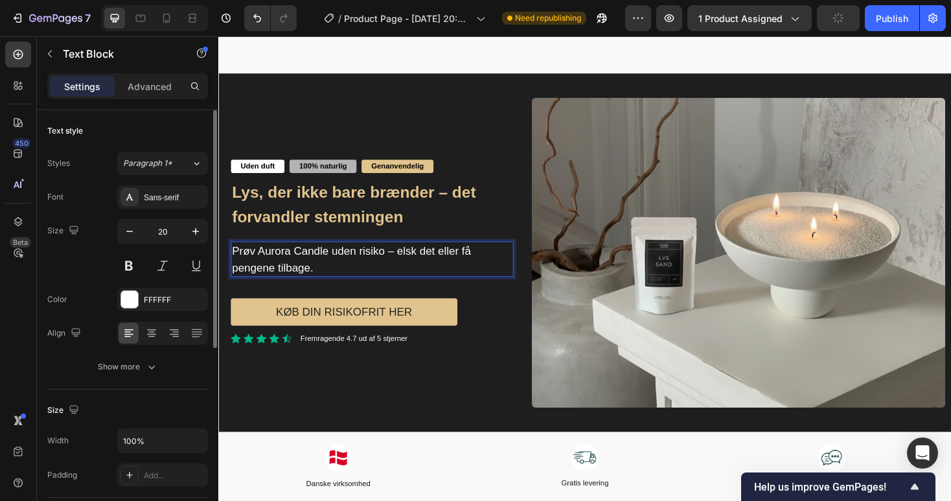
click at [334, 273] on p "Prøv Aurora Candle uden risiko – elsk det eller få pengene tilbage." at bounding box center [381, 272] width 297 height 35
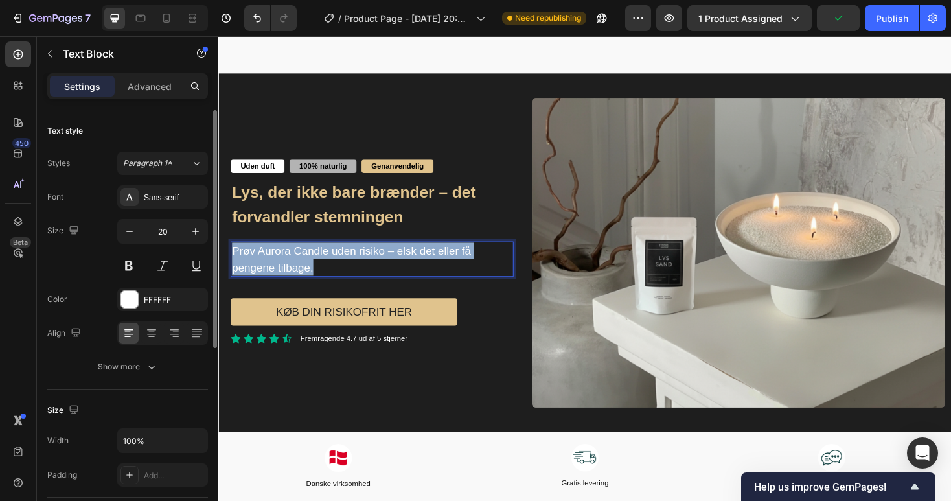
click at [334, 273] on p "Prøv Aurora Candle uden risiko – elsk det eller få pengene tilbage." at bounding box center [381, 272] width 297 height 35
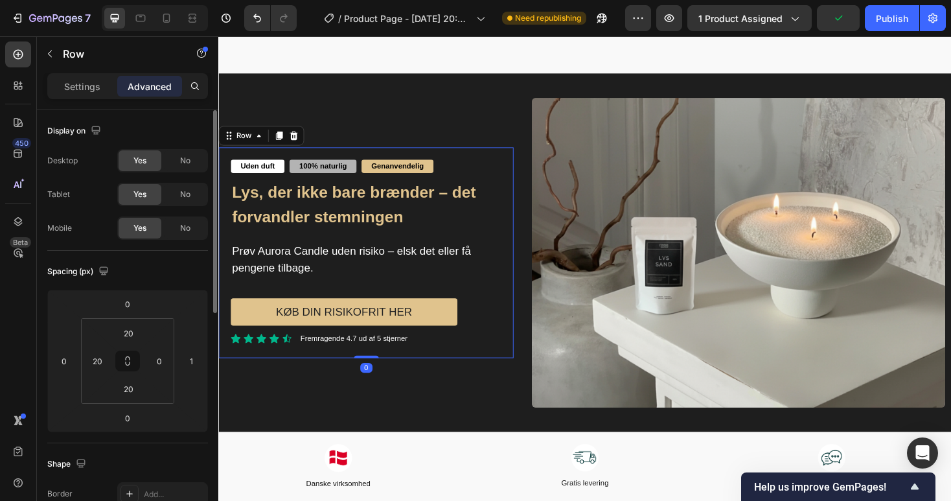
click at [341, 299] on div "Uden duft Text Block 100% naturlig Text Block Genanvendelig Text Block Row Lys,…" at bounding box center [381, 266] width 300 height 198
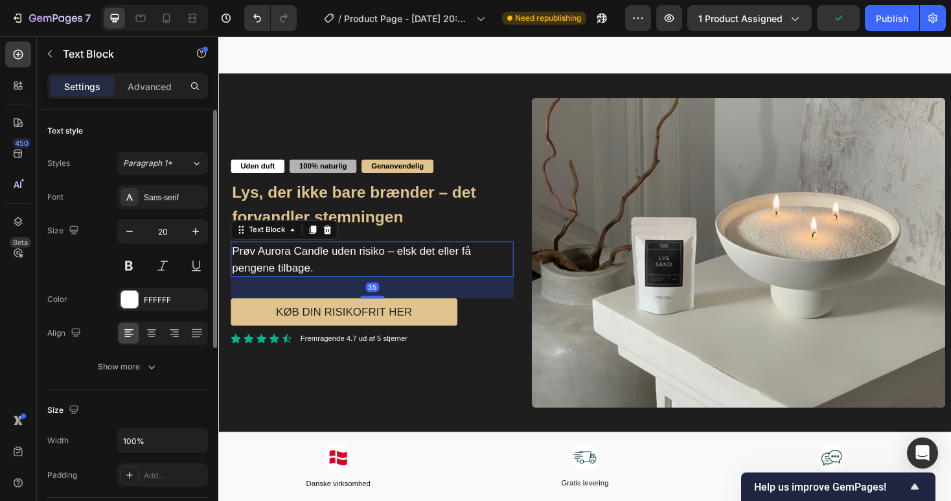
click at [336, 271] on p "Prøv Aurora Candle uden risiko – elsk det eller få pengene tilbage." at bounding box center [381, 272] width 297 height 35
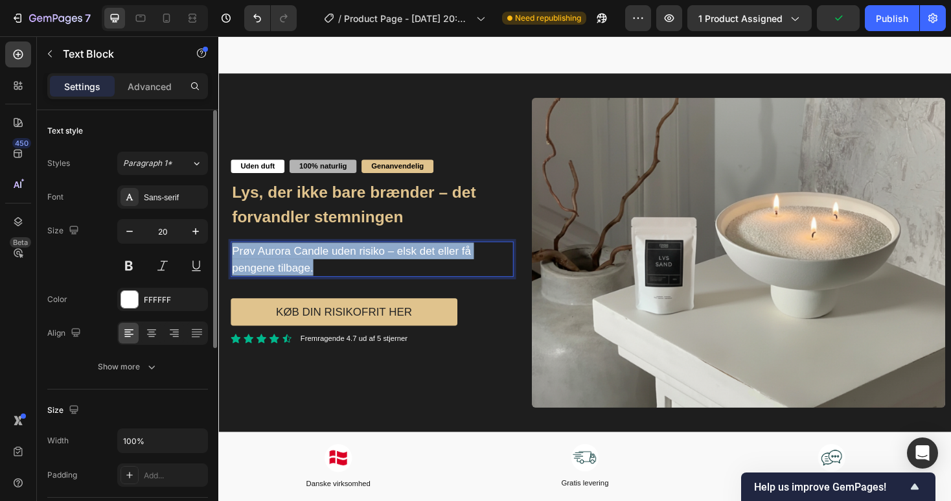
click at [336, 271] on p "Prøv Aurora Candle uden risiko – elsk det eller få pengene tilbage." at bounding box center [381, 272] width 297 height 35
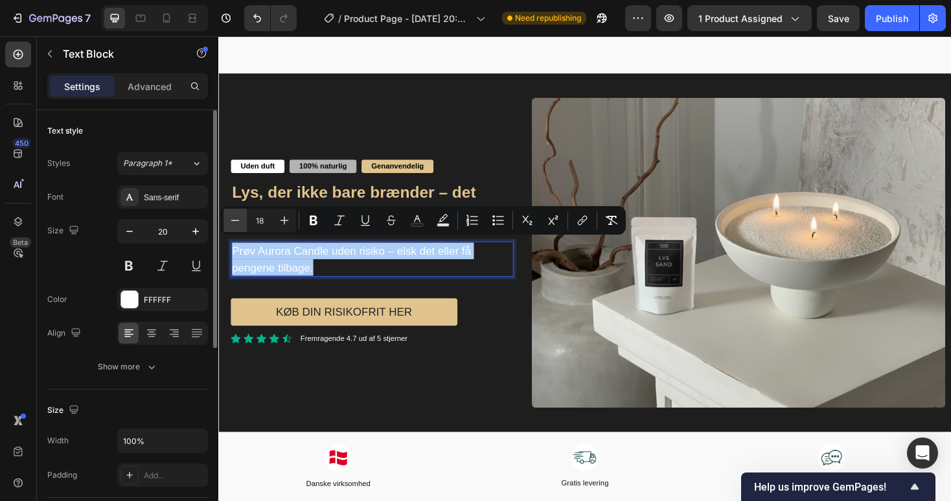
click at [235, 223] on icon "Editor contextual toolbar" at bounding box center [235, 220] width 13 height 13
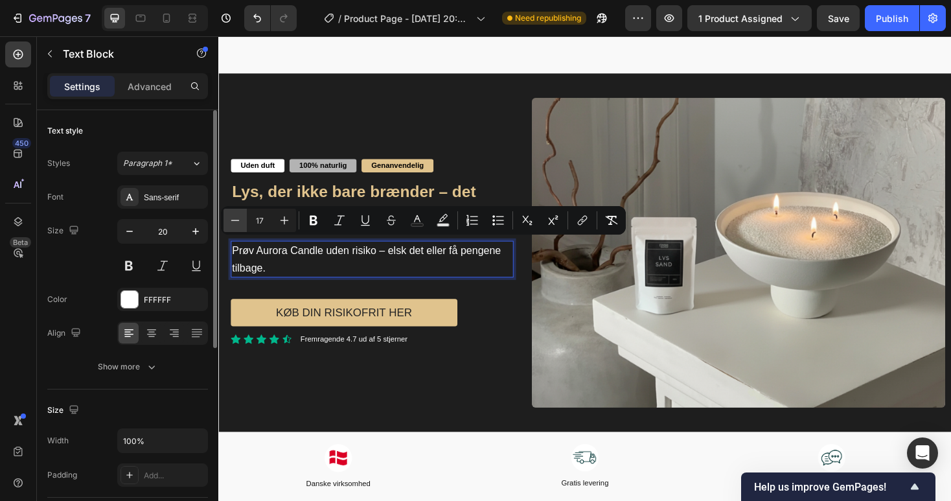
click at [235, 223] on icon "Editor contextual toolbar" at bounding box center [235, 220] width 13 height 13
type input "16"
click at [520, 258] on p "Prøv Aurora Candle uden risiko – elsk det eller få pengene tilbage." at bounding box center [381, 273] width 297 height 36
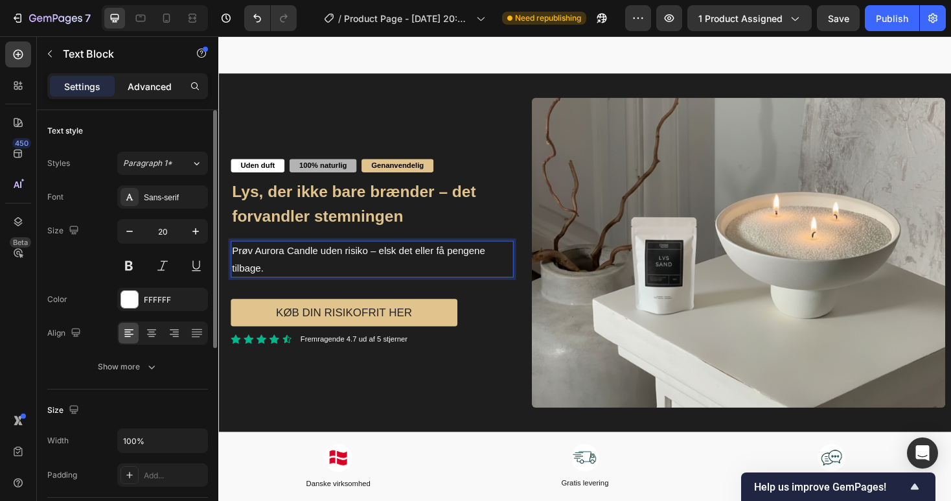
click at [144, 89] on p "Advanced" at bounding box center [150, 87] width 44 height 14
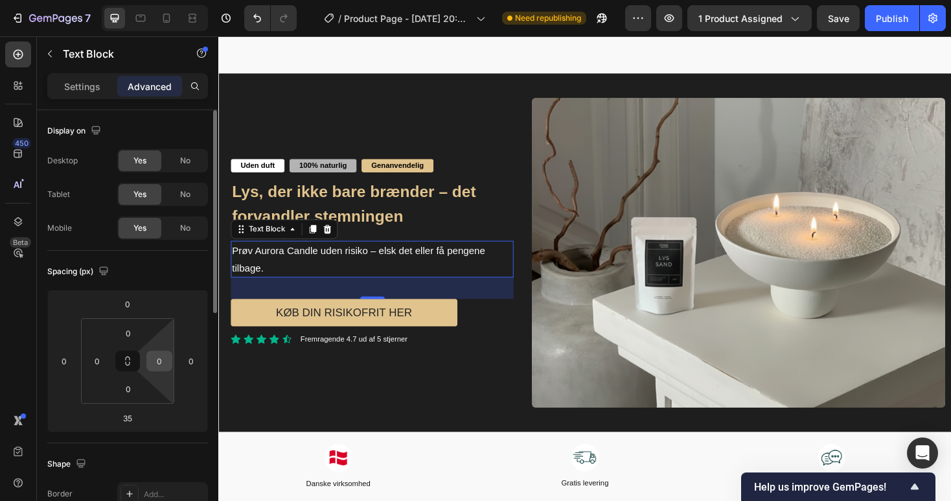
click at [156, 358] on input "0" at bounding box center [159, 360] width 19 height 19
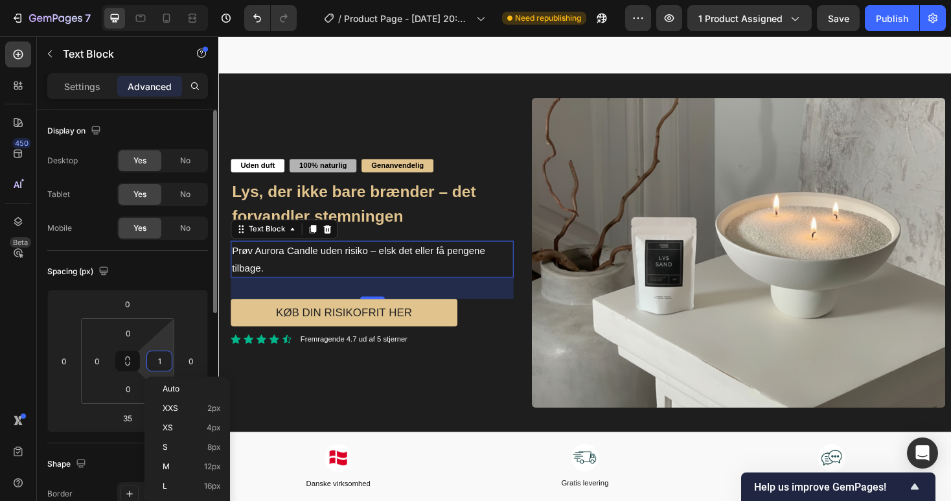
type input "0"
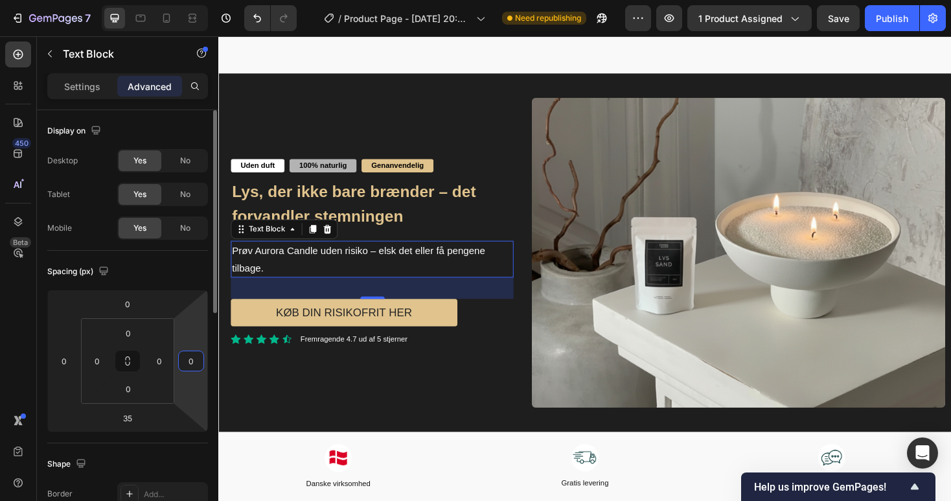
click at [192, 361] on input "0" at bounding box center [190, 360] width 19 height 19
type input "60"
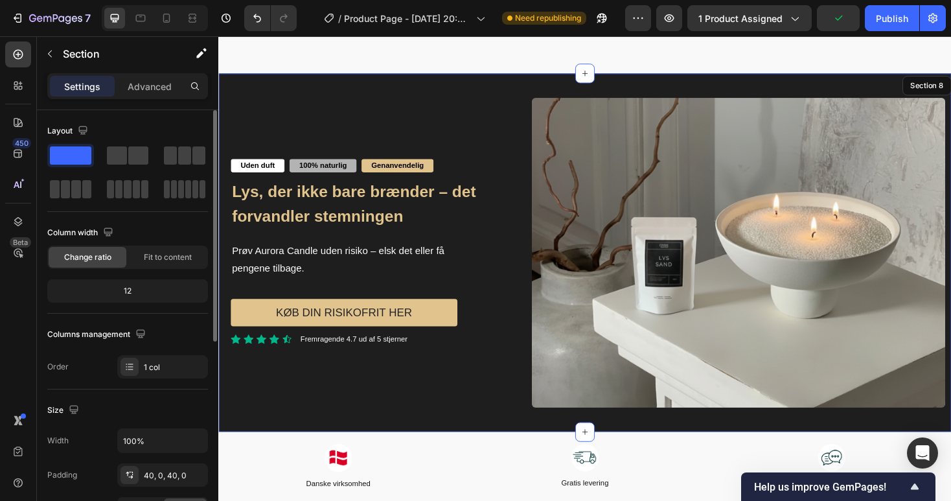
click at [275, 447] on div "Uden duft Text Block 100% naturlig Text Block Genanvendelig Text Block Row Lys,…" at bounding box center [606, 266] width 777 height 380
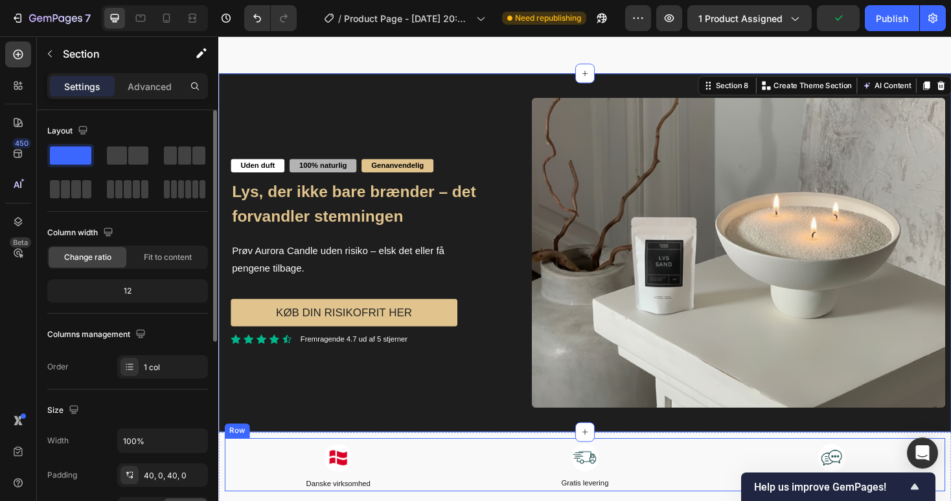
scroll to position [2745, 0]
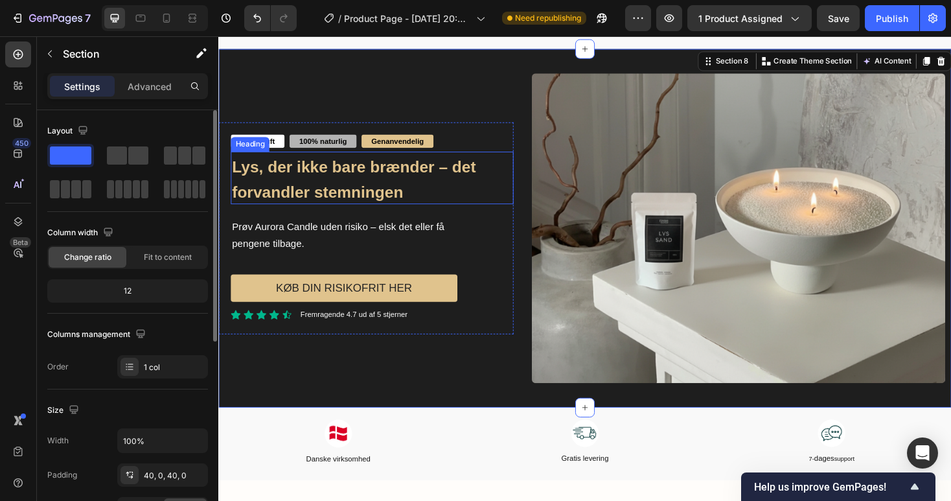
click at [354, 180] on h2 "Lys, der ikke bare brænder – det forvandler stemningen" at bounding box center [381, 187] width 300 height 56
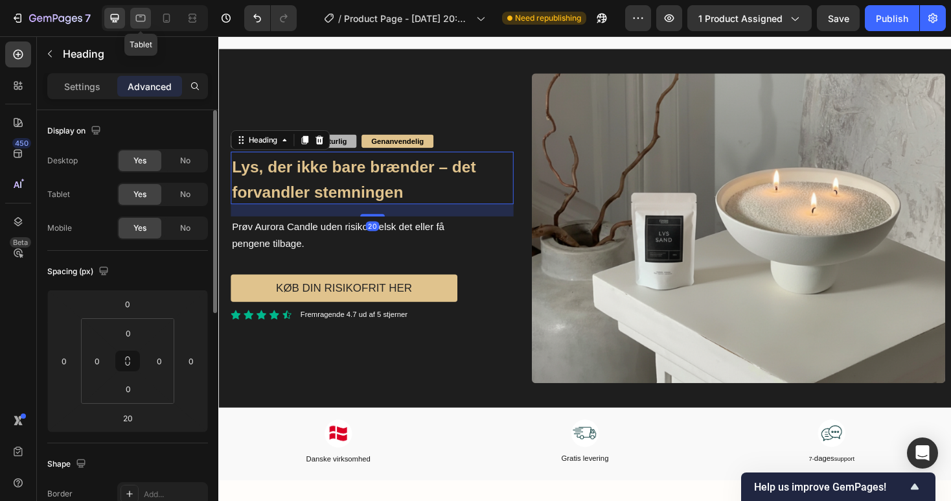
click at [131, 23] on div at bounding box center [140, 18] width 21 height 21
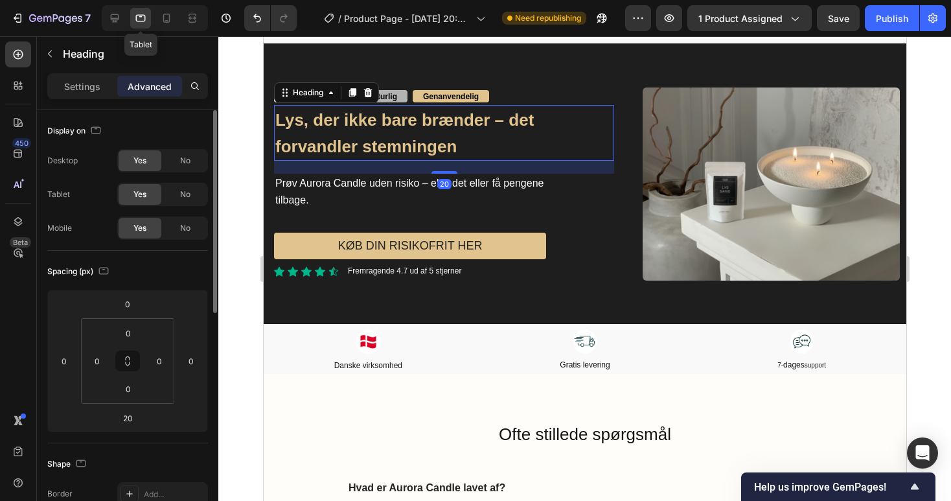
scroll to position [2768, 0]
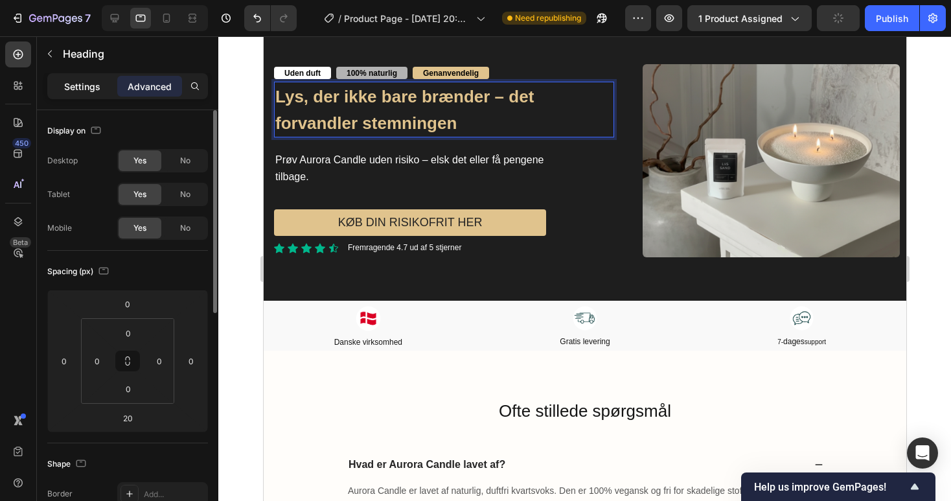
click at [65, 80] on p "Settings" at bounding box center [82, 87] width 36 height 14
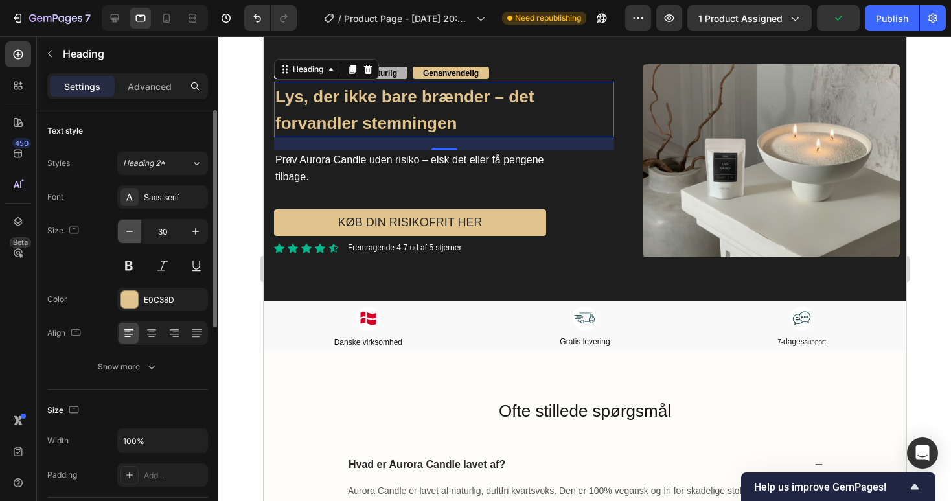
click at [128, 224] on button "button" at bounding box center [129, 231] width 23 height 23
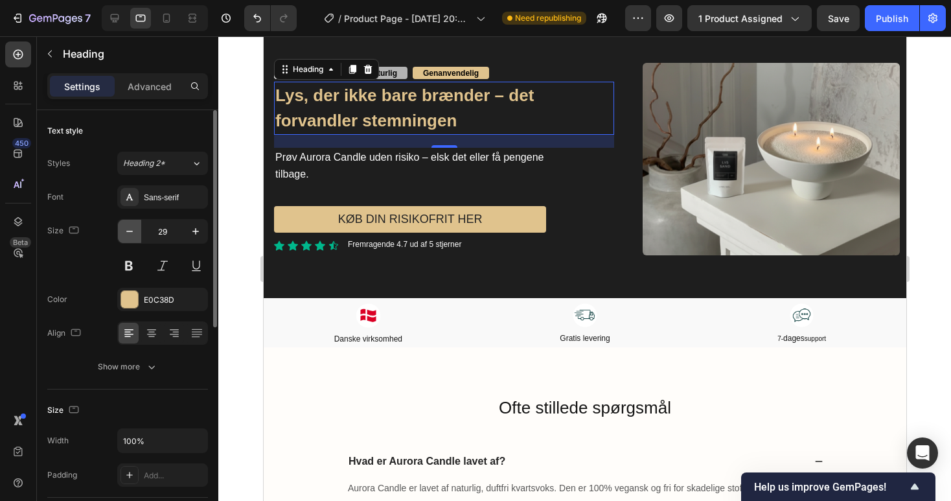
click at [128, 227] on icon "button" at bounding box center [129, 231] width 13 height 13
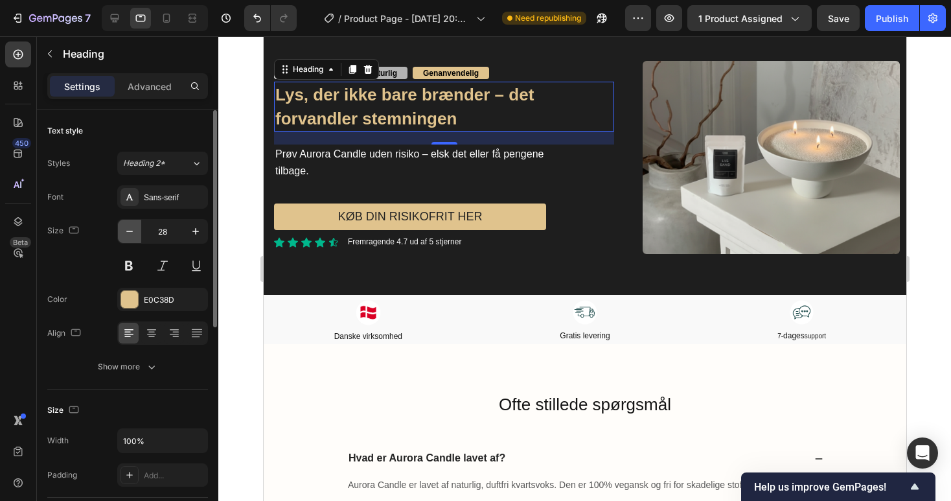
click at [128, 227] on icon "button" at bounding box center [129, 231] width 13 height 13
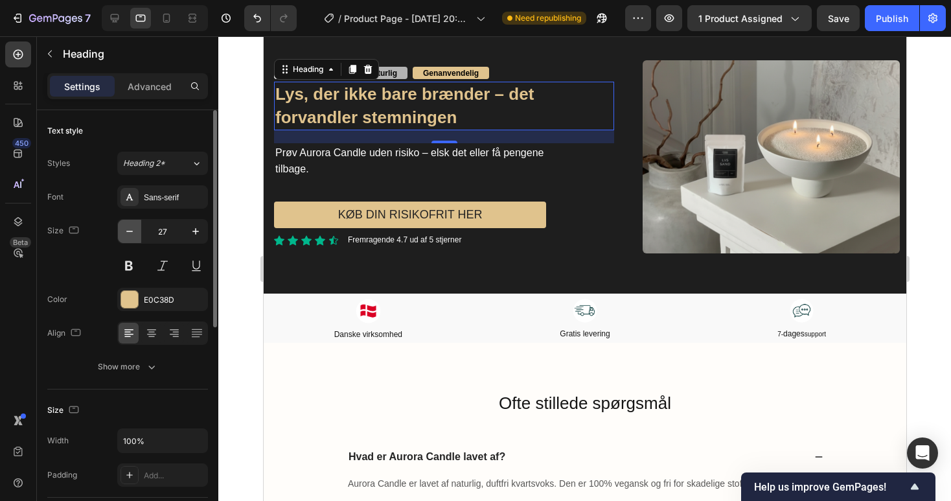
click at [128, 227] on icon "button" at bounding box center [129, 231] width 13 height 13
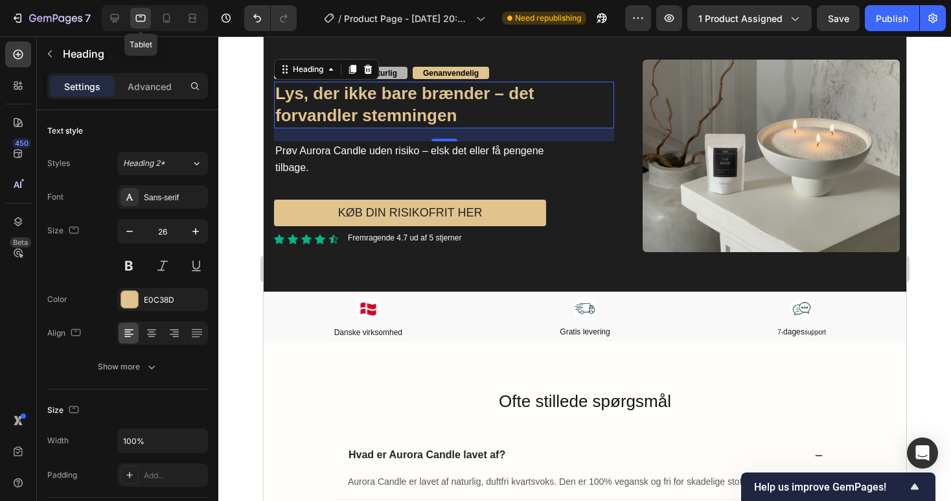
click at [136, 20] on icon at bounding box center [141, 18] width 10 height 7
click at [155, 20] on div at bounding box center [155, 18] width 106 height 26
click at [167, 19] on icon at bounding box center [166, 18] width 13 height 13
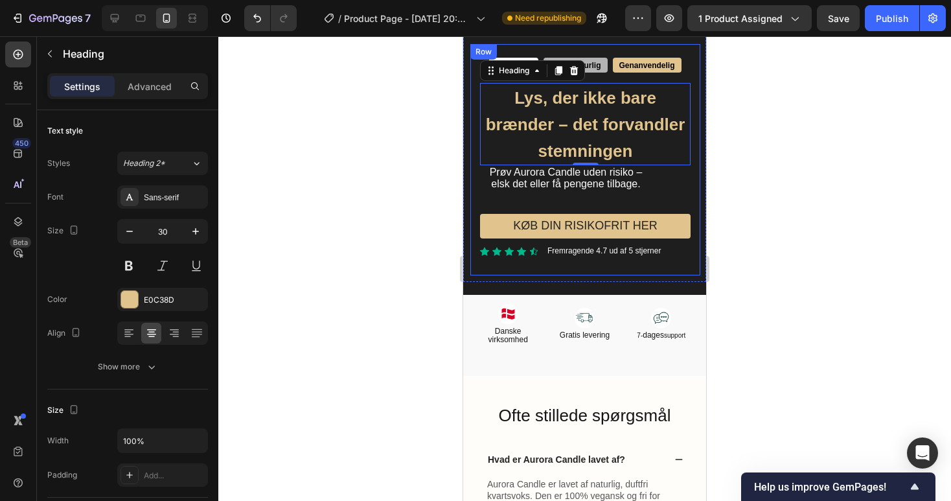
scroll to position [2925, 0]
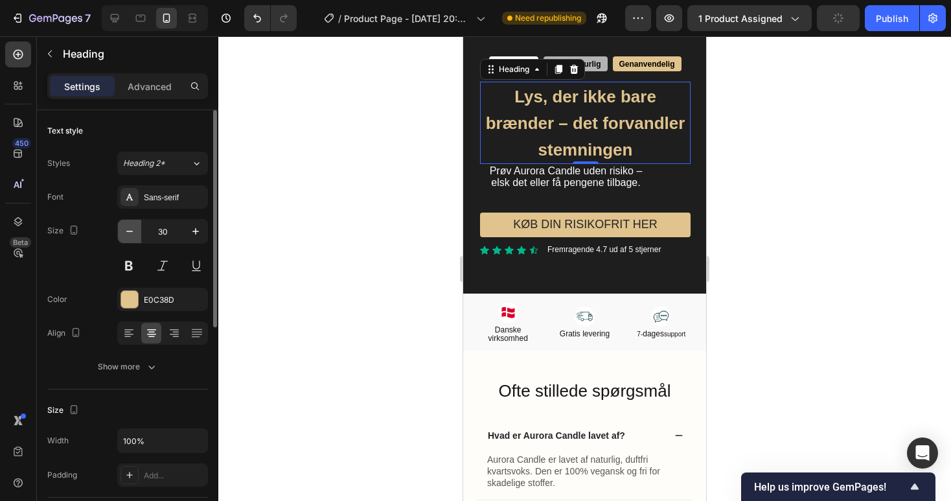
click at [126, 230] on icon "button" at bounding box center [129, 231] width 13 height 13
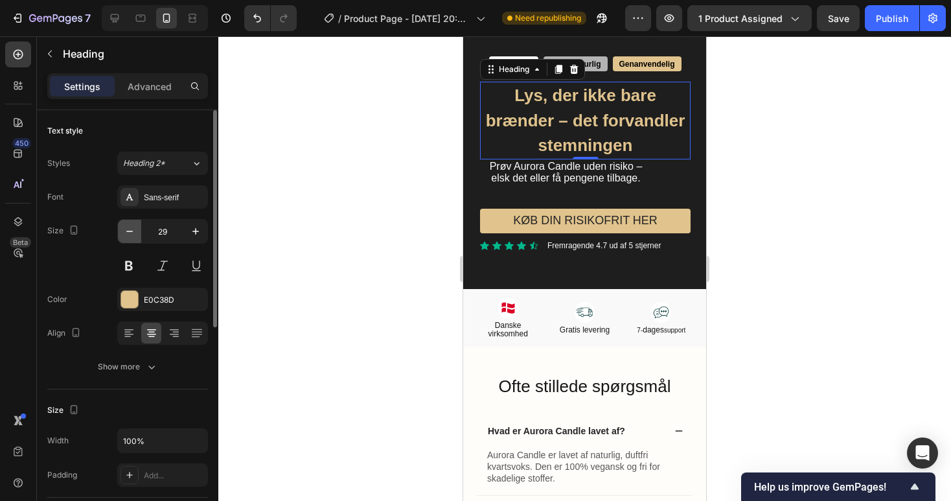
click at [126, 230] on icon "button" at bounding box center [129, 231] width 13 height 13
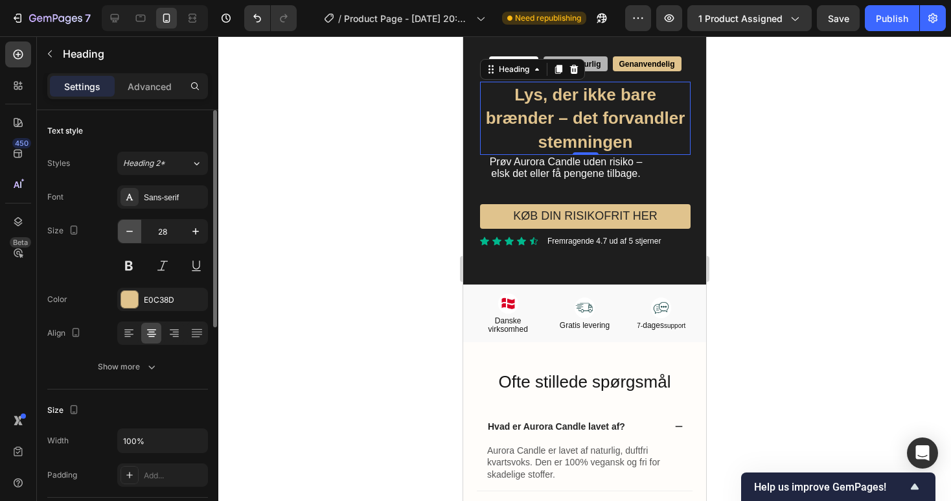
click at [126, 230] on icon "button" at bounding box center [129, 231] width 13 height 13
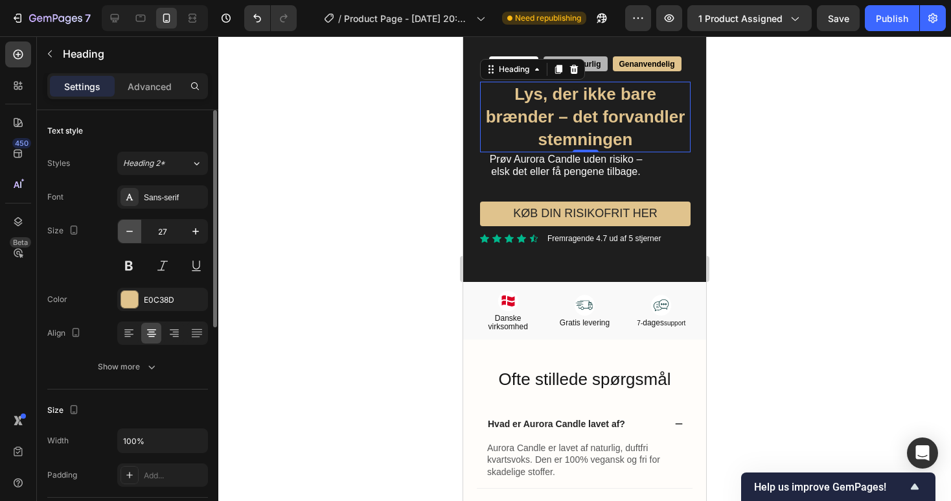
click at [126, 230] on icon "button" at bounding box center [129, 231] width 13 height 13
type input "26"
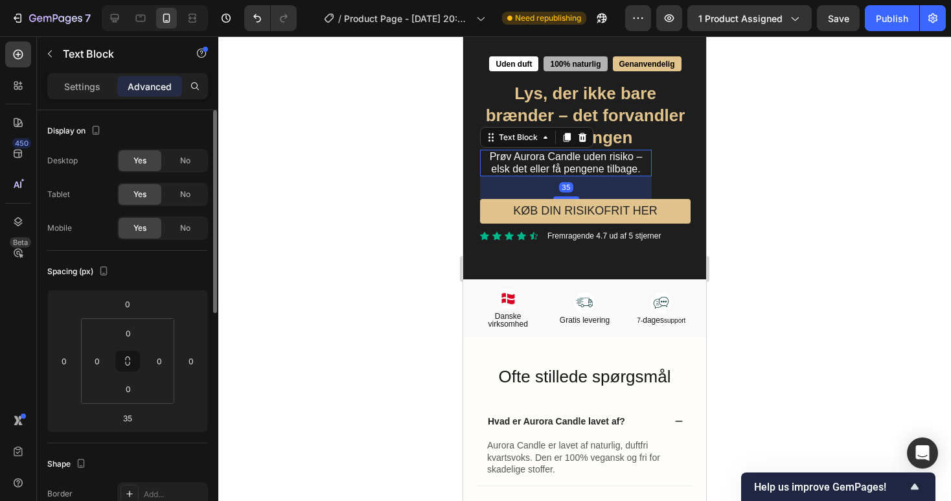
click at [615, 167] on span "Prøv Aurora Candle uden risiko – elsk det eller få pengene tilbage." at bounding box center [566, 162] width 153 height 23
click at [189, 365] on input "0" at bounding box center [190, 360] width 19 height 19
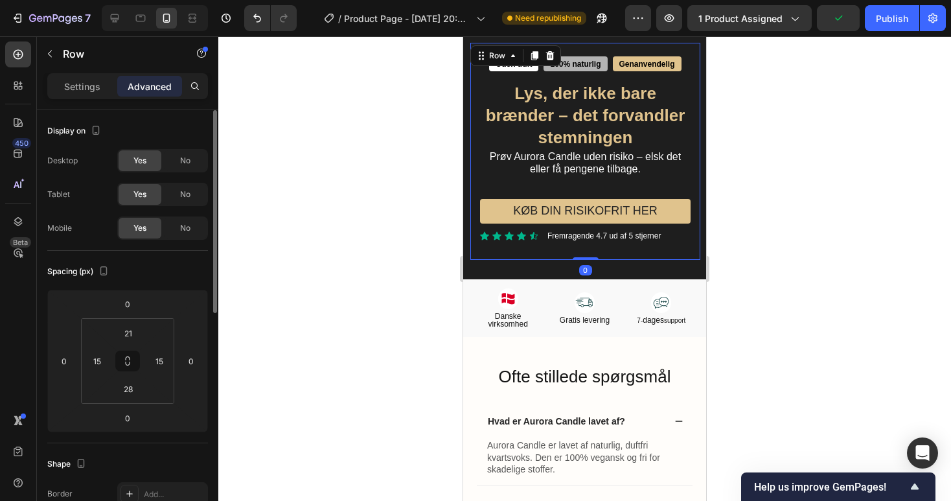
click at [470, 253] on div "Uden duft Text Block 100% naturlig Text Block Genanvendelig Text Block Row ⁠⁠⁠⁠…" at bounding box center [585, 151] width 230 height 217
click at [577, 172] on span "Prøv Aurora Candle uden risiko – elsk det eller få pengene tilbage." at bounding box center [585, 162] width 191 height 23
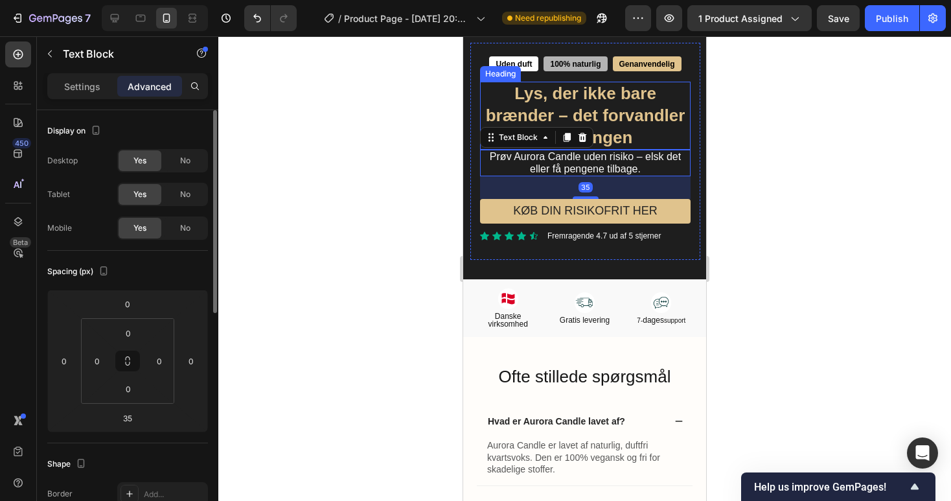
click at [598, 106] on strong "Lys, der ikke bare brænder – det forvandler stemningen" at bounding box center [586, 115] width 200 height 63
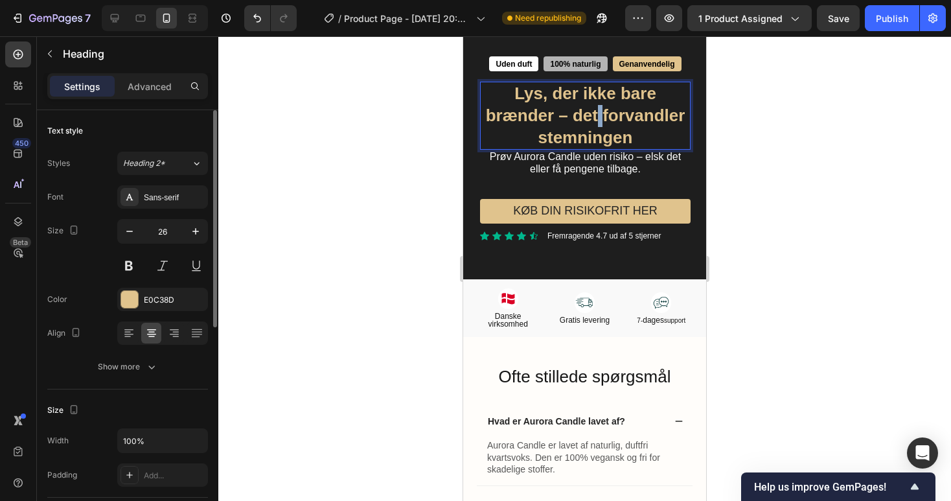
click at [598, 106] on strong "Lys, der ikke bare brænder – det forvandler stemningen" at bounding box center [586, 115] width 200 height 63
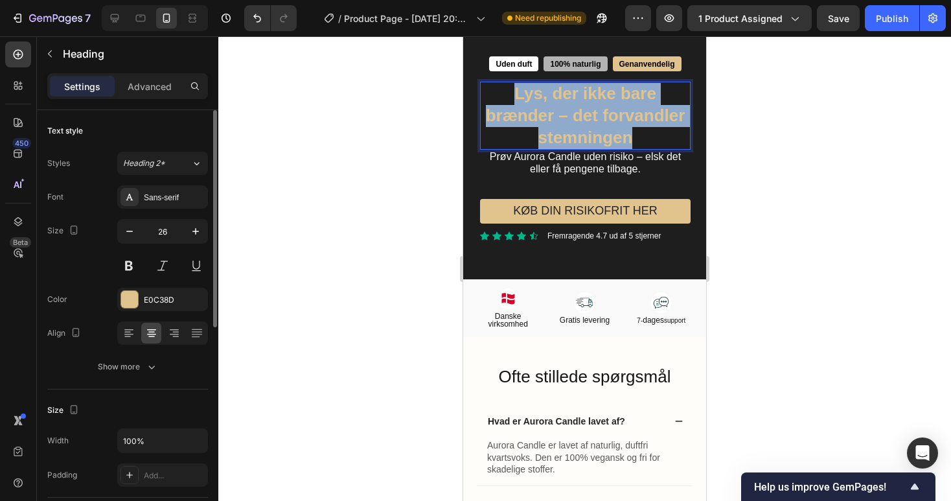
click at [598, 106] on strong "Lys, der ikke bare brænder – det forvandler stemningen" at bounding box center [586, 115] width 200 height 63
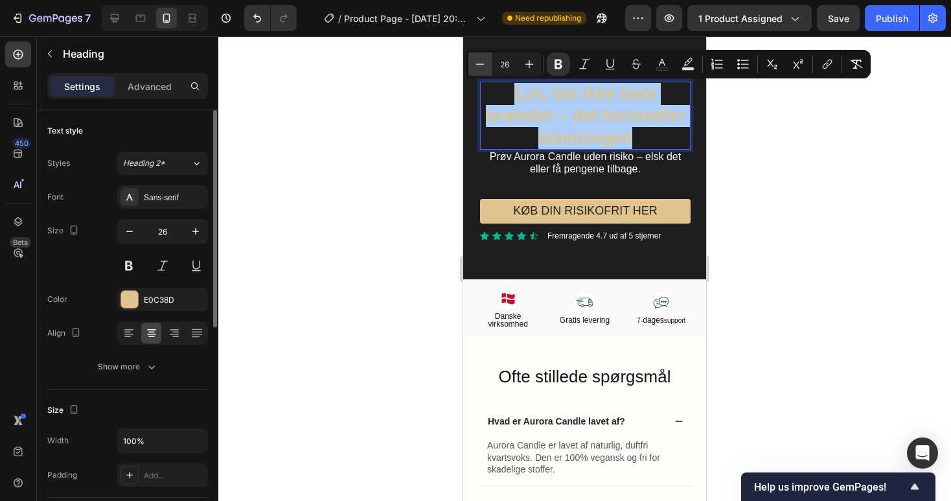
click at [485, 66] on icon "Editor contextual toolbar" at bounding box center [480, 64] width 13 height 13
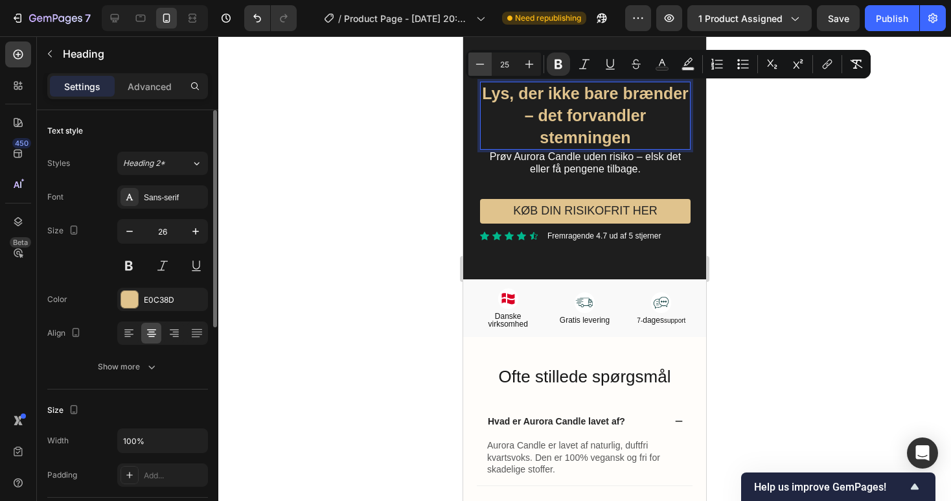
click at [485, 66] on icon "Editor contextual toolbar" at bounding box center [480, 64] width 13 height 13
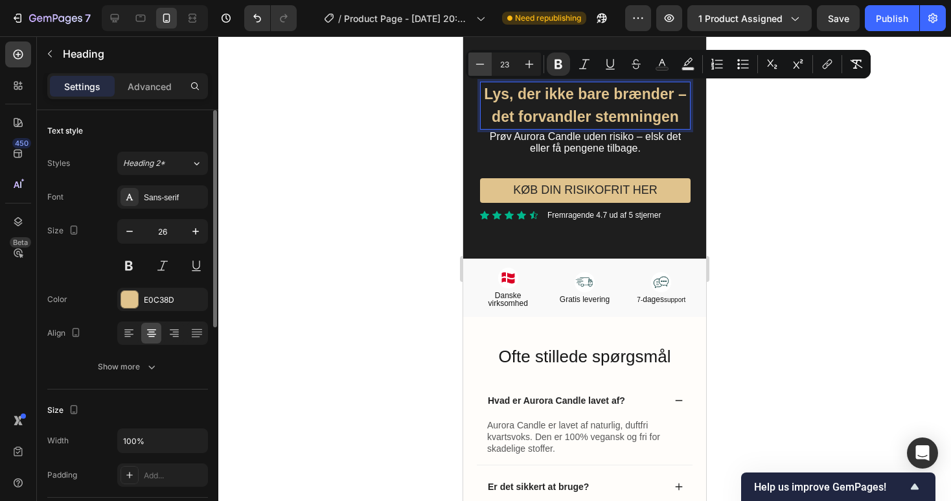
click at [485, 66] on icon "Editor contextual toolbar" at bounding box center [480, 64] width 13 height 13
type input "22"
click at [591, 110] on strong "Lys, der ikke bare brænder – det forvandler stemningen" at bounding box center [585, 105] width 194 height 39
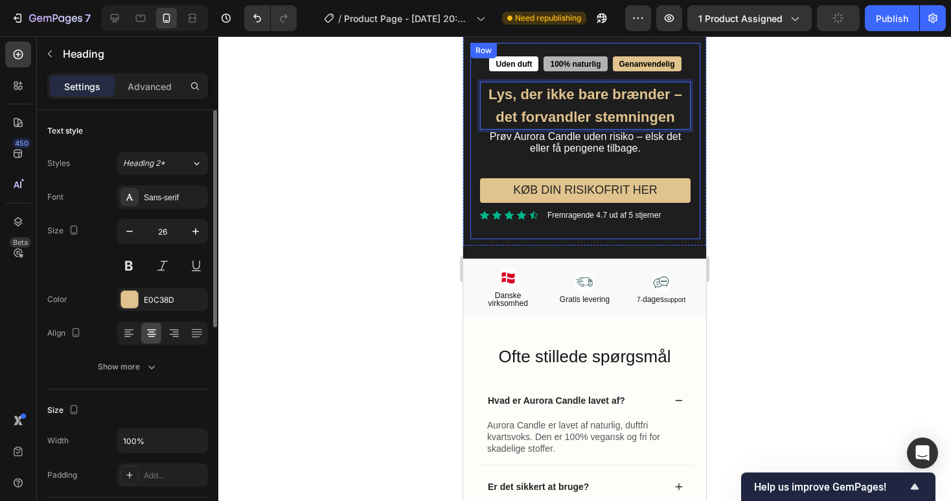
click at [583, 161] on div "Uden duft Text Block 100% naturlig Text Block Genanvendelig Text Block Row Lys,…" at bounding box center [585, 138] width 211 height 165
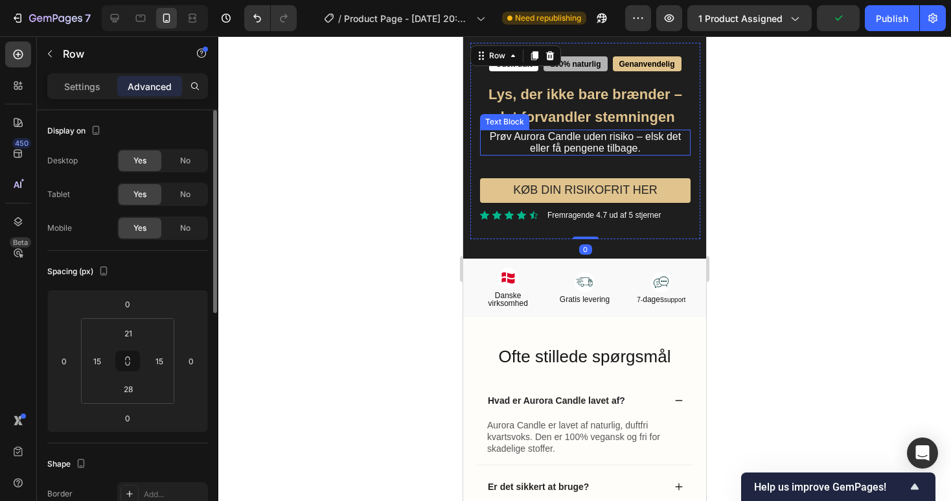
click at [584, 140] on span "Prøv Aurora Candle uden risiko – elsk det eller få pengene tilbage." at bounding box center [585, 142] width 191 height 23
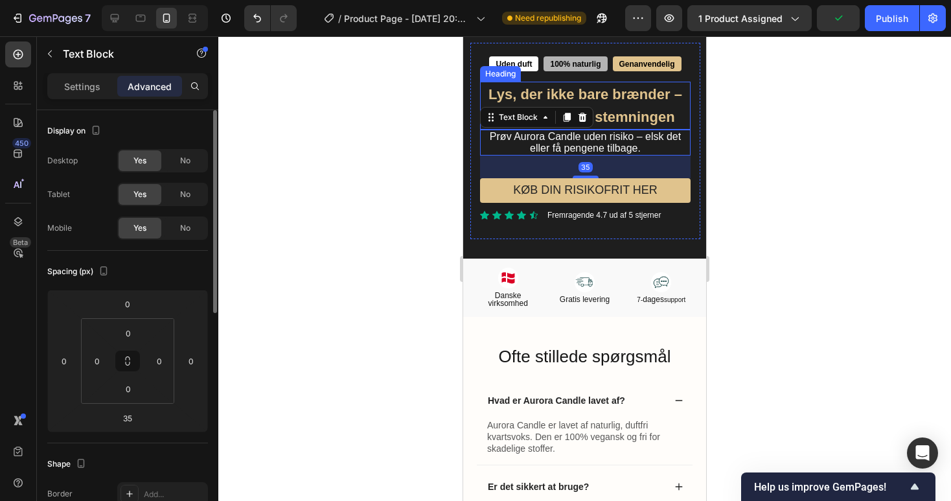
click at [612, 115] on strong "Lys, der ikke bare brænder – det forvandler stemningen" at bounding box center [585, 105] width 194 height 39
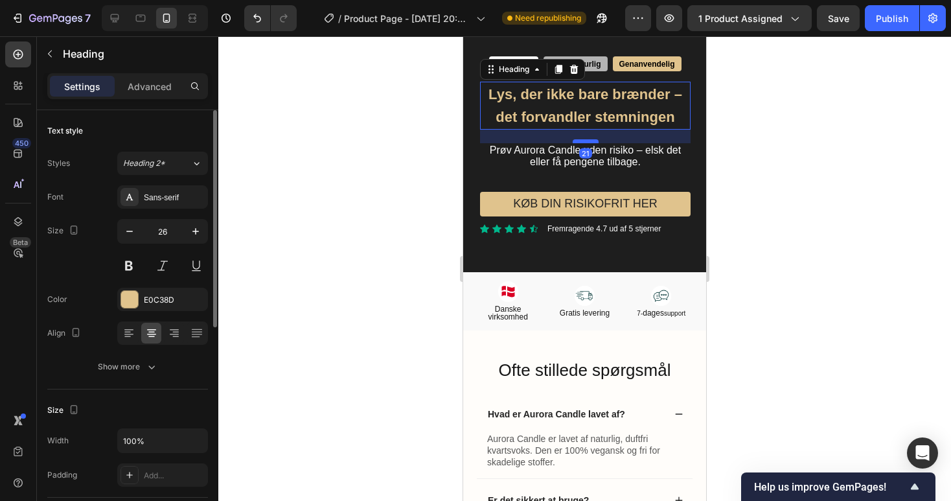
drag, startPoint x: 582, startPoint y: 126, endPoint x: 580, endPoint y: 139, distance: 13.2
click at [580, 139] on div at bounding box center [586, 141] width 26 height 4
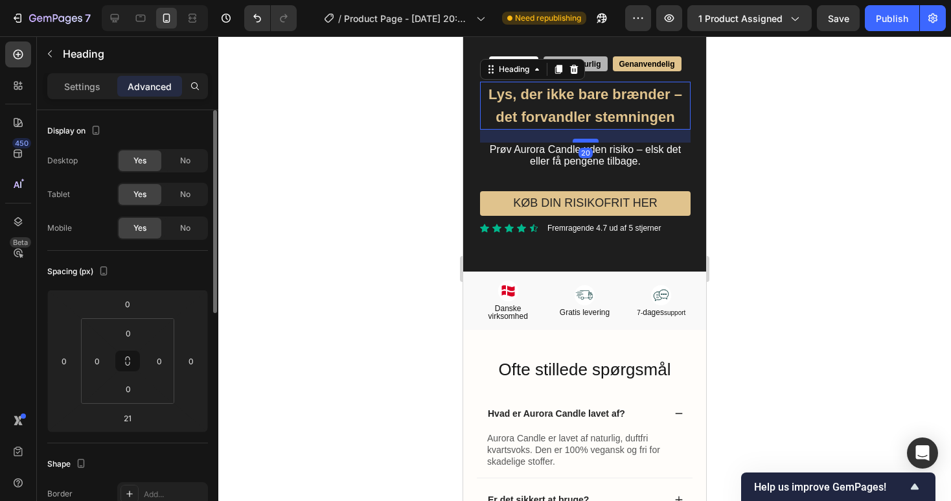
click at [580, 139] on div at bounding box center [586, 141] width 26 height 4
type input "20"
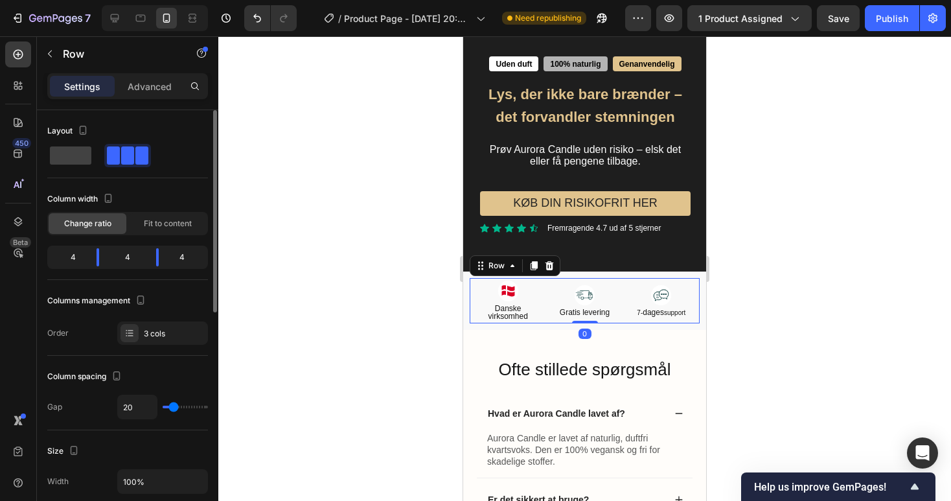
click at [541, 299] on div "Image Danske virksomhed Text Block Image Gratis levering Text Block Image 7- da…" at bounding box center [585, 300] width 230 height 45
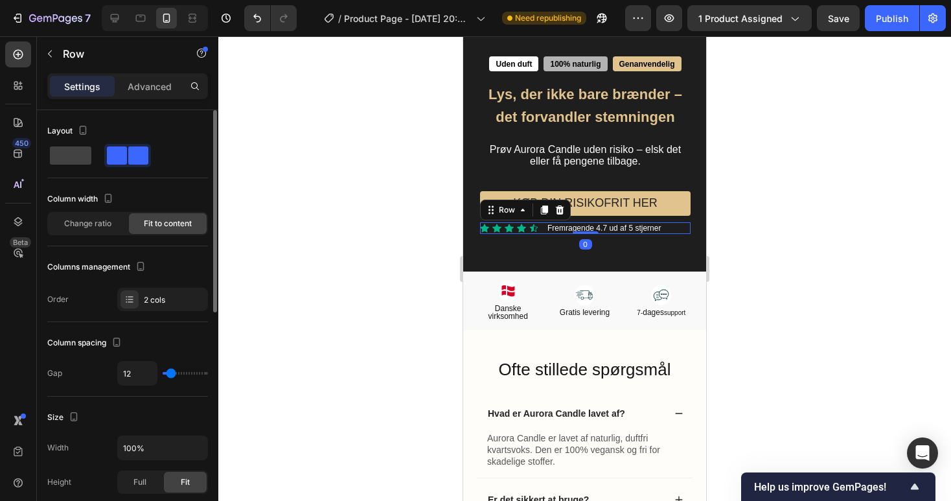
click at [680, 225] on div "Icon Icon Icon Icon Icon Icon List Fremragende 4.7 ud af 5 stjerner Text Block …" at bounding box center [585, 228] width 211 height 12
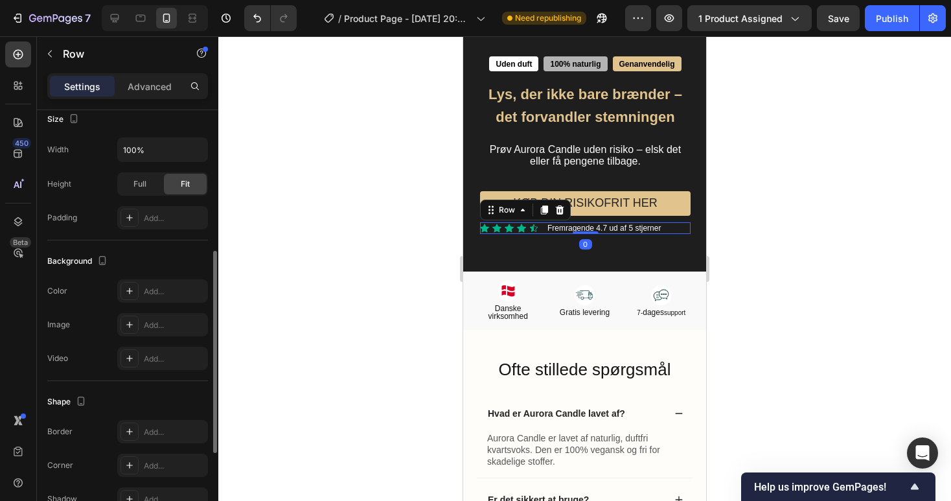
scroll to position [477, 0]
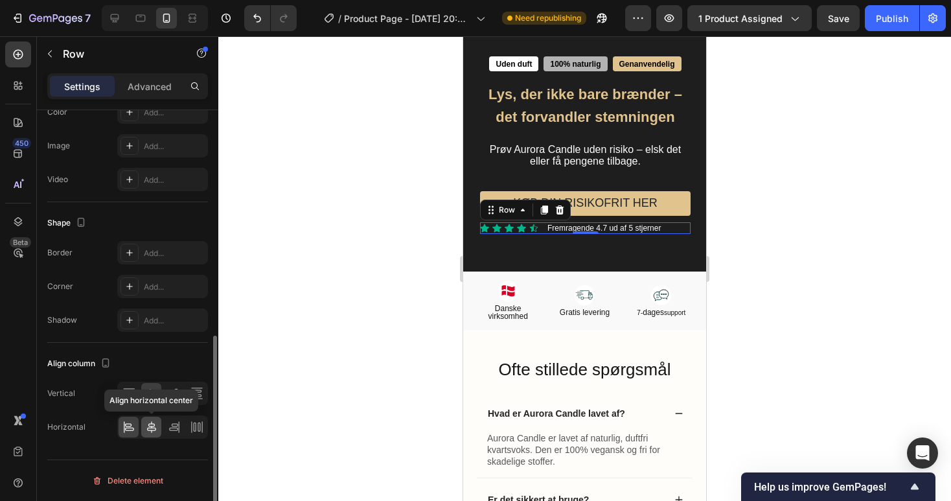
click at [149, 424] on icon at bounding box center [151, 427] width 9 height 12
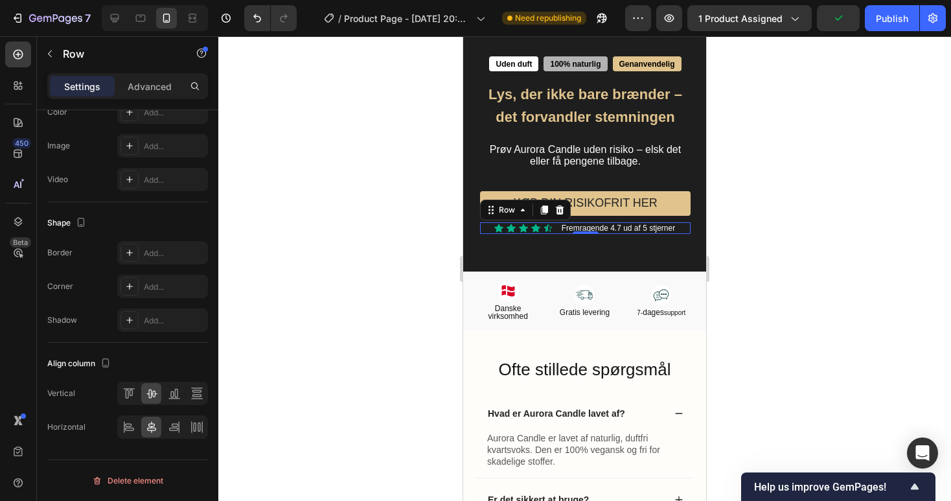
click at [103, 13] on div at bounding box center [155, 18] width 106 height 26
click at [111, 16] on icon at bounding box center [115, 18] width 8 height 8
type input "1200"
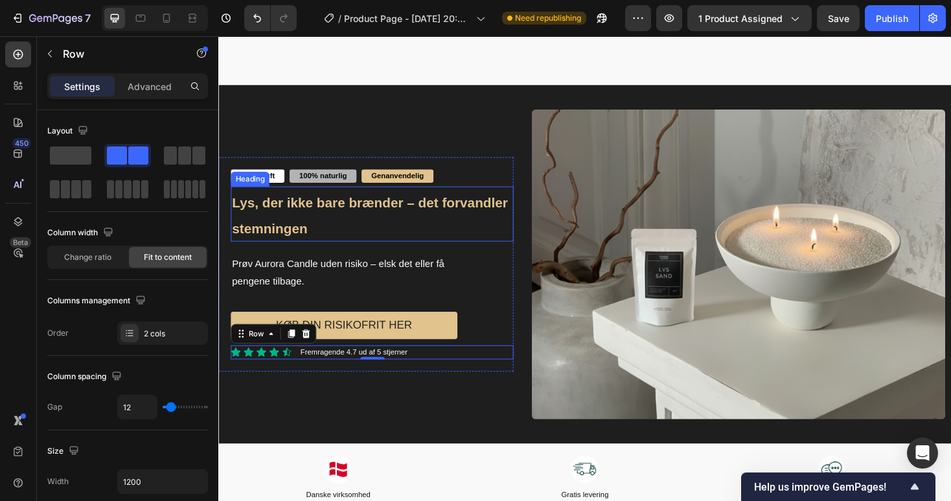
click at [354, 216] on p "⁠⁠⁠⁠⁠⁠⁠ Lys, der ikke bare brænder – det forvandler stemningen" at bounding box center [381, 225] width 297 height 56
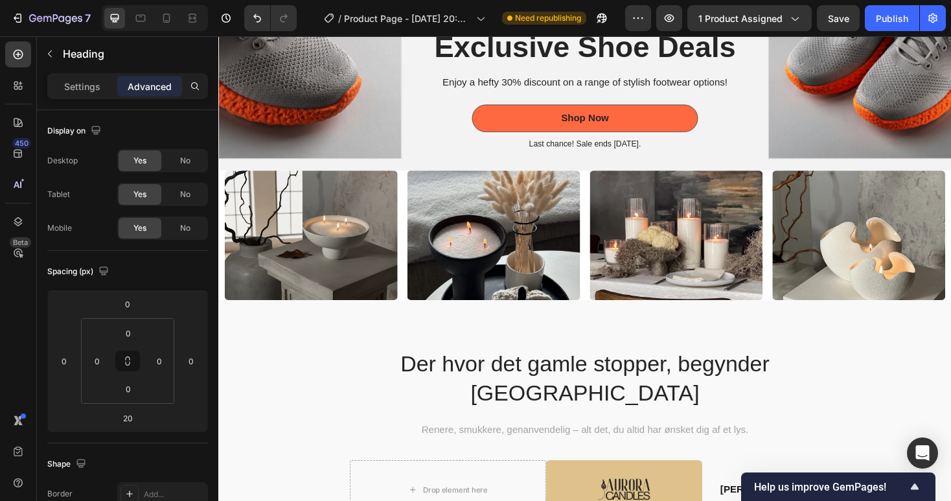
scroll to position [1957, 0]
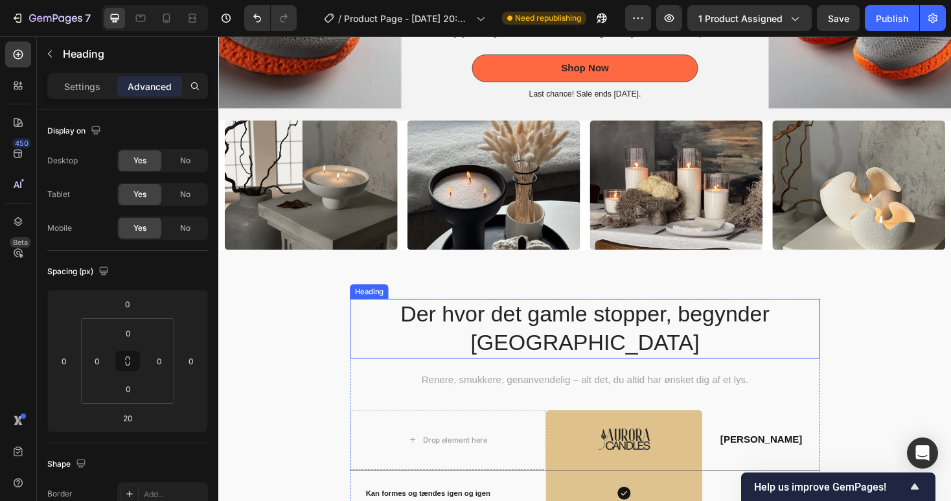
click at [413, 334] on h2 "Der hvor det gamle stopper, begynder [GEOGRAPHIC_DATA]" at bounding box center [607, 346] width 499 height 63
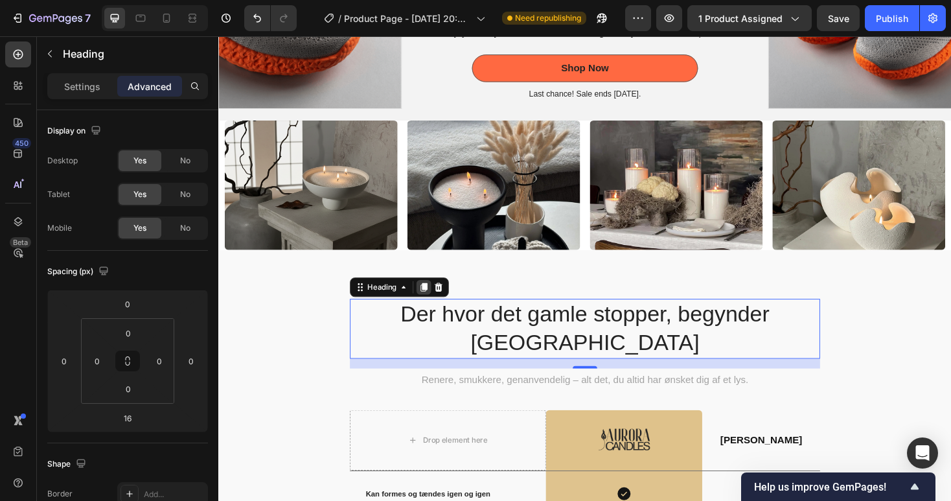
click at [435, 302] on icon at bounding box center [436, 303] width 7 height 9
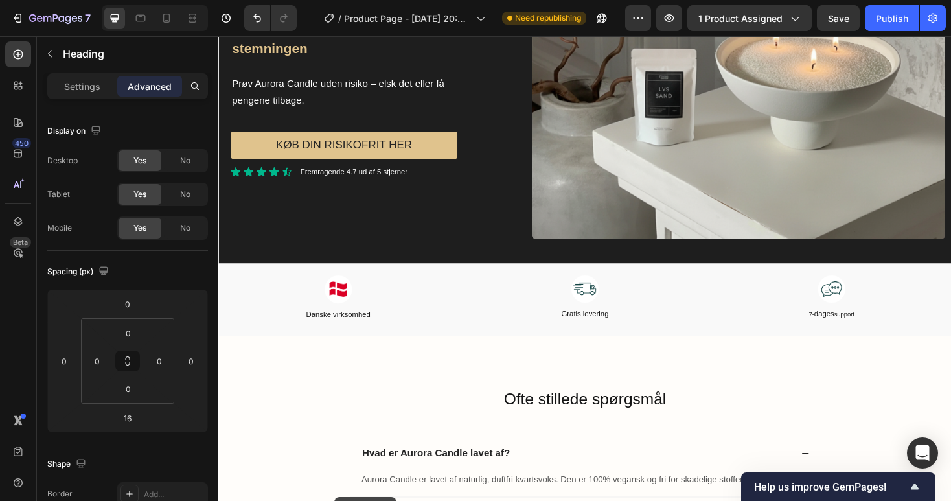
scroll to position [2952, 0]
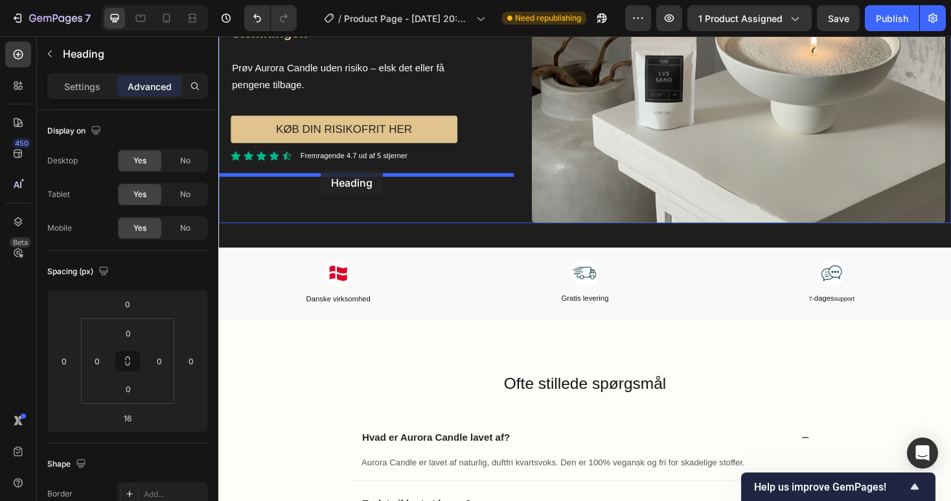
drag, startPoint x: 365, startPoint y: 349, endPoint x: 327, endPoint y: 178, distance: 175.2
type input "0"
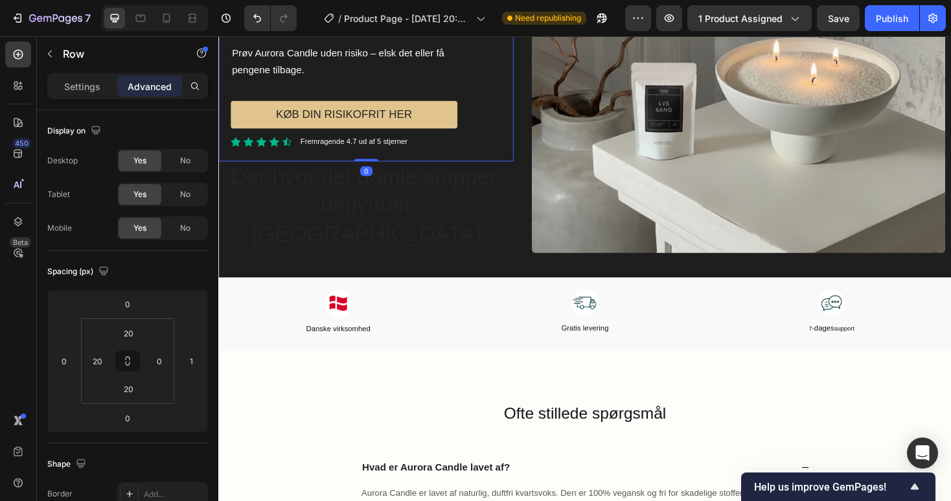
scroll to position [2901, 0]
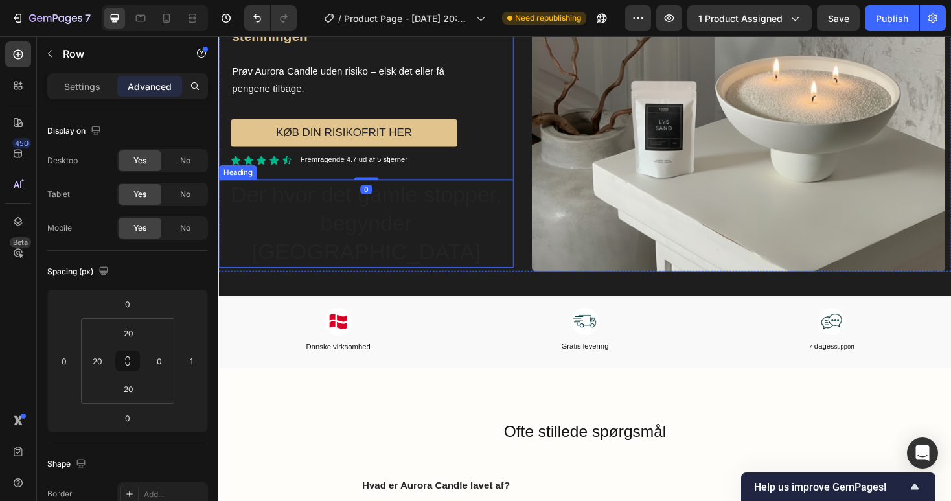
click at [302, 233] on h2 "Der hvor det gamle stopper, begynder [GEOGRAPHIC_DATA]" at bounding box center [374, 235] width 313 height 93
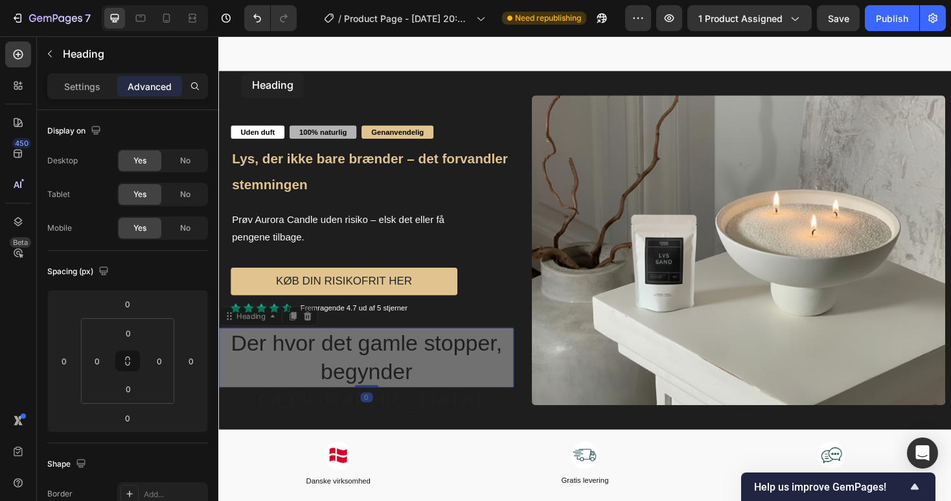
scroll to position [2741, 0]
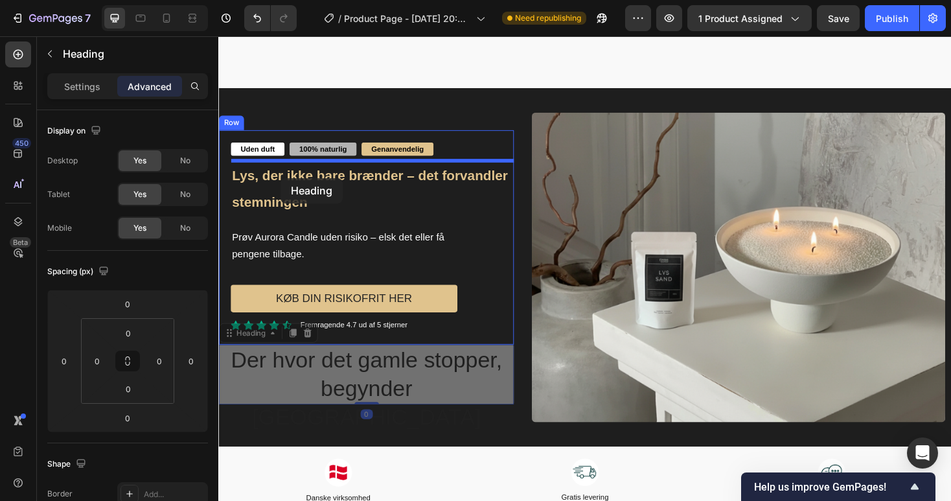
drag, startPoint x: 234, startPoint y: 194, endPoint x: 284, endPoint y: 187, distance: 51.0
type input "6"
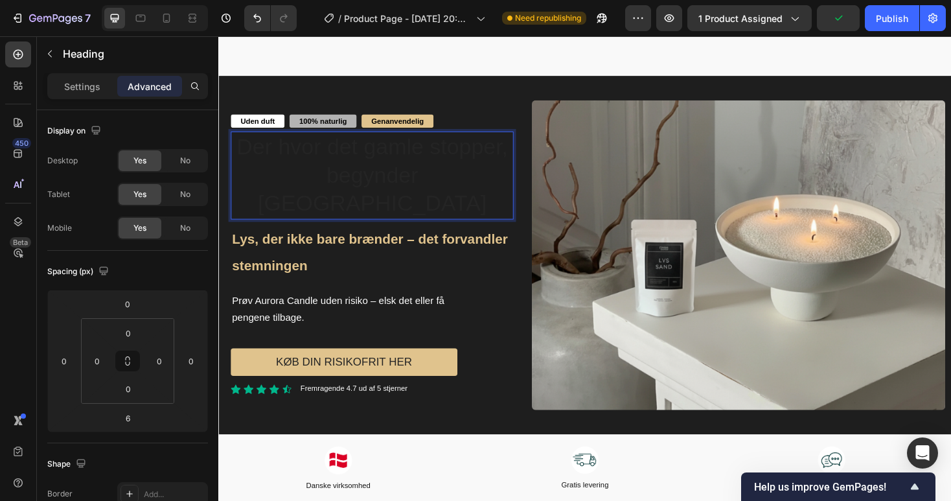
click at [266, 152] on h2 "Der hvor det gamle stopper, begynder [GEOGRAPHIC_DATA]" at bounding box center [381, 183] width 300 height 93
click at [271, 144] on p "Der hvor det gamle stopper, begynder [GEOGRAPHIC_DATA]" at bounding box center [381, 184] width 297 height 91
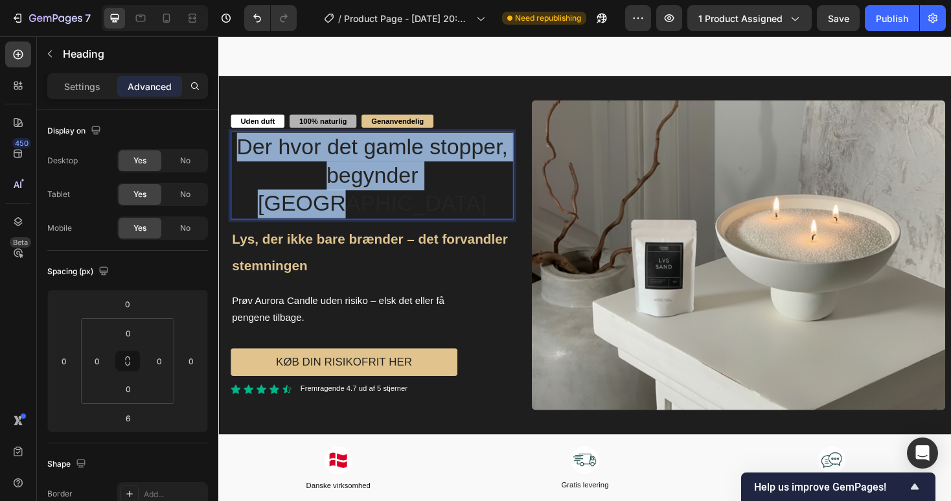
click at [271, 144] on p "Der hvor det gamle stopper, begynder [GEOGRAPHIC_DATA]" at bounding box center [381, 184] width 297 height 91
